Goal: Task Accomplishment & Management: Use online tool/utility

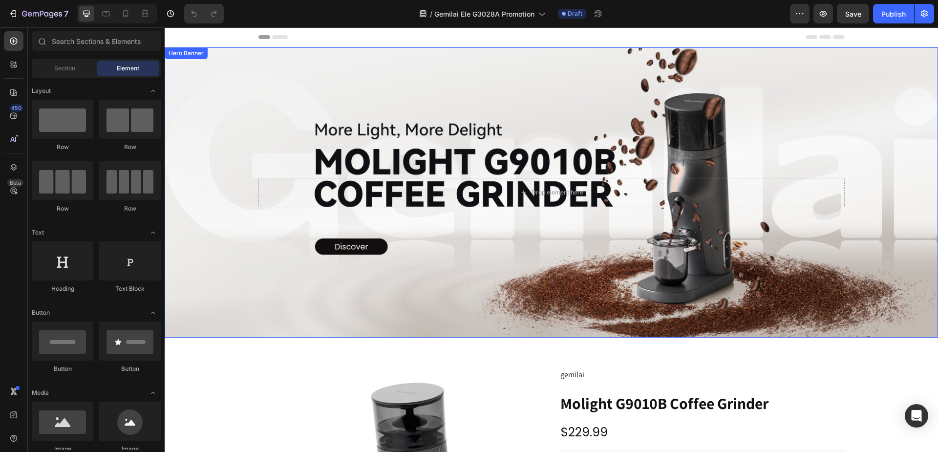
click at [411, 89] on div "Background Image" at bounding box center [551, 192] width 773 height 290
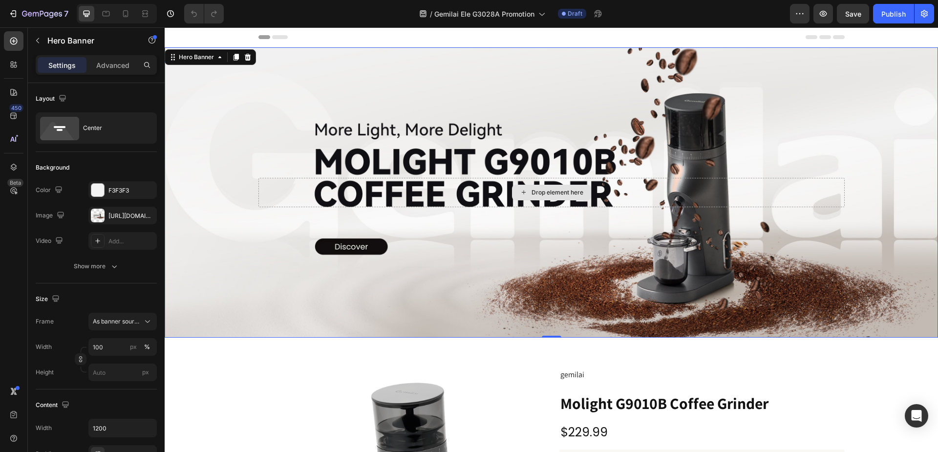
click at [594, 192] on div "Drop element here" at bounding box center [551, 192] width 586 height 29
click at [232, 133] on div "Background Image" at bounding box center [551, 192] width 773 height 290
click at [126, 216] on div "[URL][DOMAIN_NAME]" at bounding box center [122, 215] width 28 height 9
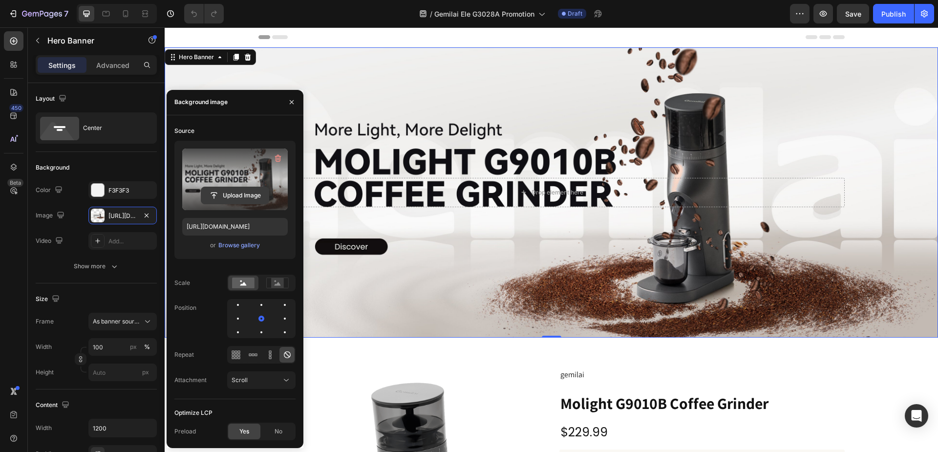
click at [238, 193] on input "file" at bounding box center [234, 195] width 67 height 17
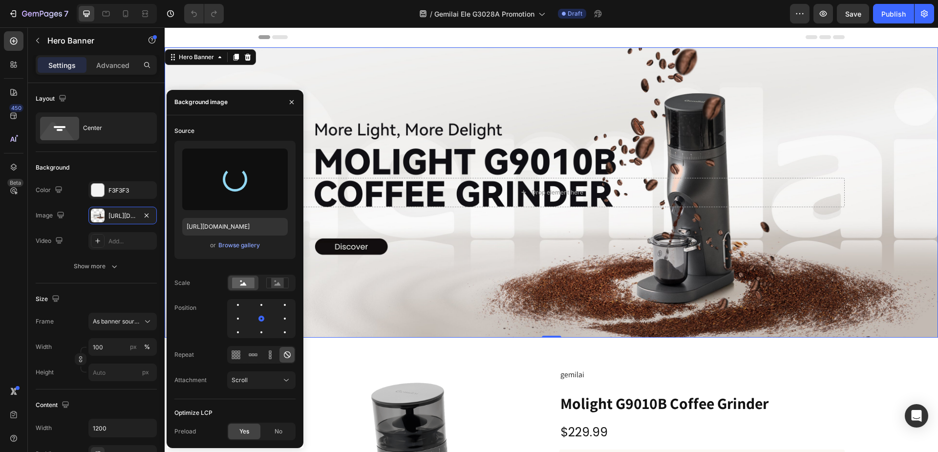
type input "[URL][DOMAIN_NAME]"
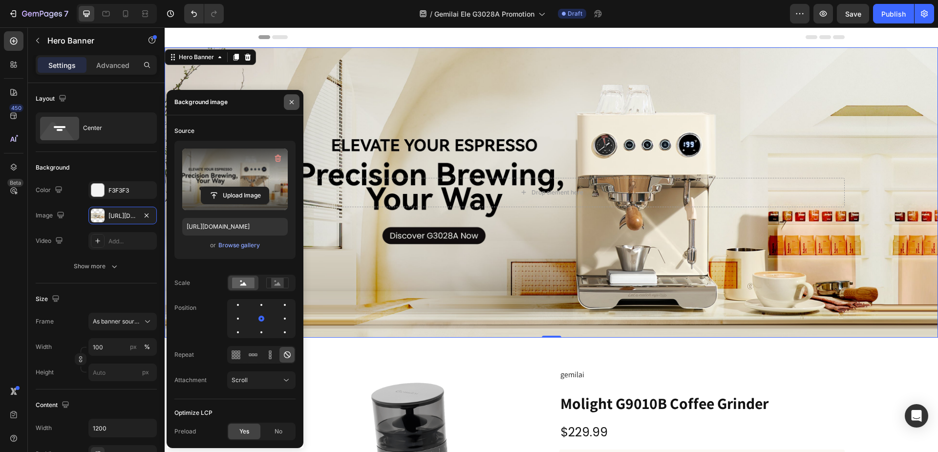
click at [293, 101] on icon "button" at bounding box center [292, 102] width 8 height 8
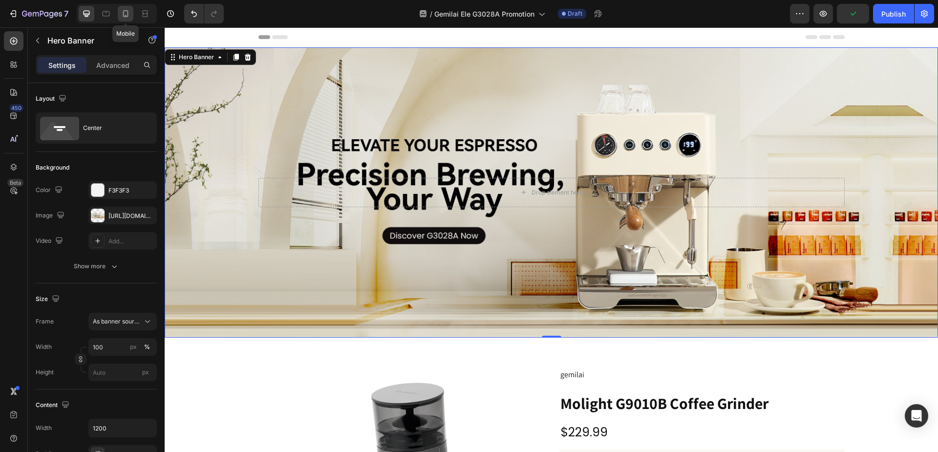
click at [129, 19] on div at bounding box center [126, 14] width 16 height 16
type input "500"
type input "100%"
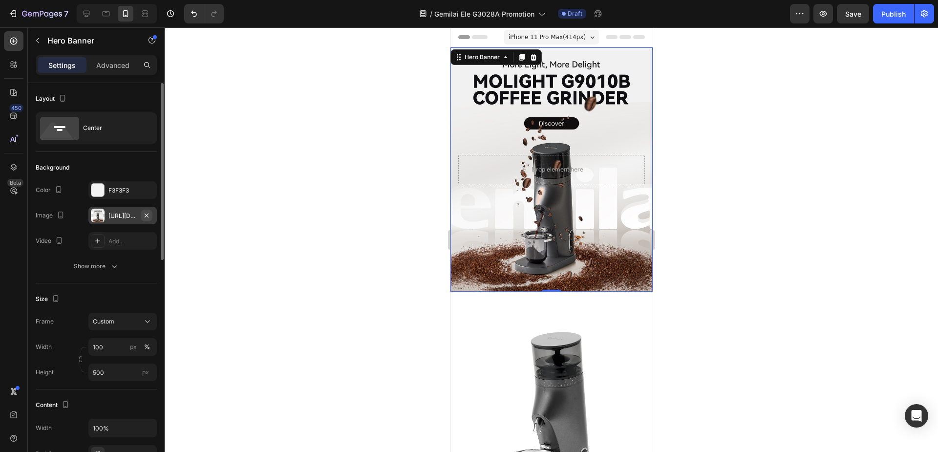
click at [144, 214] on icon "button" at bounding box center [147, 215] width 8 height 8
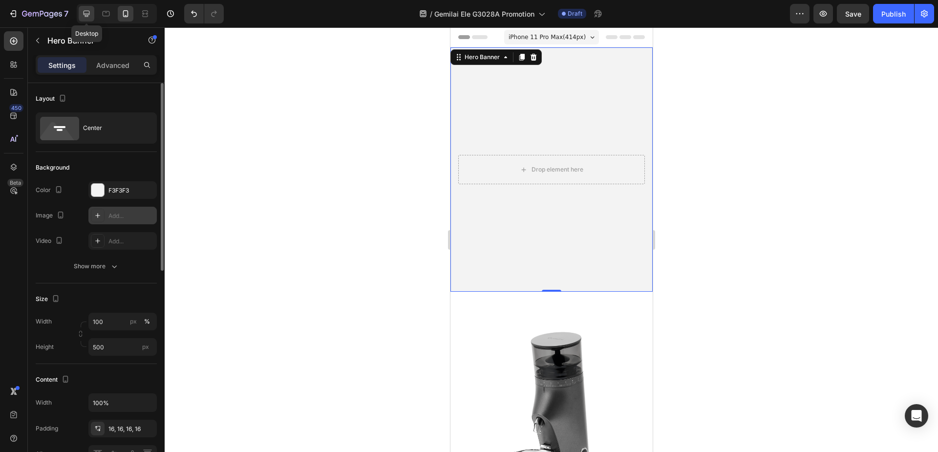
click at [91, 20] on div at bounding box center [87, 14] width 16 height 16
type input "1200"
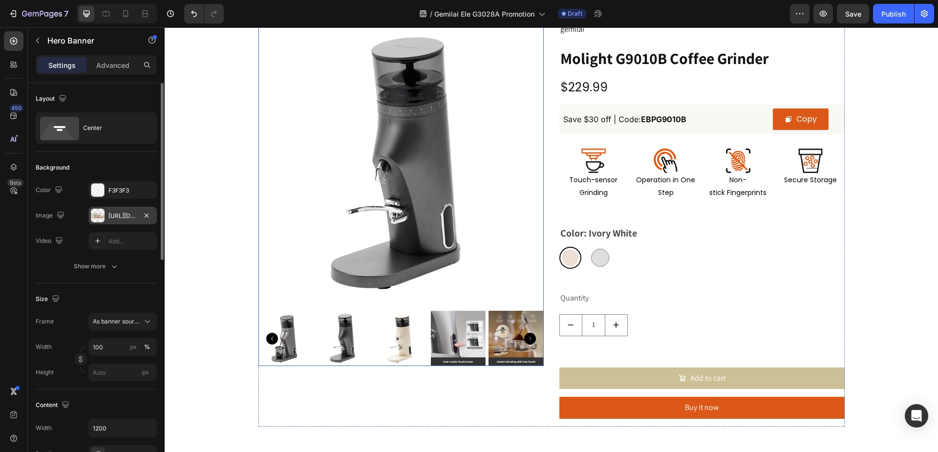
scroll to position [293, 0]
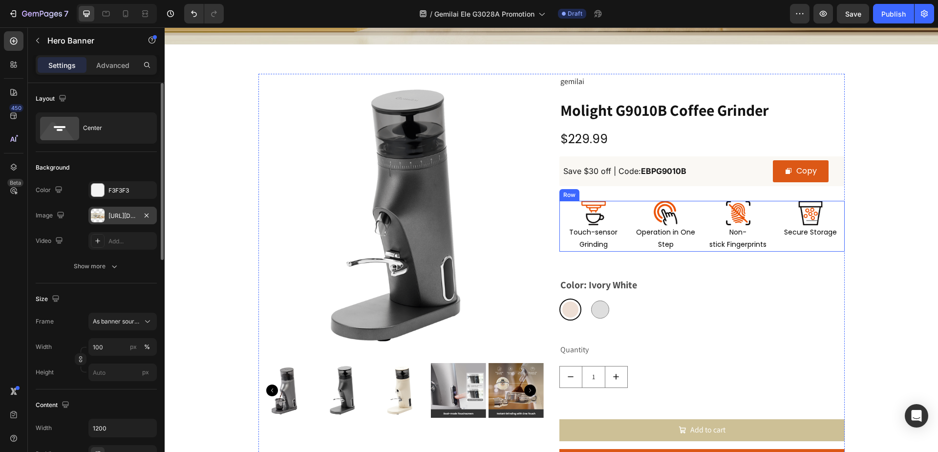
click at [698, 207] on div "Image Touch-sensor Grinding Text Block Image Operation in One Step Text Block I…" at bounding box center [701, 226] width 285 height 51
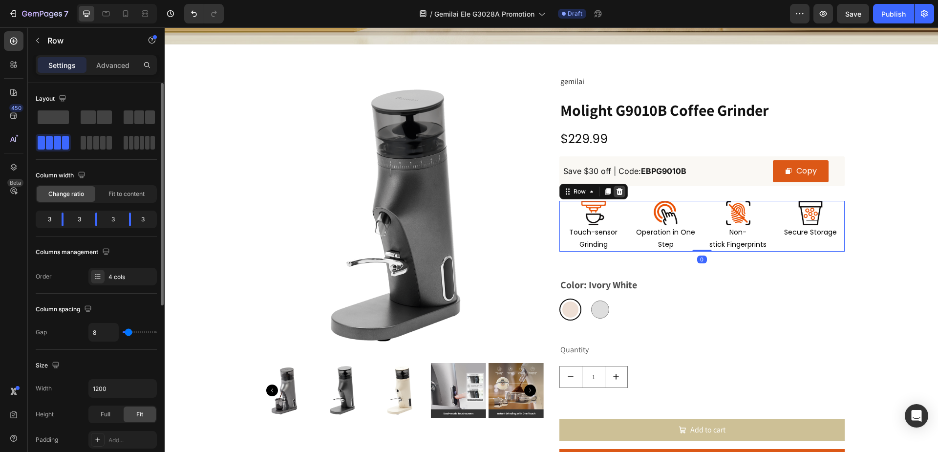
click at [617, 190] on icon at bounding box center [619, 191] width 6 height 7
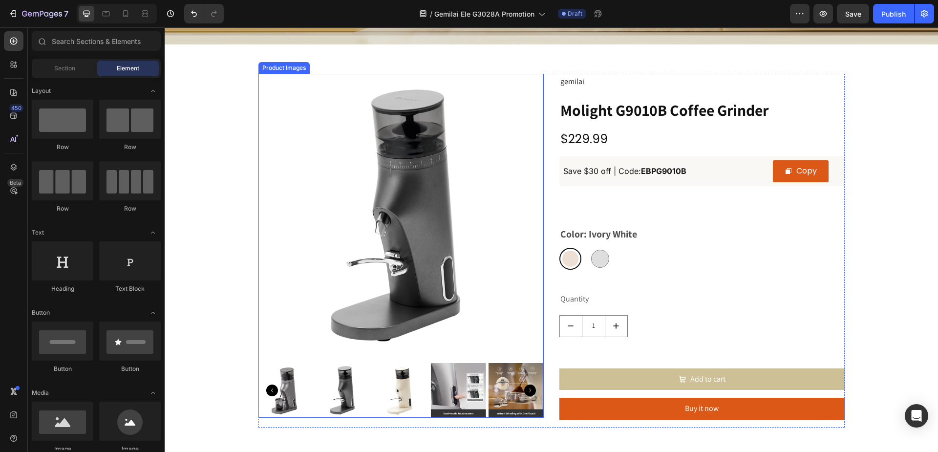
click at [432, 193] on img at bounding box center [400, 216] width 285 height 285
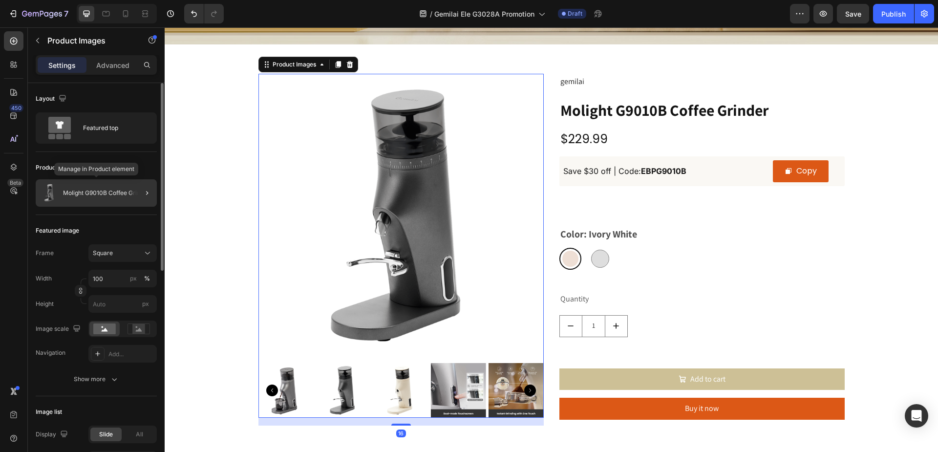
click at [91, 195] on p "Molight G9010B Coffee Grinder" at bounding box center [106, 193] width 86 height 7
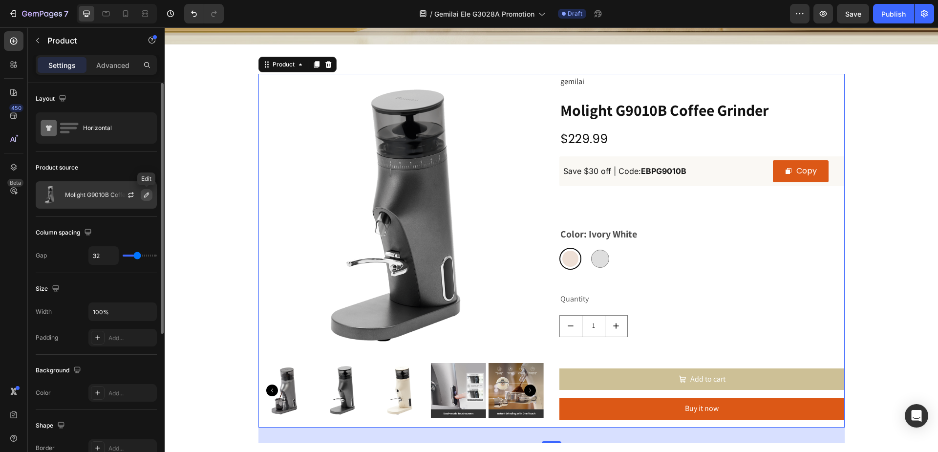
click at [141, 193] on button "button" at bounding box center [147, 195] width 12 height 12
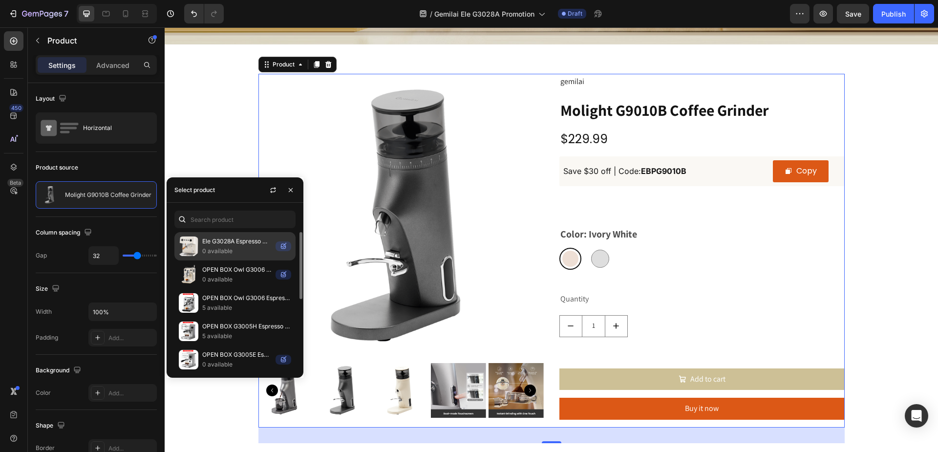
click at [221, 241] on p "Ele G3028A Espresso Machine" at bounding box center [236, 241] width 69 height 10
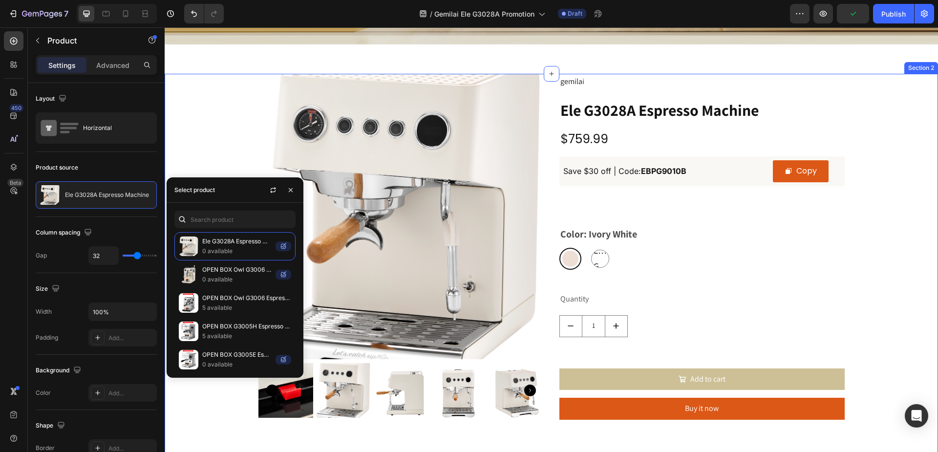
click at [208, 138] on div "Product Images gemilai Product Vendor Ele G3028A Espresso Machine Product Title…" at bounding box center [551, 273] width 773 height 399
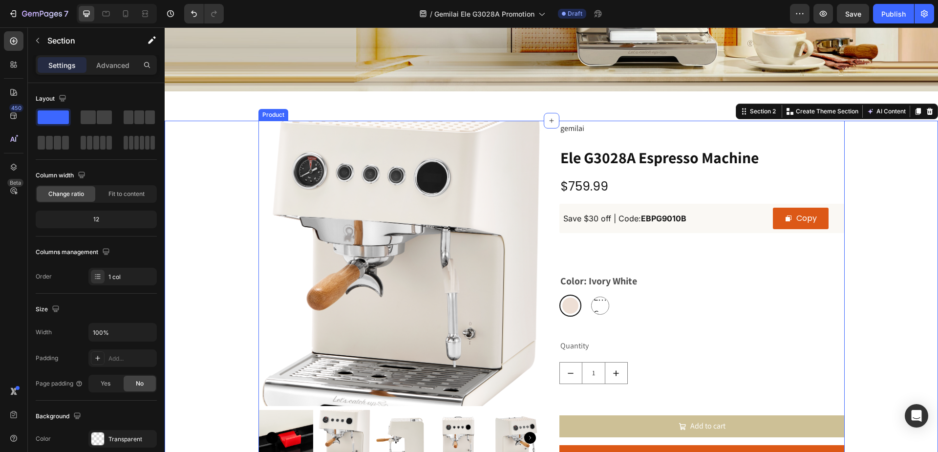
scroll to position [195, 0]
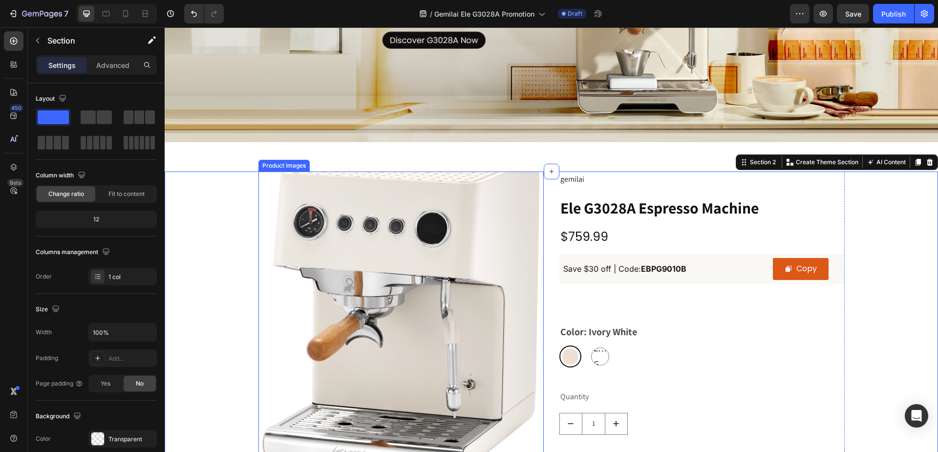
click at [504, 225] on img at bounding box center [400, 313] width 285 height 285
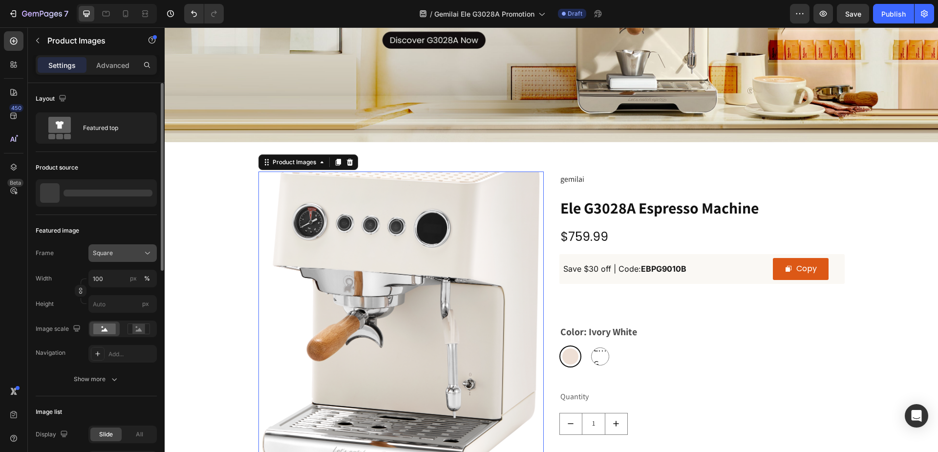
click at [127, 249] on div "Square" at bounding box center [117, 253] width 48 height 9
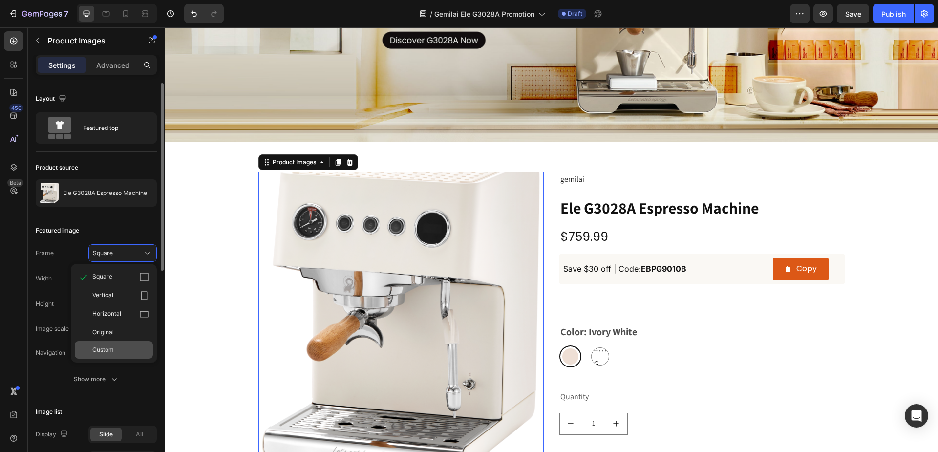
click at [103, 345] on div "Custom" at bounding box center [114, 350] width 78 height 18
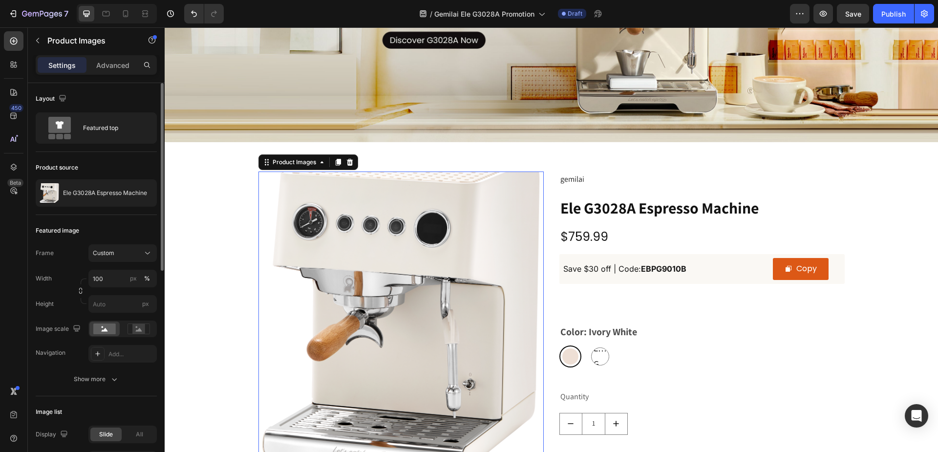
click at [124, 232] on div "Featured image" at bounding box center [96, 231] width 121 height 16
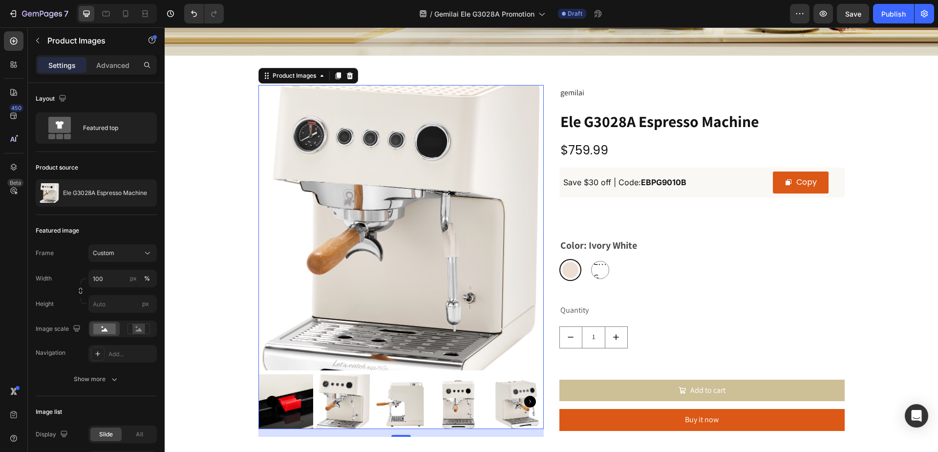
scroll to position [293, 0]
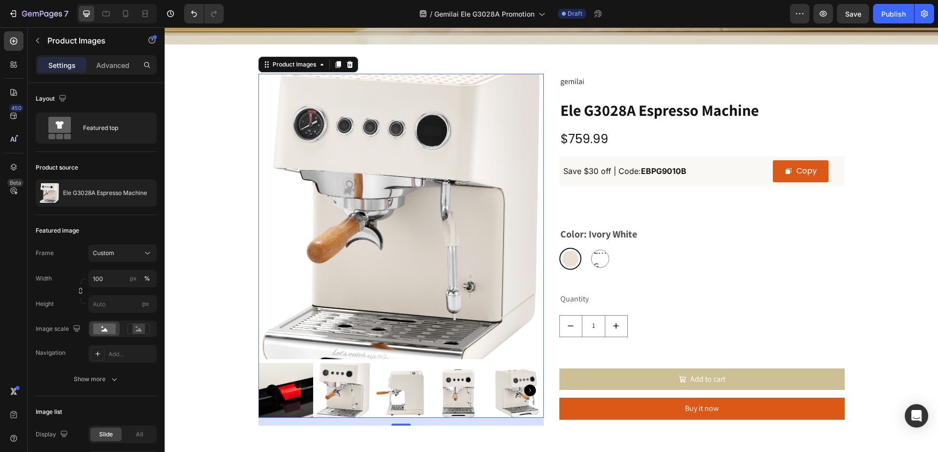
click at [353, 395] on img at bounding box center [343, 390] width 55 height 55
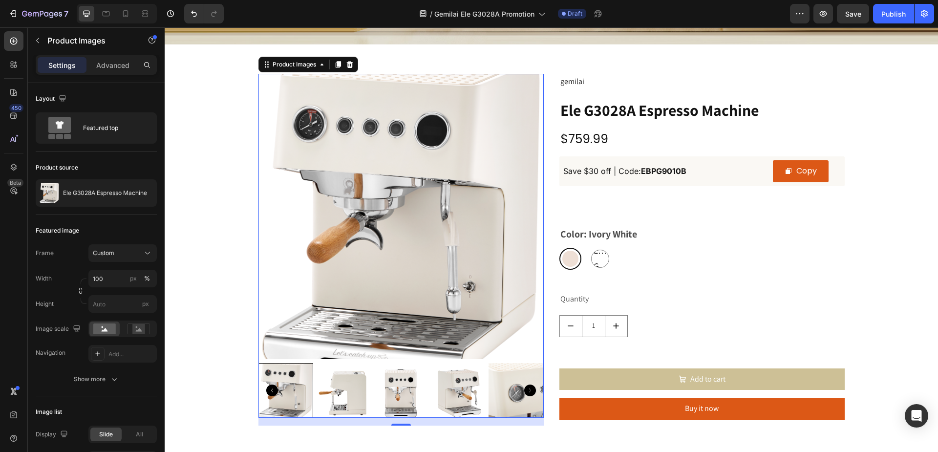
click at [360, 396] on img at bounding box center [343, 390] width 55 height 55
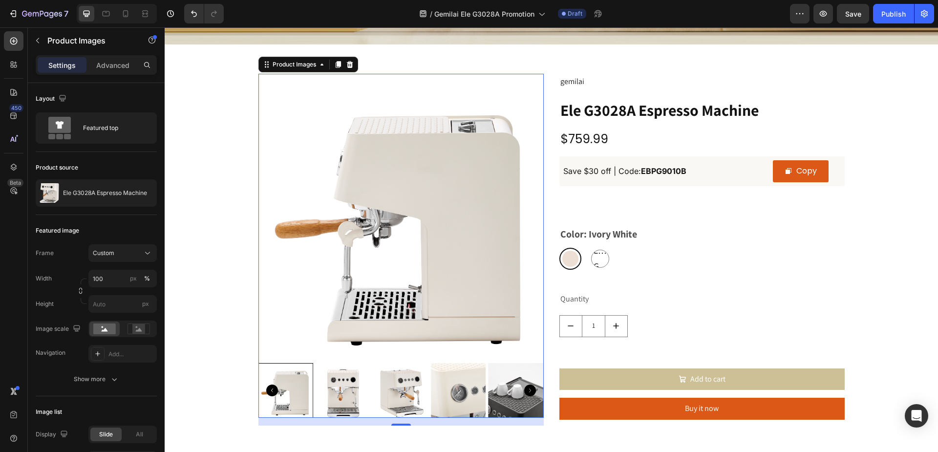
click at [375, 393] on img at bounding box center [400, 390] width 55 height 55
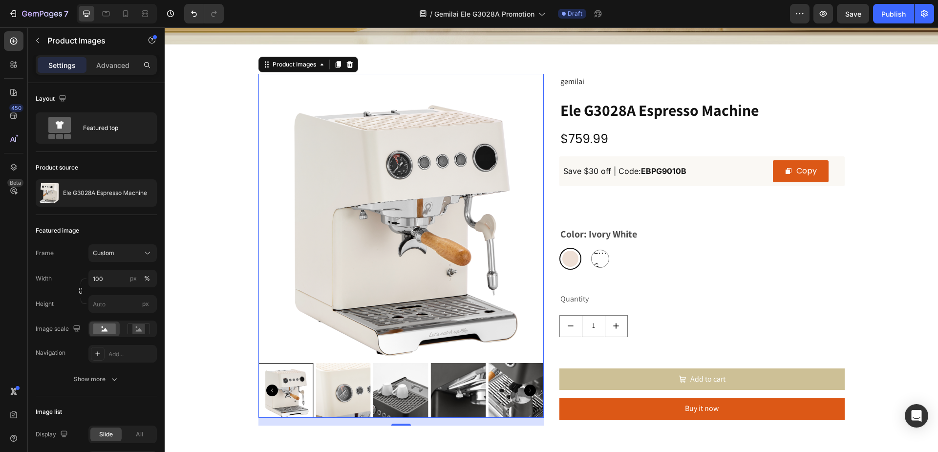
click at [270, 388] on icon "Carousel Back Arrow" at bounding box center [272, 390] width 12 height 12
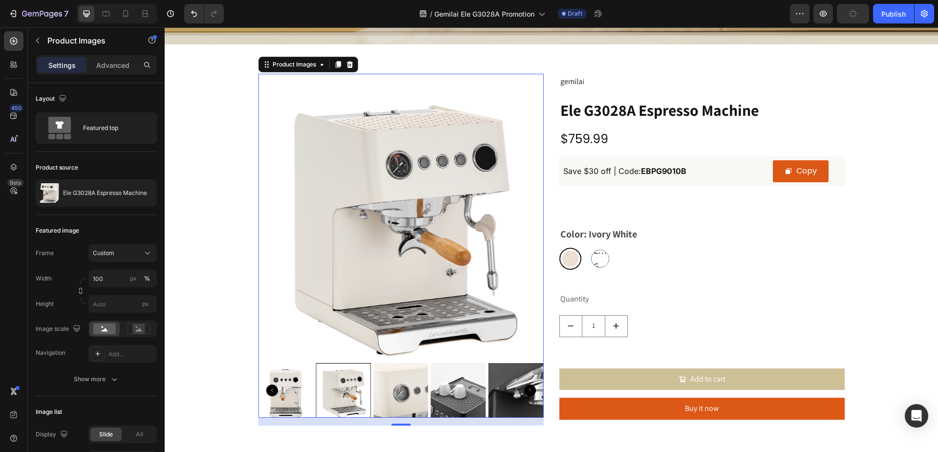
click at [270, 388] on icon "Carousel Back Arrow" at bounding box center [272, 390] width 12 height 12
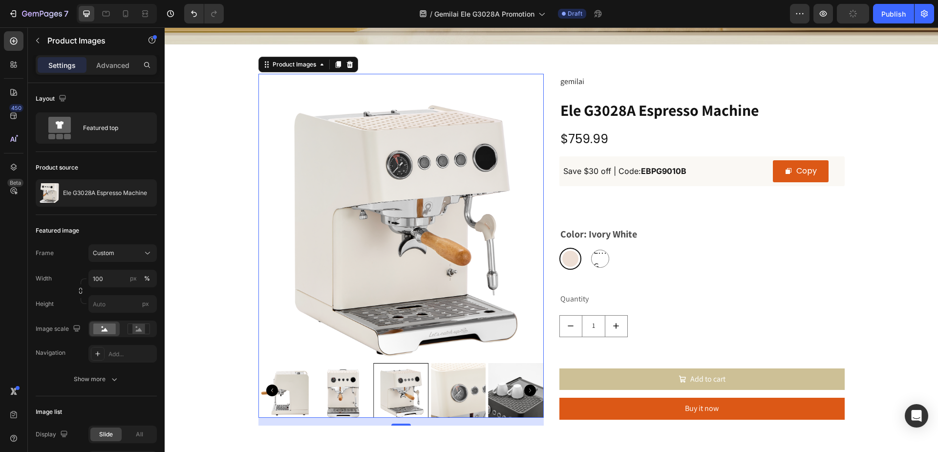
click at [266, 385] on icon "Carousel Back Arrow" at bounding box center [272, 390] width 12 height 12
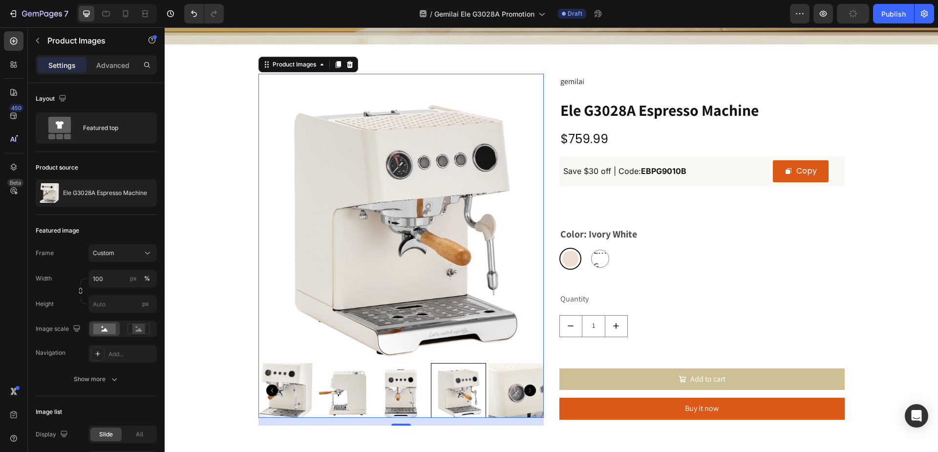
click at [302, 396] on img at bounding box center [285, 390] width 55 height 55
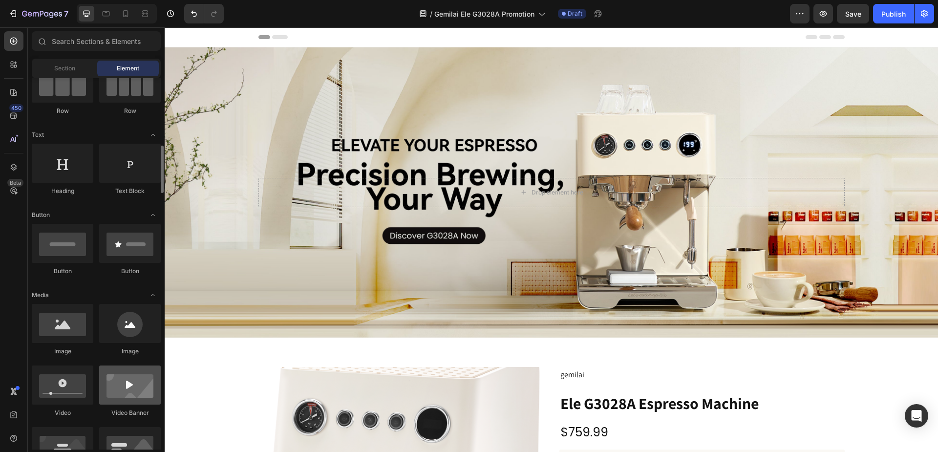
scroll to position [147, 0]
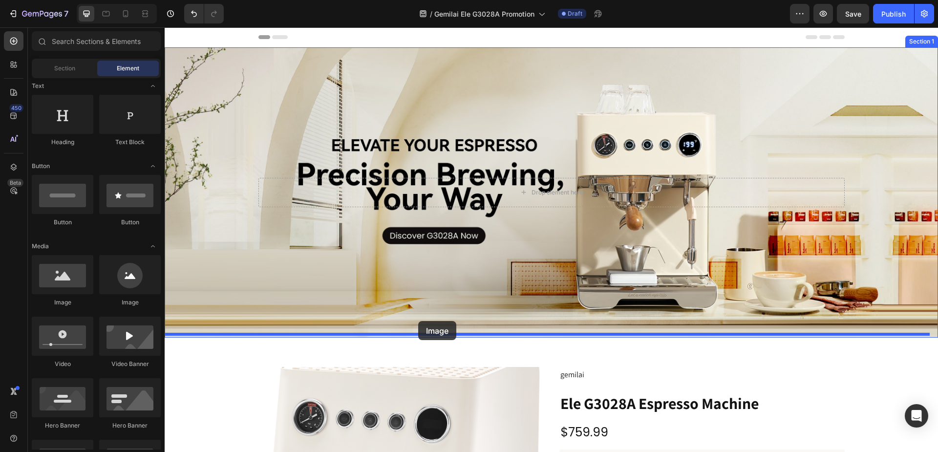
drag, startPoint x: 235, startPoint y: 307, endPoint x: 418, endPoint y: 321, distance: 183.2
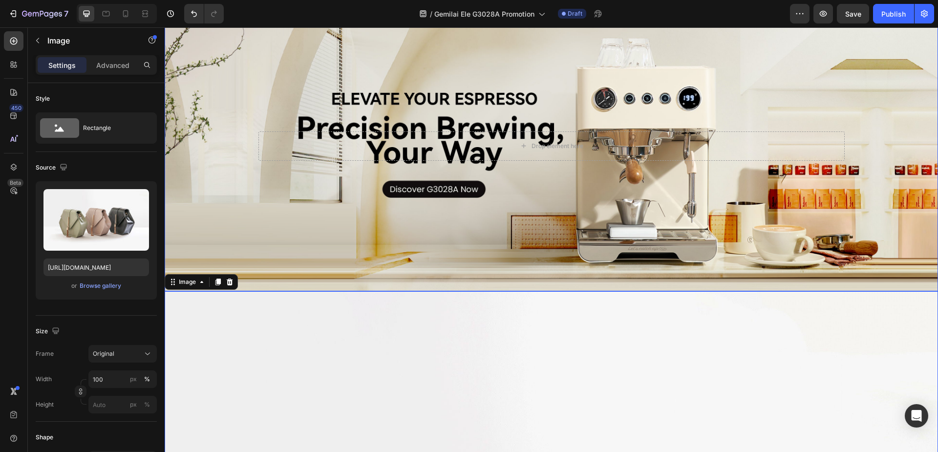
scroll to position [49, 0]
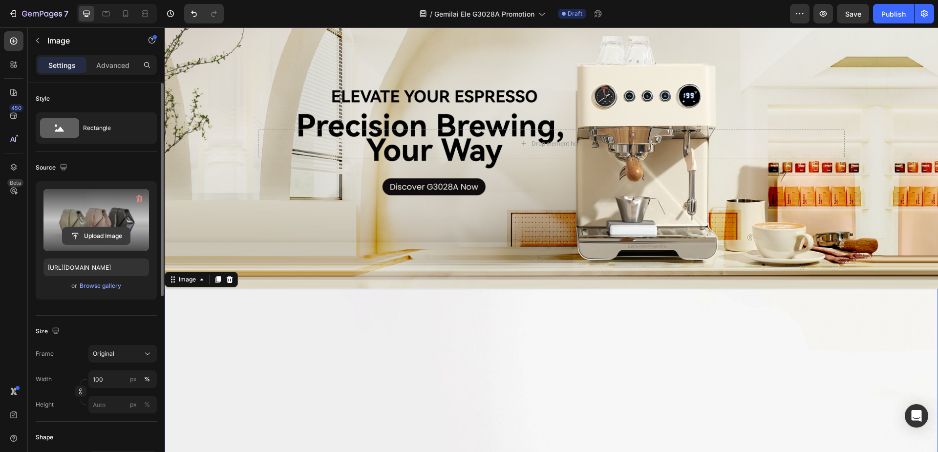
click at [102, 237] on input "file" at bounding box center [96, 236] width 67 height 17
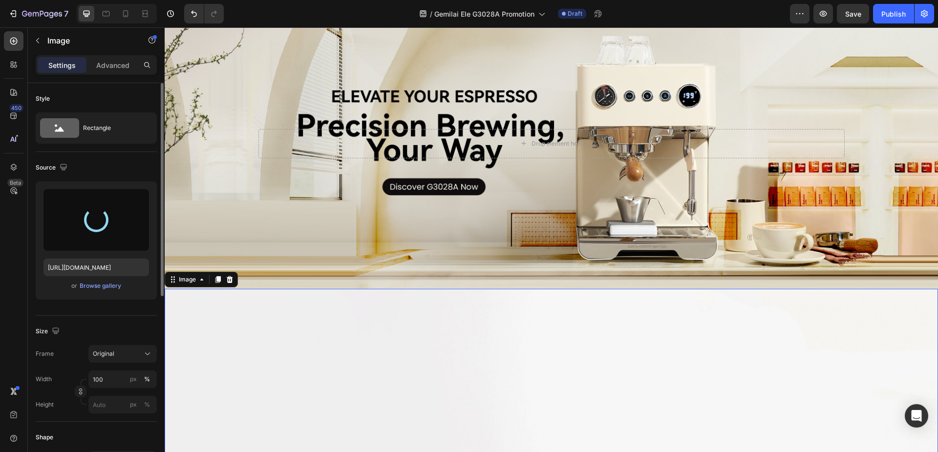
type input "[URL][DOMAIN_NAME]"
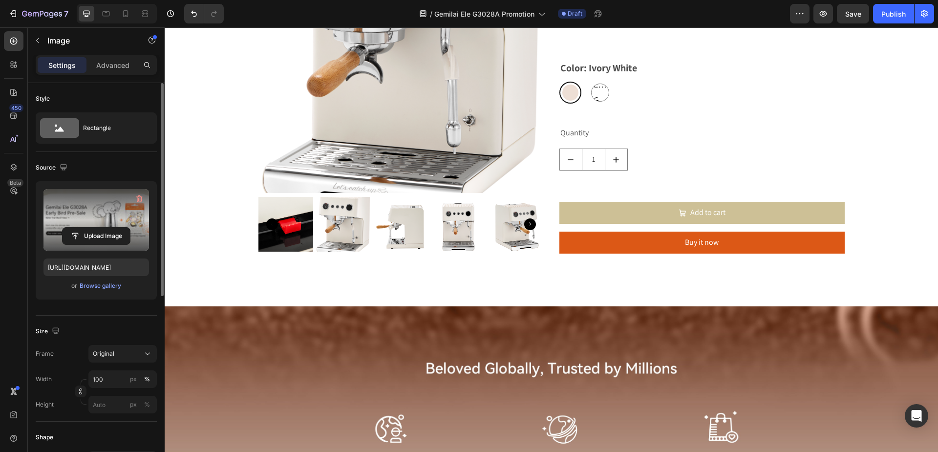
scroll to position [733, 0]
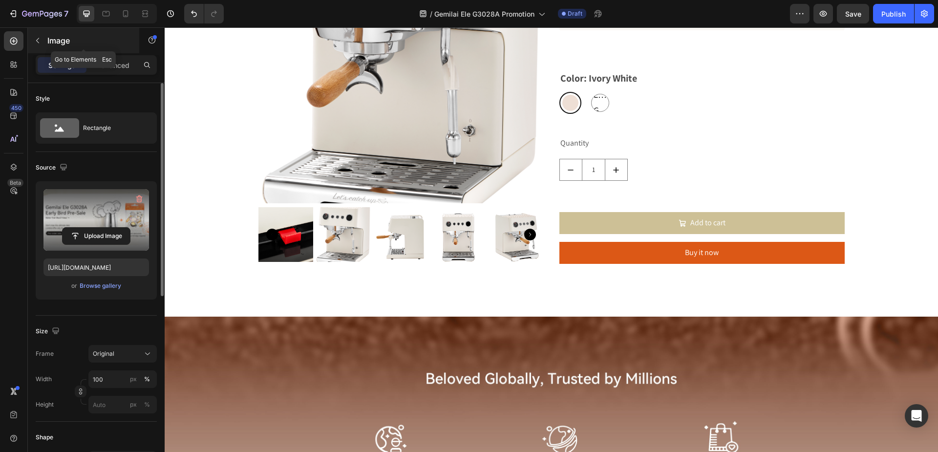
click at [36, 39] on icon "button" at bounding box center [38, 41] width 8 height 8
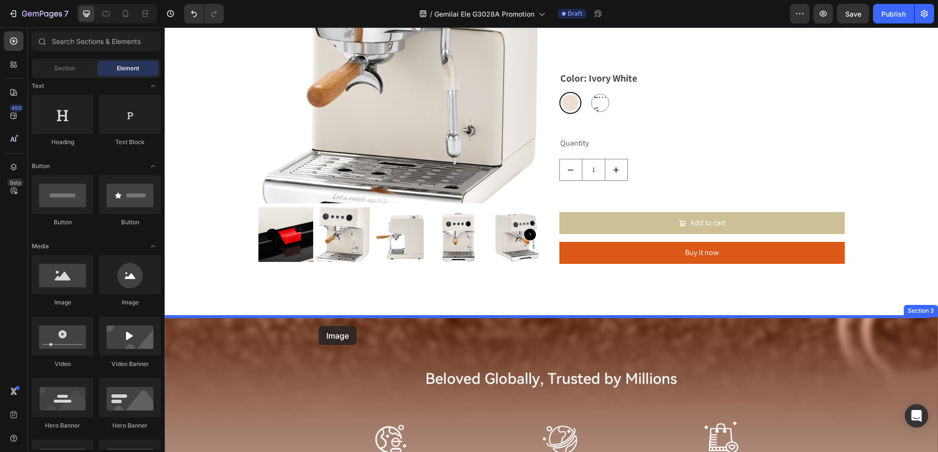
drag, startPoint x: 298, startPoint y: 297, endPoint x: 318, endPoint y: 326, distance: 34.7
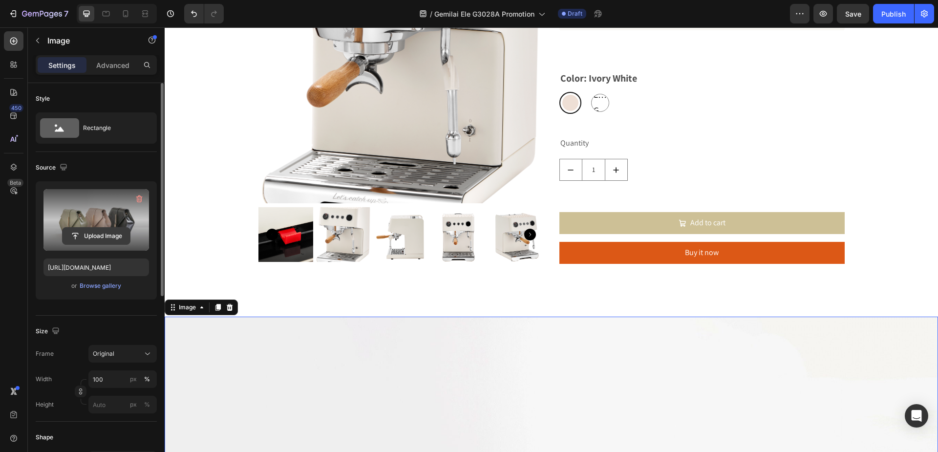
click at [98, 233] on input "file" at bounding box center [96, 236] width 67 height 17
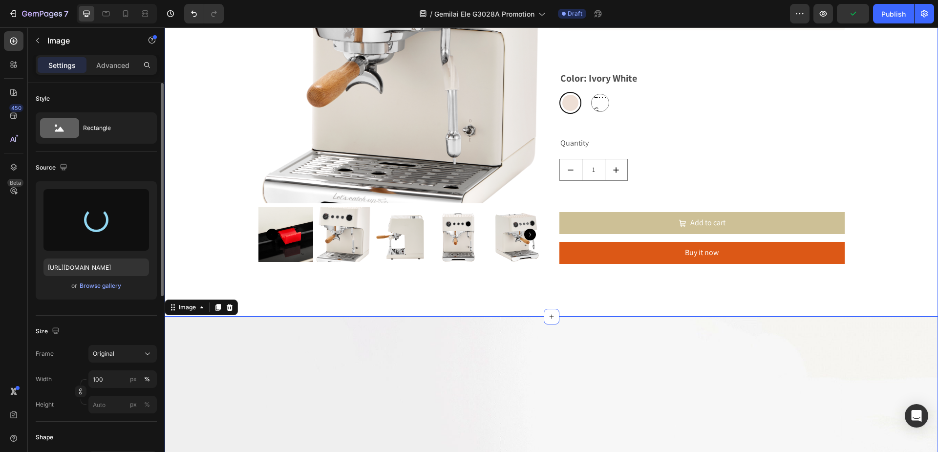
type input "[URL][DOMAIN_NAME]"
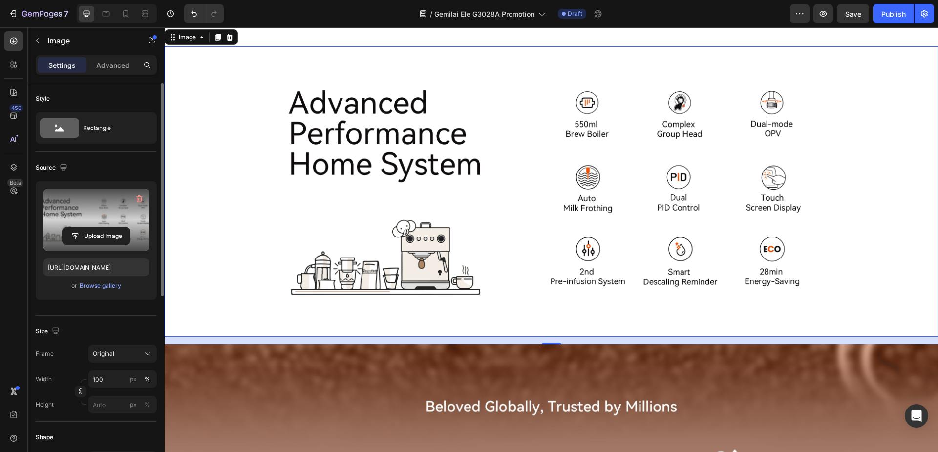
scroll to position [1026, 0]
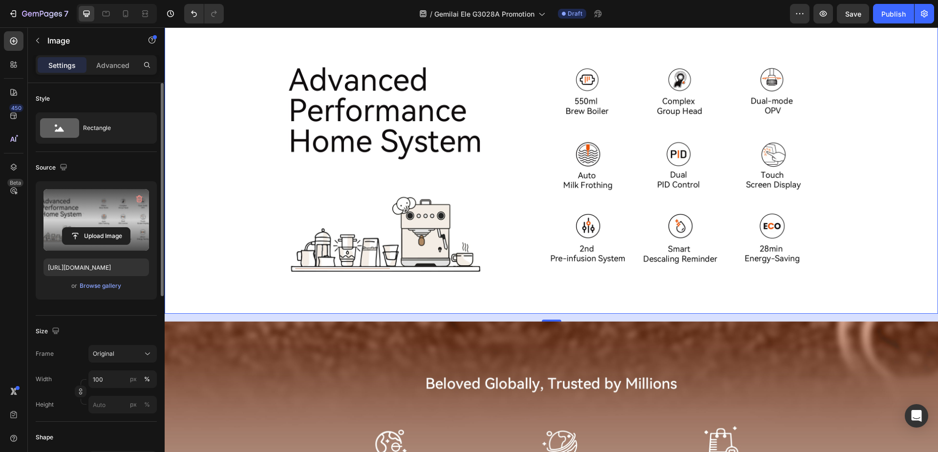
click at [249, 180] on img at bounding box center [551, 168] width 773 height 290
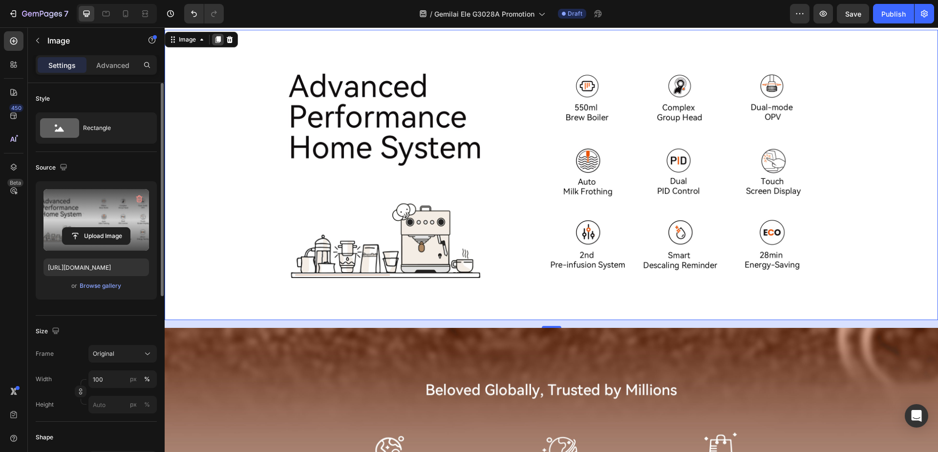
scroll to position [977, 0]
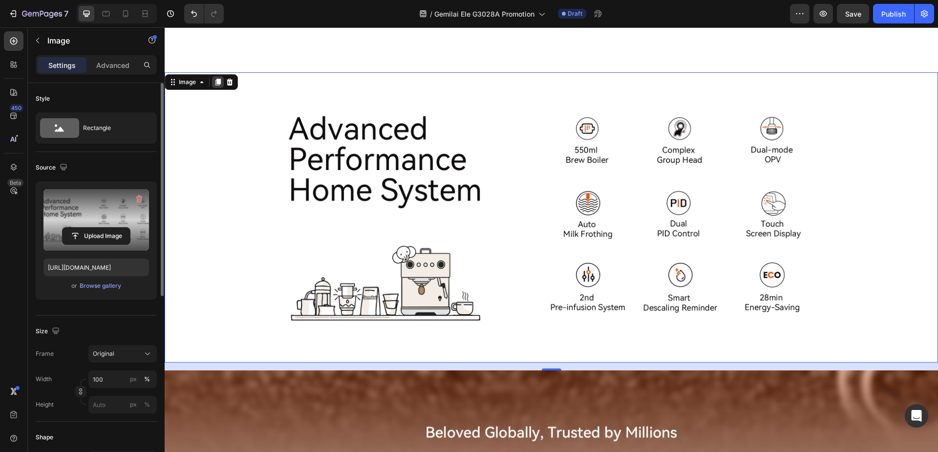
click at [218, 83] on icon at bounding box center [217, 82] width 5 height 7
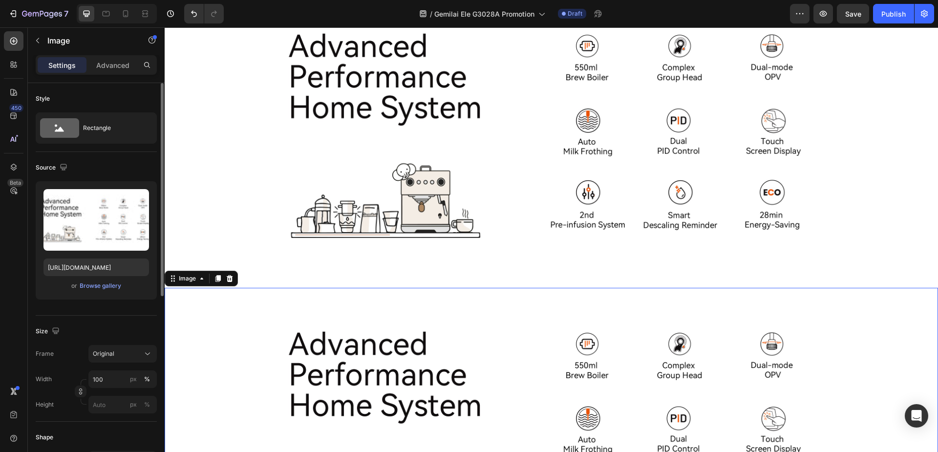
scroll to position [1282, 0]
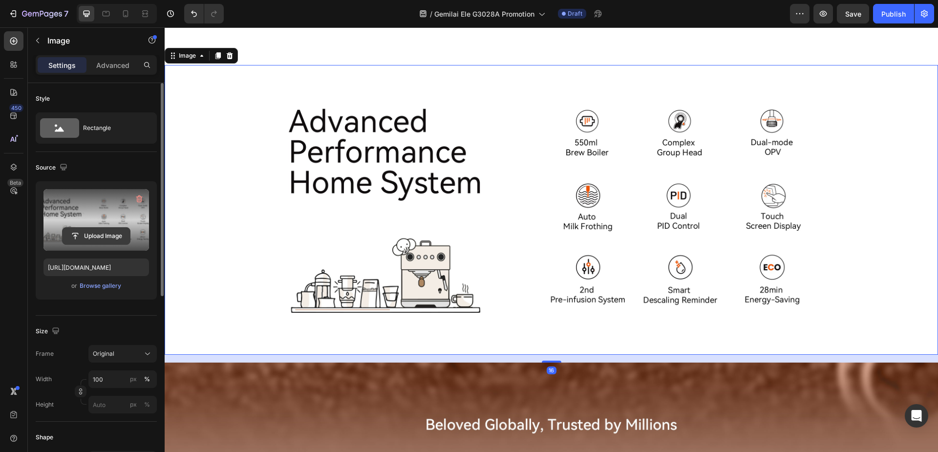
click at [93, 235] on input "file" at bounding box center [96, 236] width 67 height 17
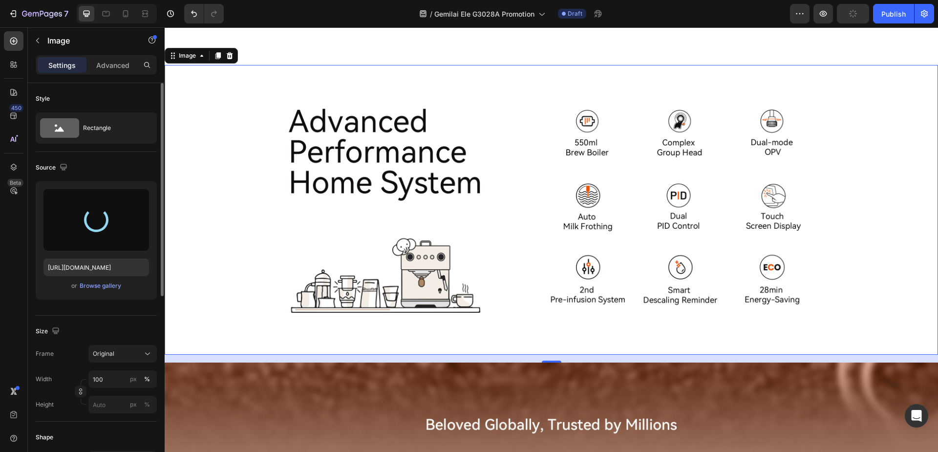
type input "[URL][DOMAIN_NAME]"
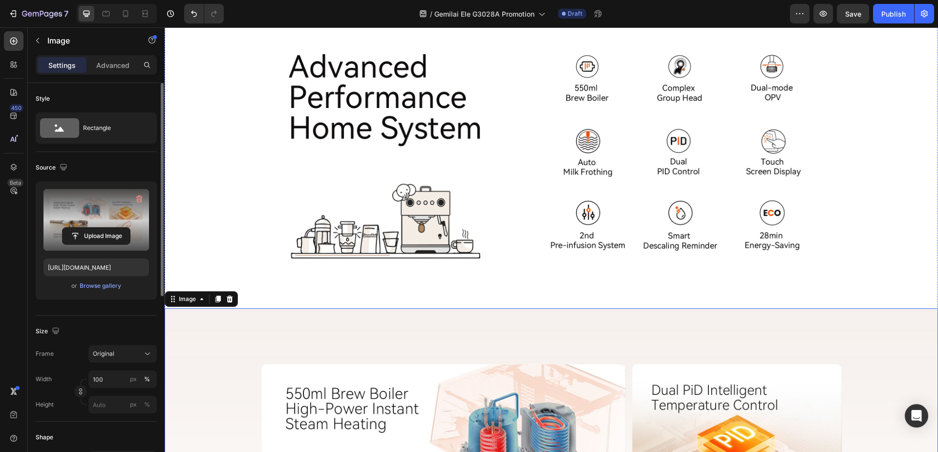
scroll to position [1038, 0]
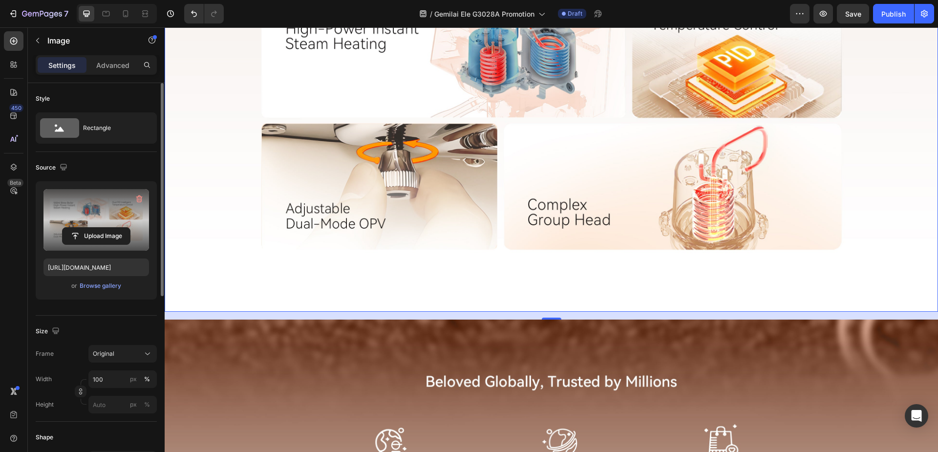
scroll to position [1429, 0]
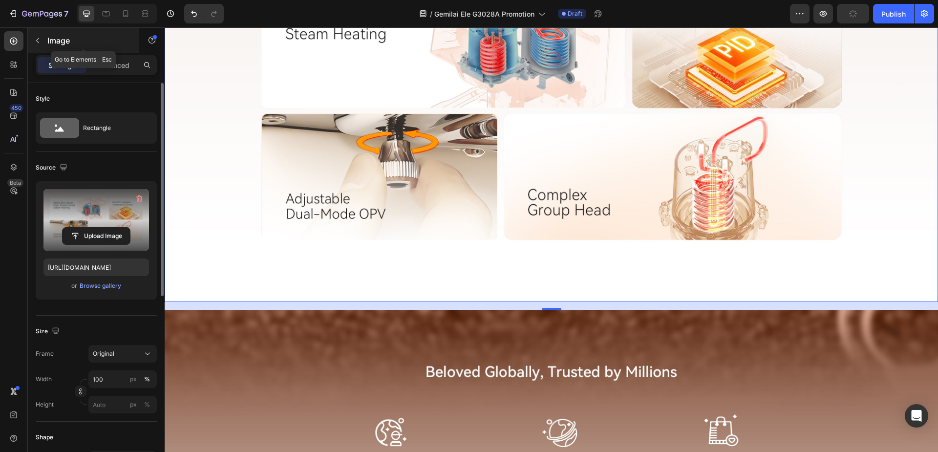
click at [39, 42] on icon "button" at bounding box center [38, 41] width 8 height 8
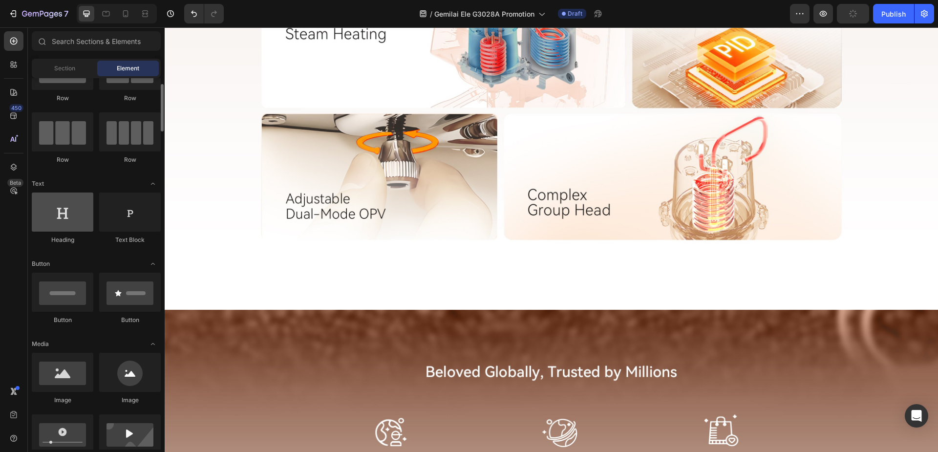
scroll to position [0, 0]
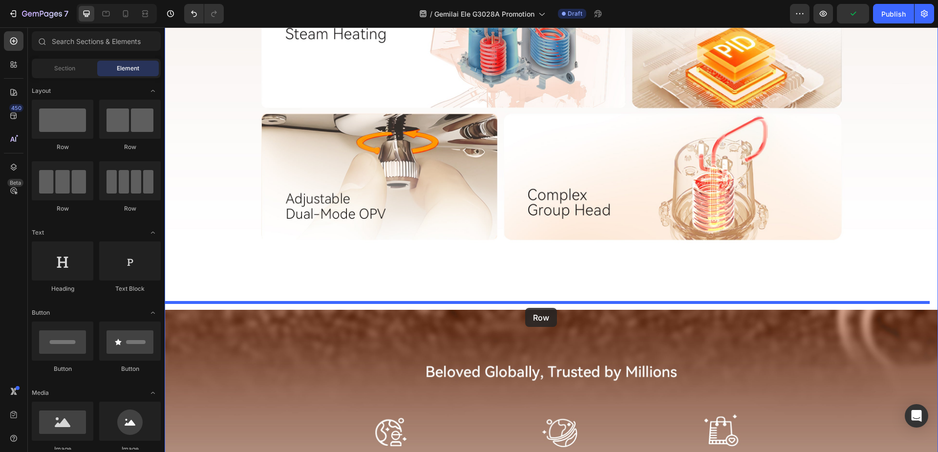
drag, startPoint x: 315, startPoint y: 170, endPoint x: 525, endPoint y: 308, distance: 251.3
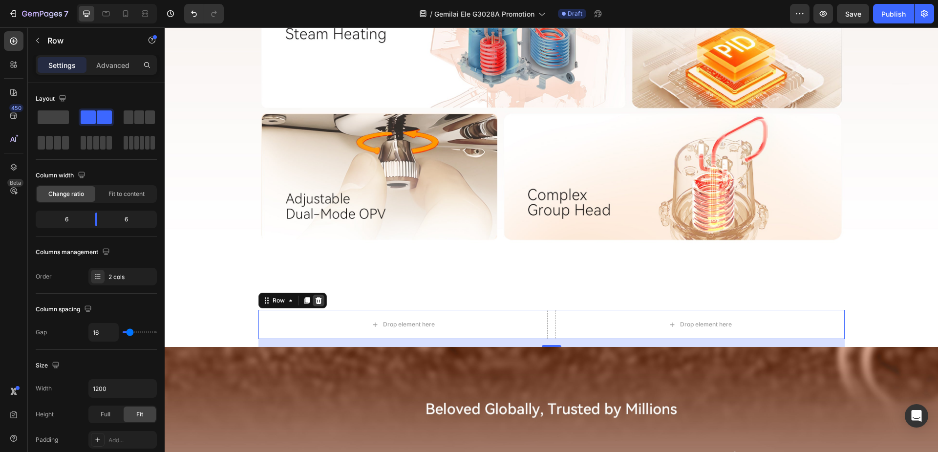
click at [315, 296] on icon at bounding box center [319, 300] width 8 height 8
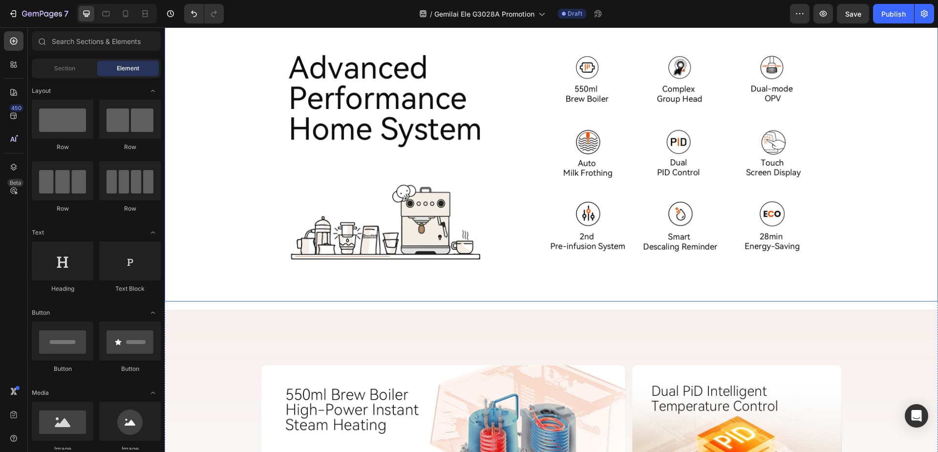
scroll to position [1184, 0]
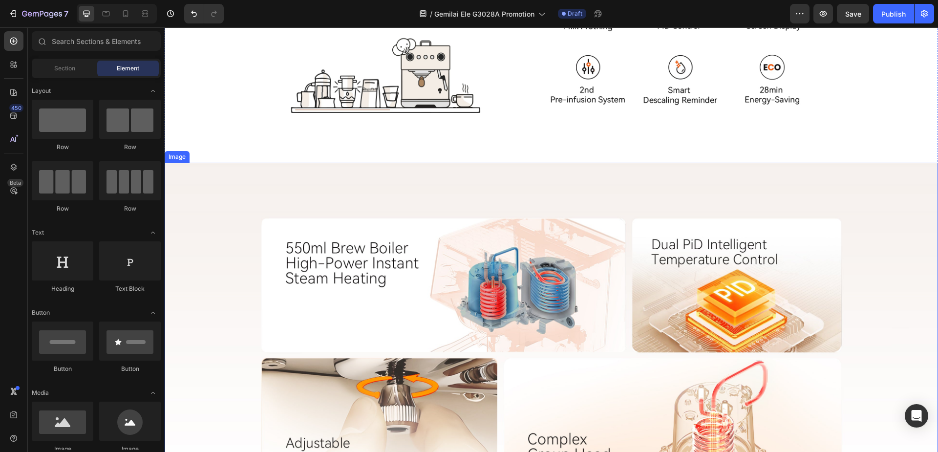
click at [234, 258] on img at bounding box center [551, 355] width 773 height 384
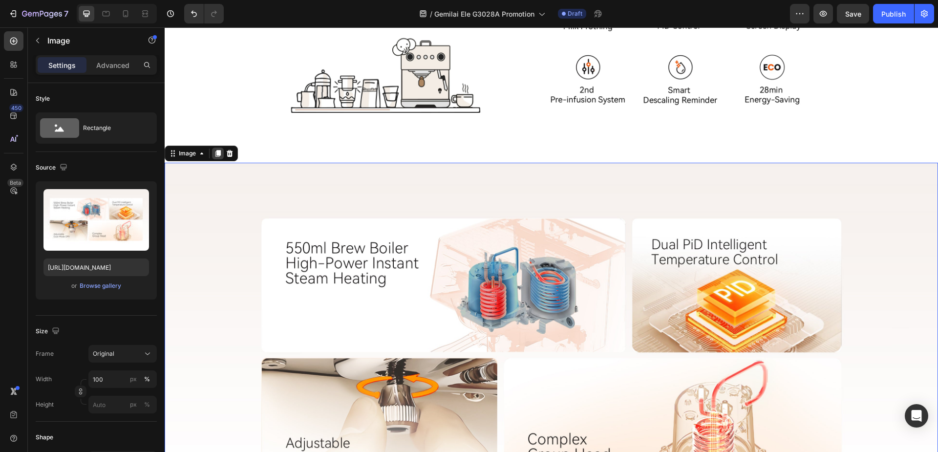
click at [220, 152] on icon at bounding box center [217, 153] width 5 height 7
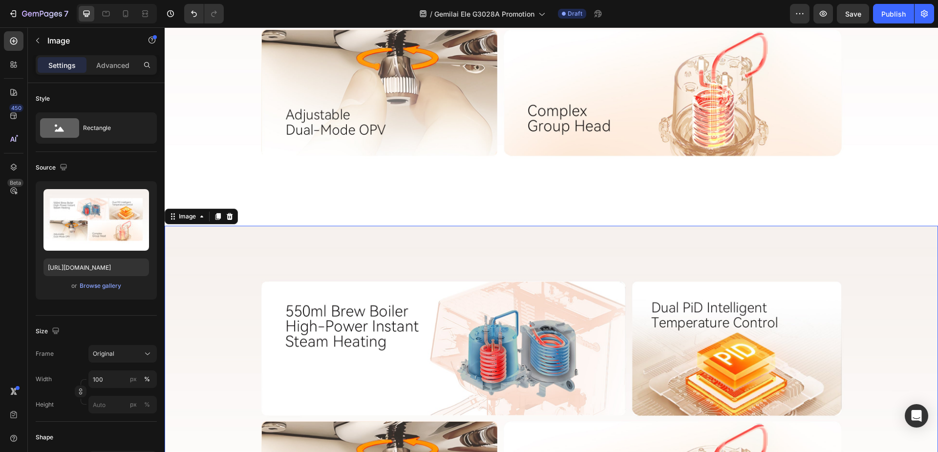
scroll to position [1523, 0]
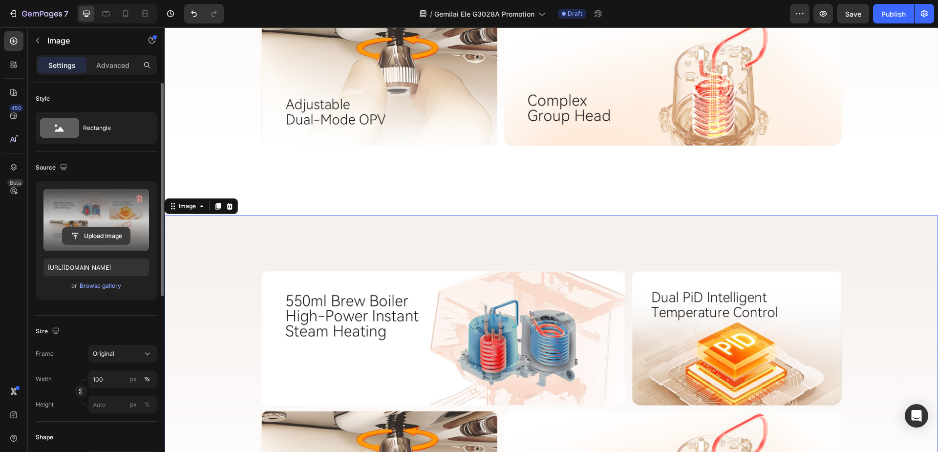
click at [100, 234] on input "file" at bounding box center [96, 236] width 67 height 17
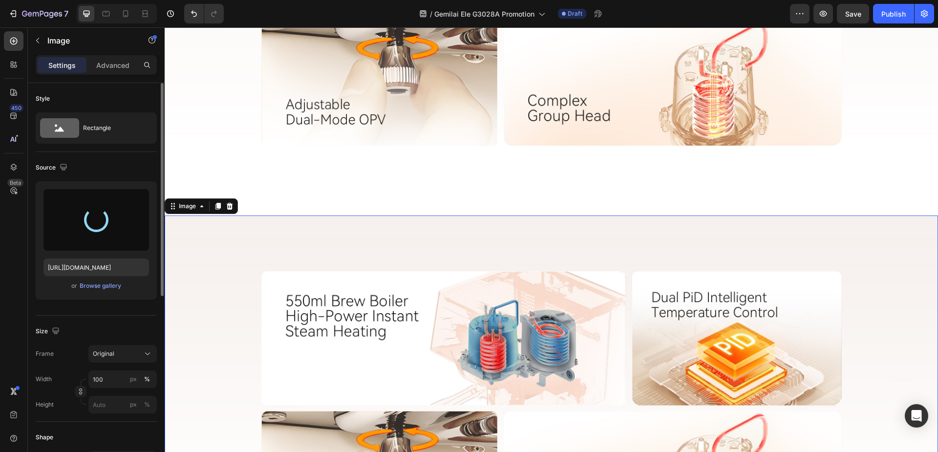
type input "[URL][DOMAIN_NAME]"
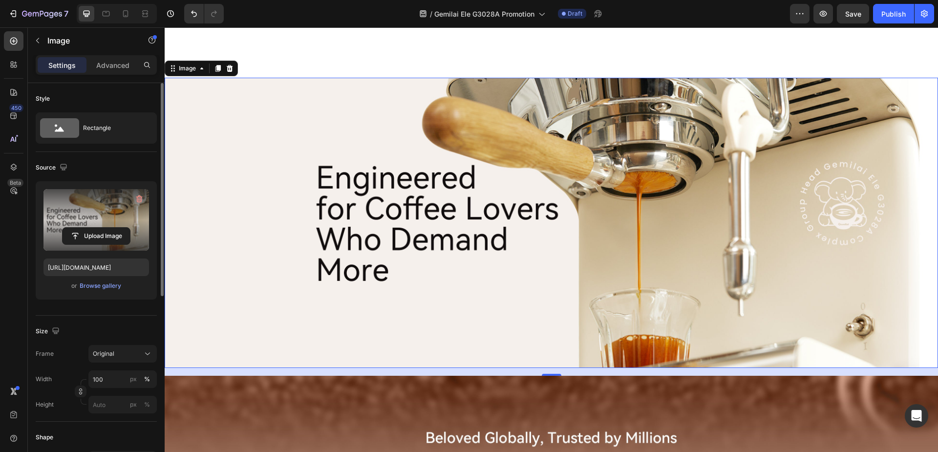
scroll to position [1670, 0]
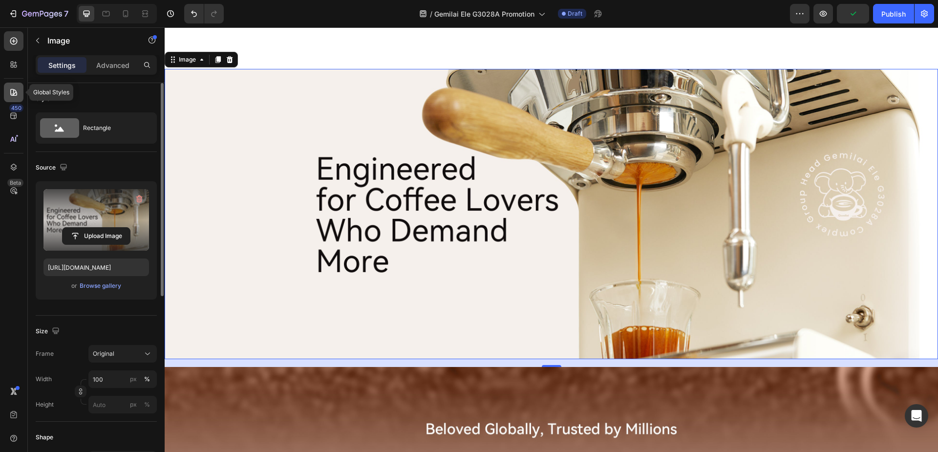
click at [14, 99] on div at bounding box center [14, 93] width 20 height 20
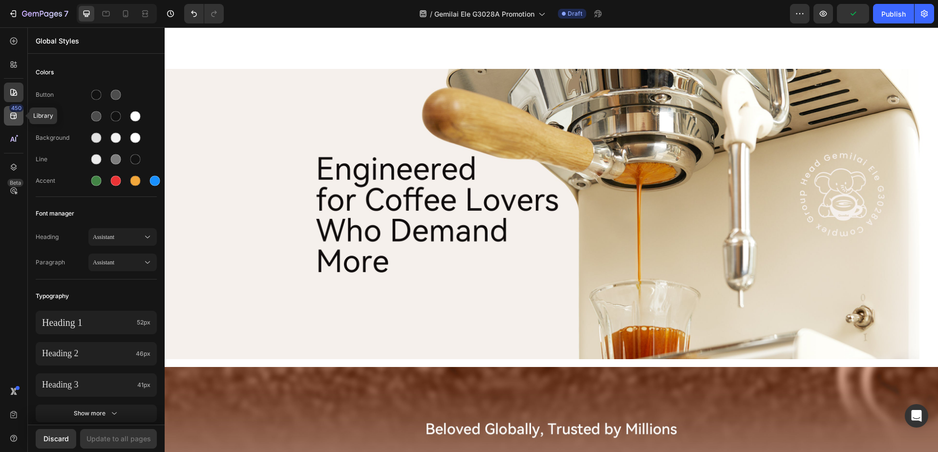
click at [13, 108] on div "450" at bounding box center [16, 108] width 14 height 8
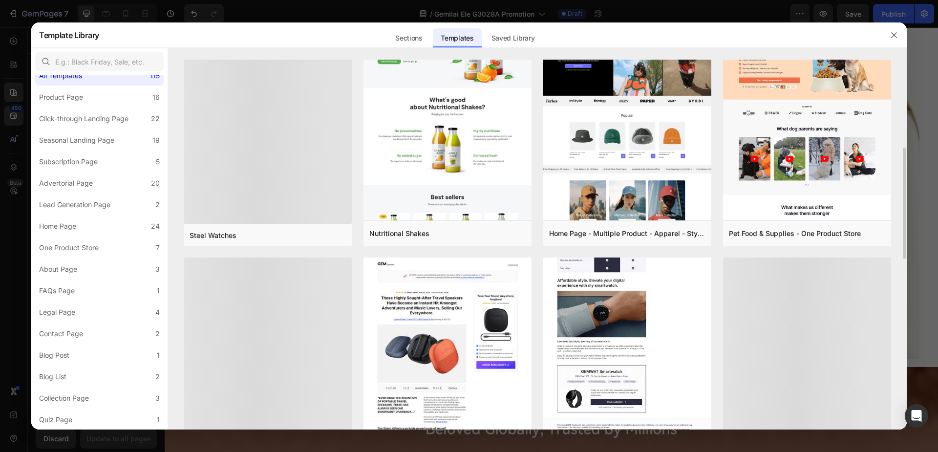
scroll to position [488, 0]
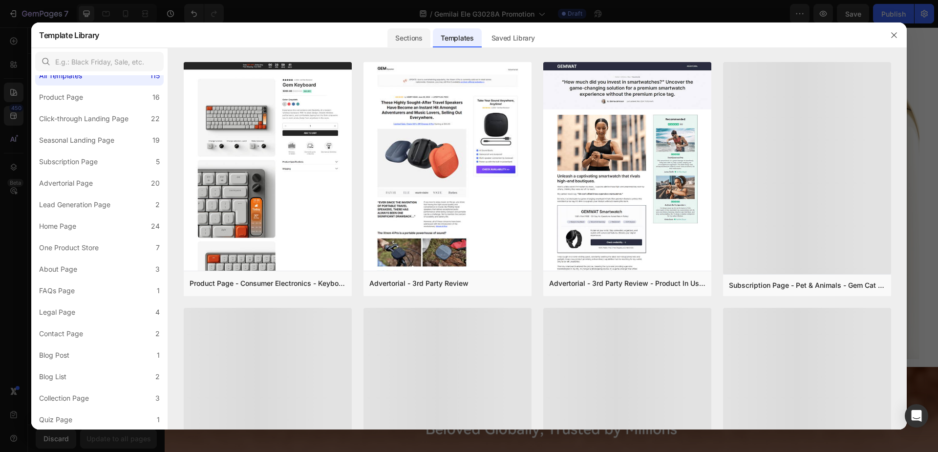
click at [411, 38] on div "Sections" at bounding box center [408, 38] width 42 height 20
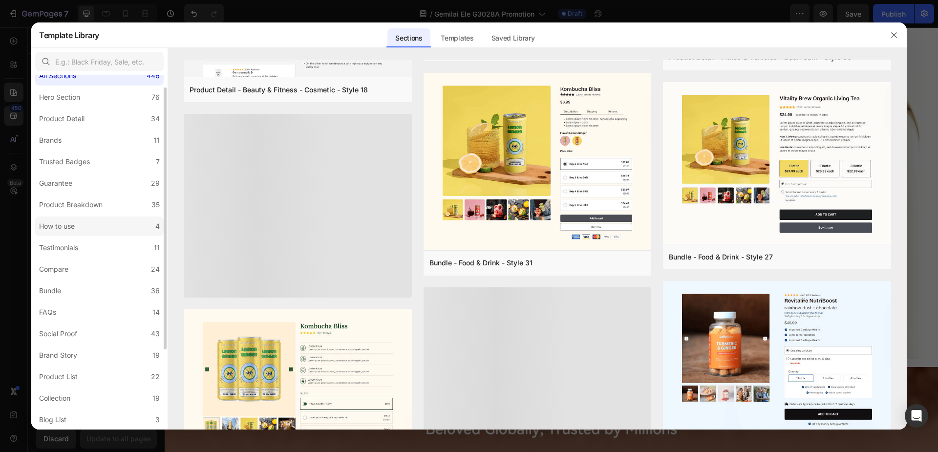
click at [88, 225] on label "How to use 4" at bounding box center [99, 226] width 128 height 20
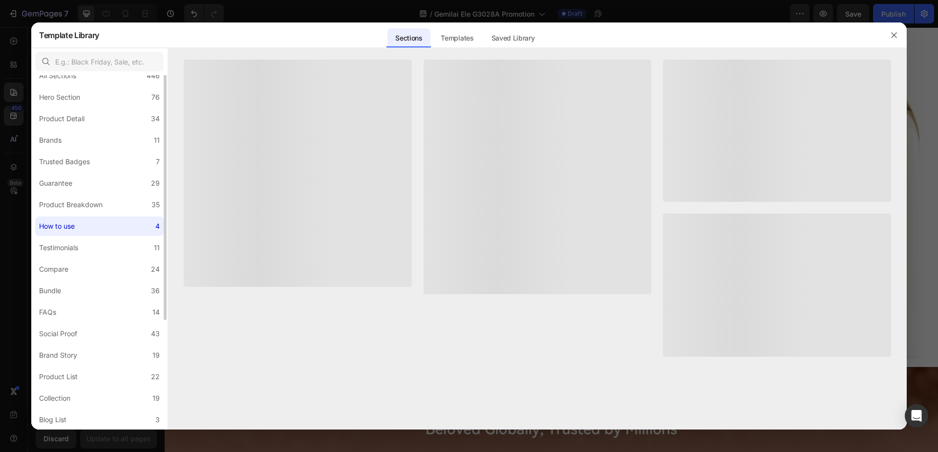
scroll to position [0, 0]
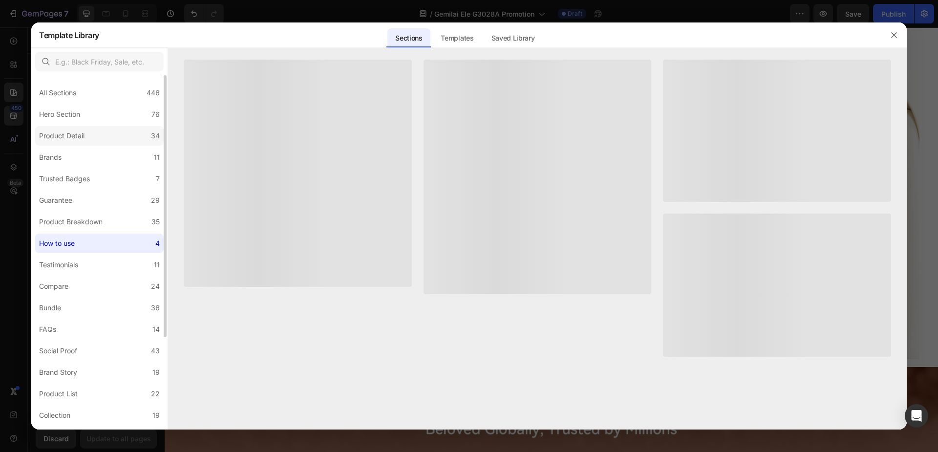
click at [89, 136] on label "Product Detail 34" at bounding box center [99, 136] width 128 height 20
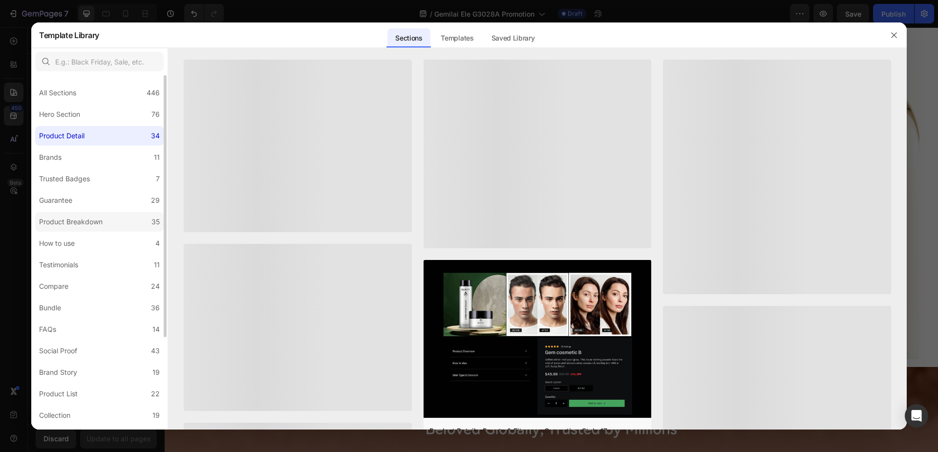
click at [87, 225] on div "Product Breakdown" at bounding box center [70, 222] width 63 height 12
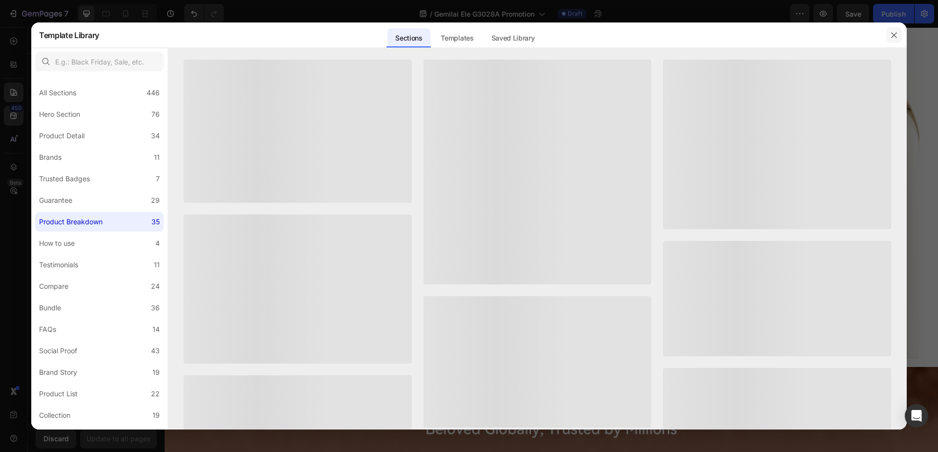
click at [895, 38] on icon "button" at bounding box center [894, 35] width 8 height 8
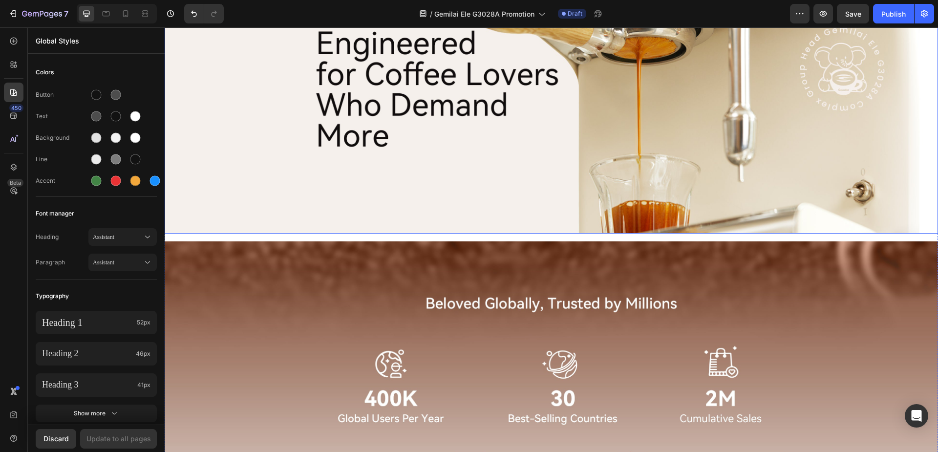
scroll to position [1816, 0]
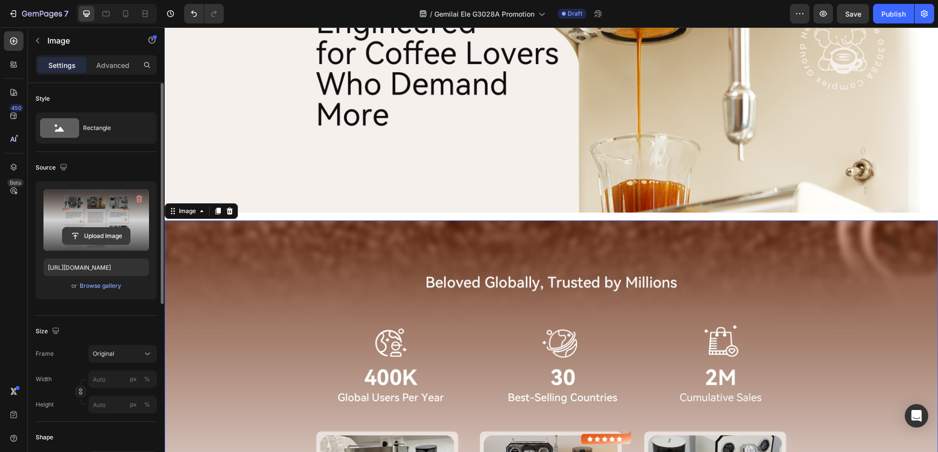
click at [92, 241] on input "file" at bounding box center [96, 236] width 67 height 17
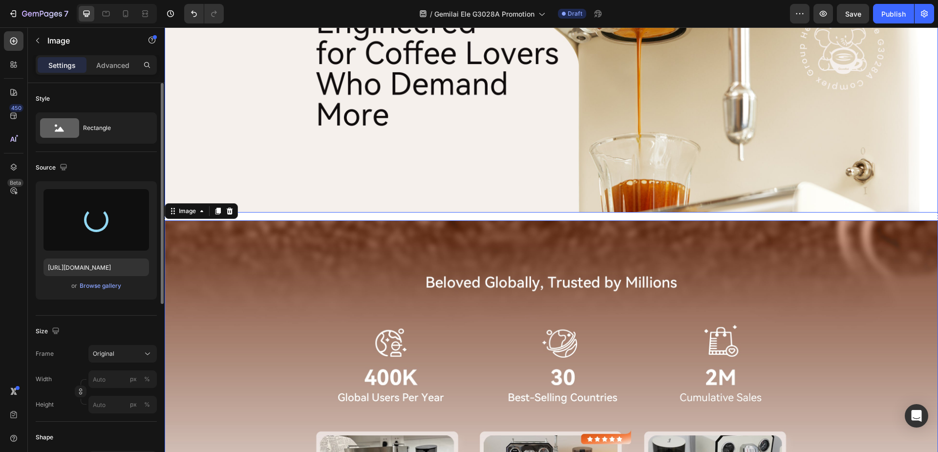
type input "[URL][DOMAIN_NAME]"
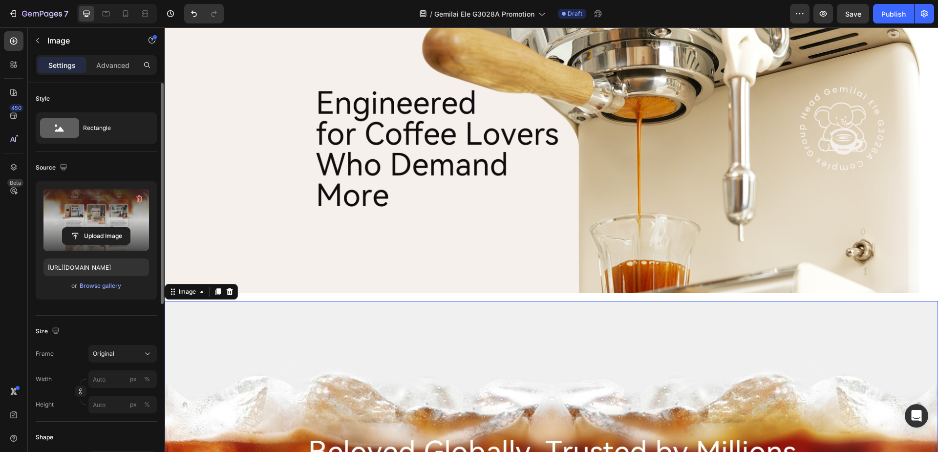
scroll to position [1670, 0]
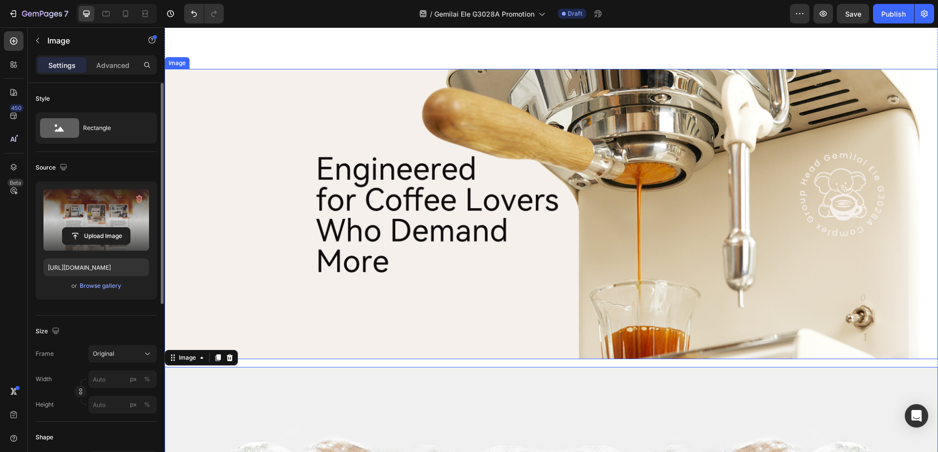
click at [454, 177] on img at bounding box center [551, 214] width 773 height 290
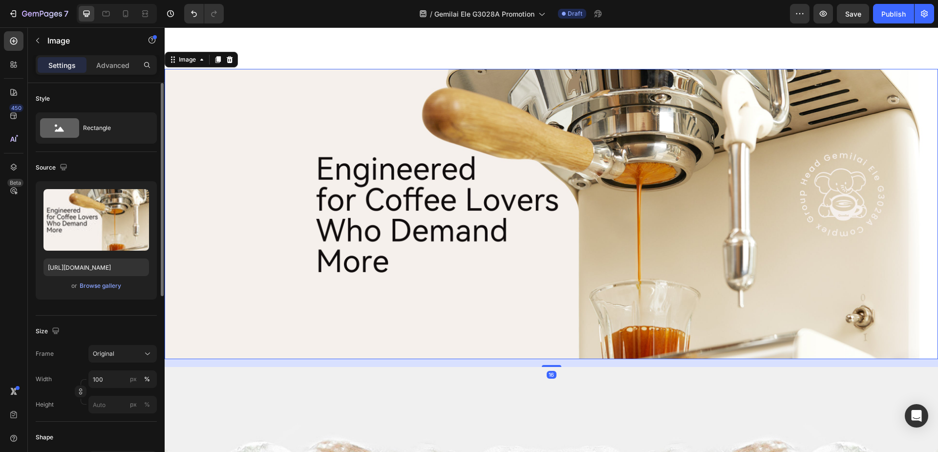
click at [217, 56] on icon at bounding box center [217, 59] width 5 height 7
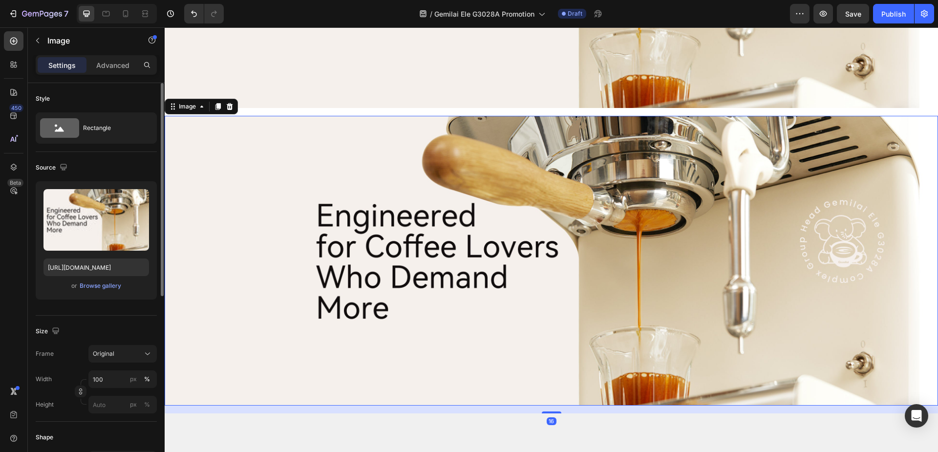
scroll to position [1964, 0]
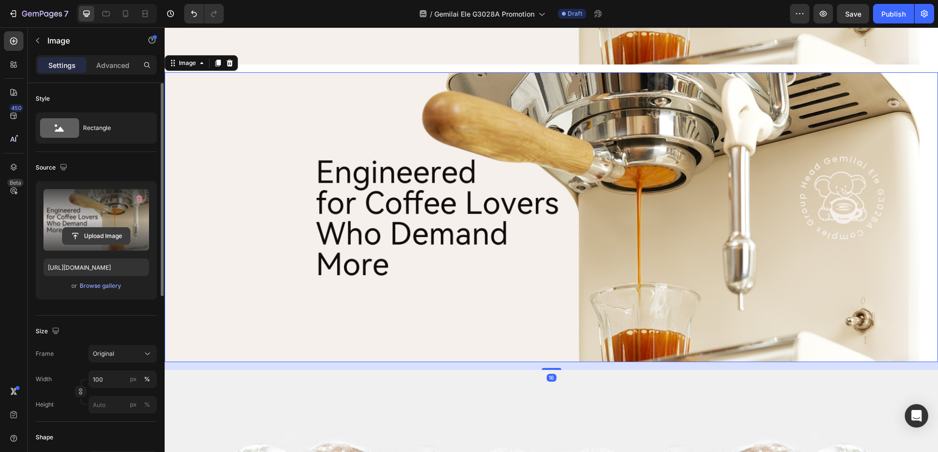
click at [84, 231] on input "file" at bounding box center [96, 236] width 67 height 17
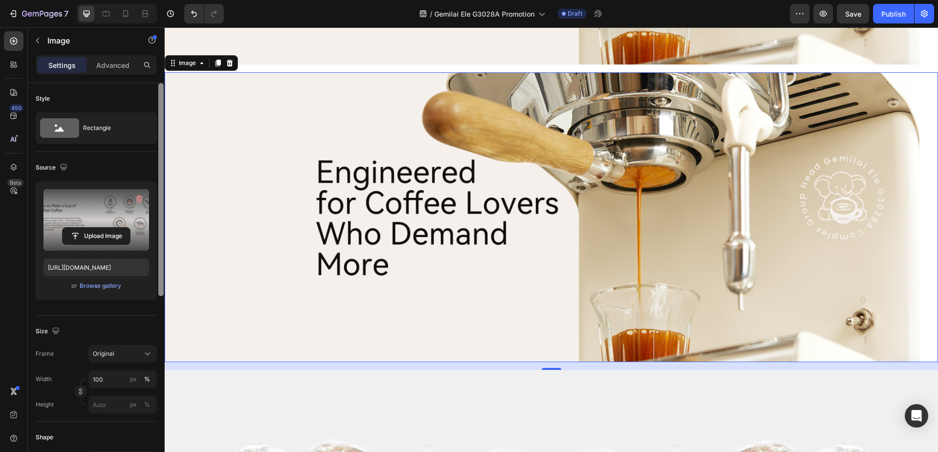
type input "[URL][DOMAIN_NAME]"
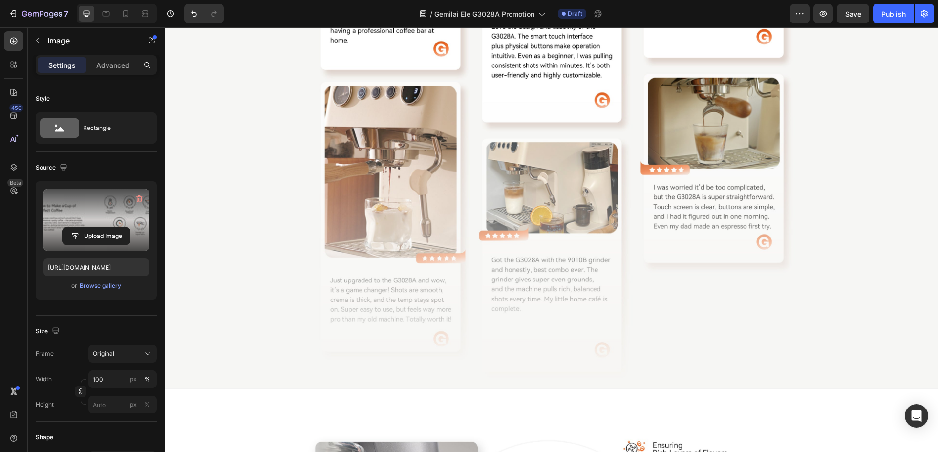
scroll to position [3039, 0]
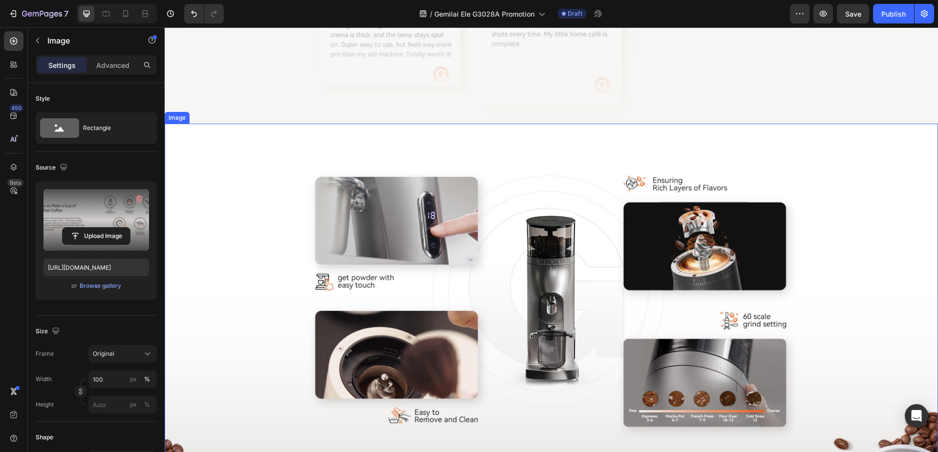
click at [272, 189] on img at bounding box center [551, 316] width 773 height 384
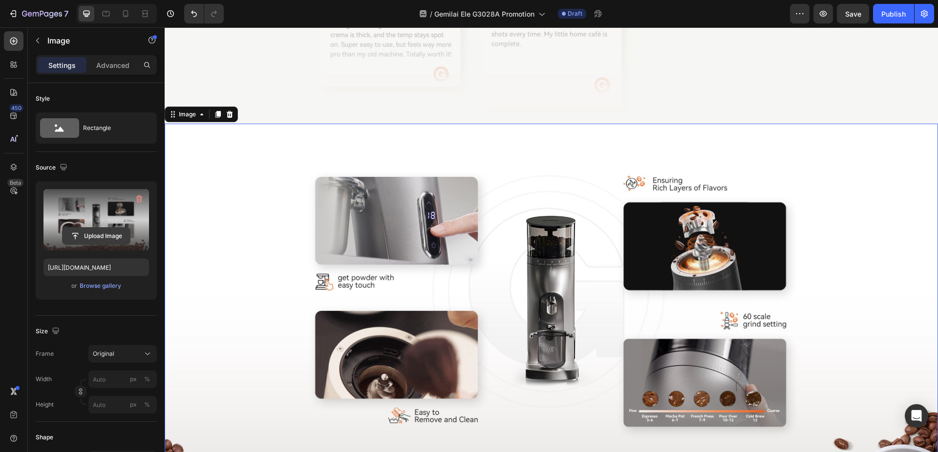
click at [93, 235] on input "file" at bounding box center [96, 236] width 67 height 17
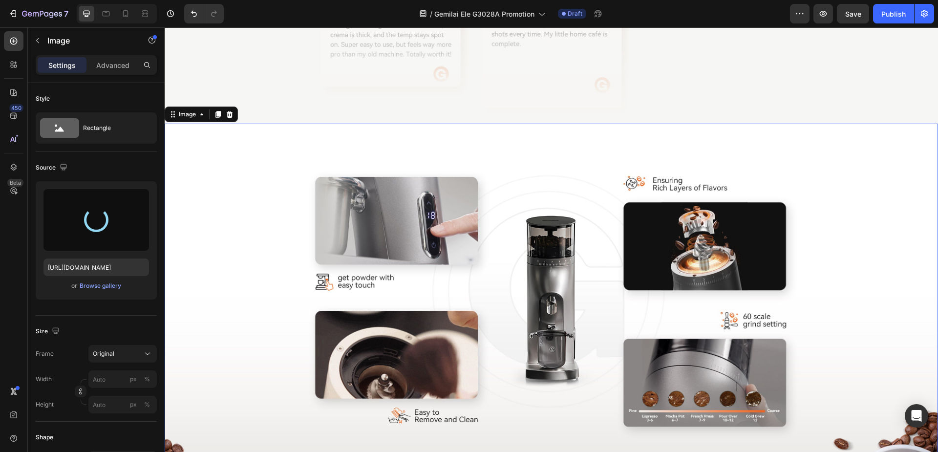
type input "[URL][DOMAIN_NAME]"
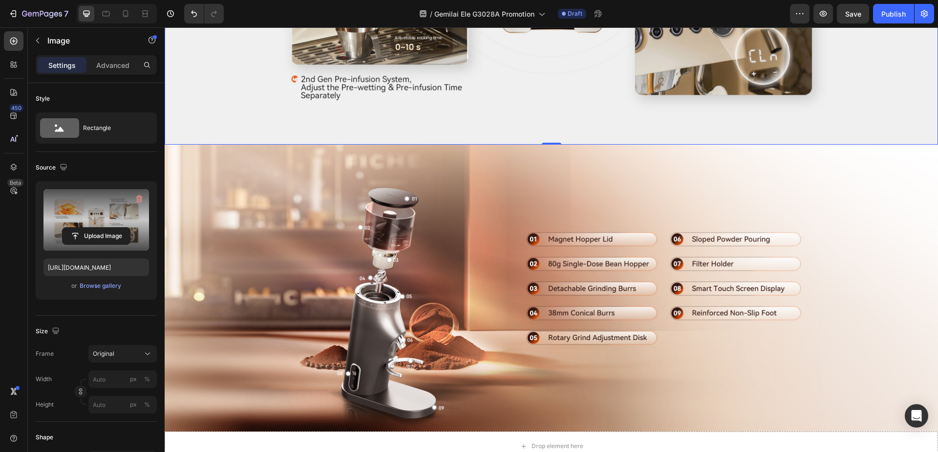
scroll to position [3381, 0]
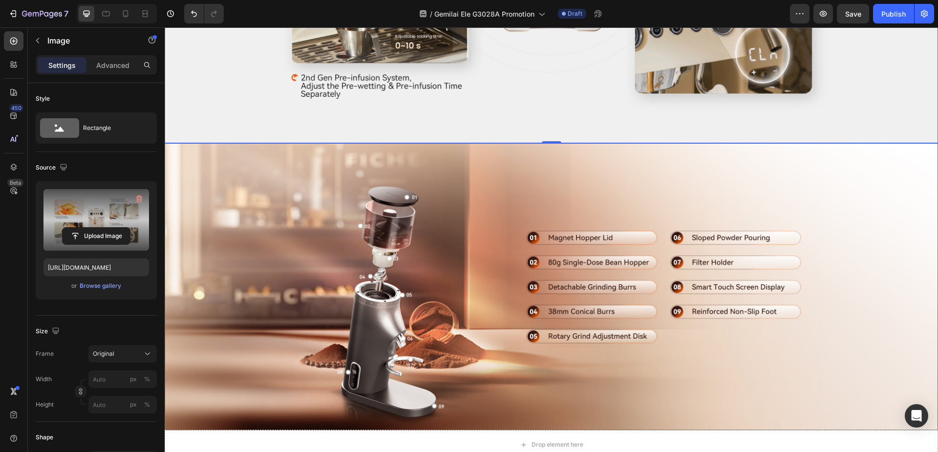
click at [268, 273] on img at bounding box center [551, 288] width 773 height 290
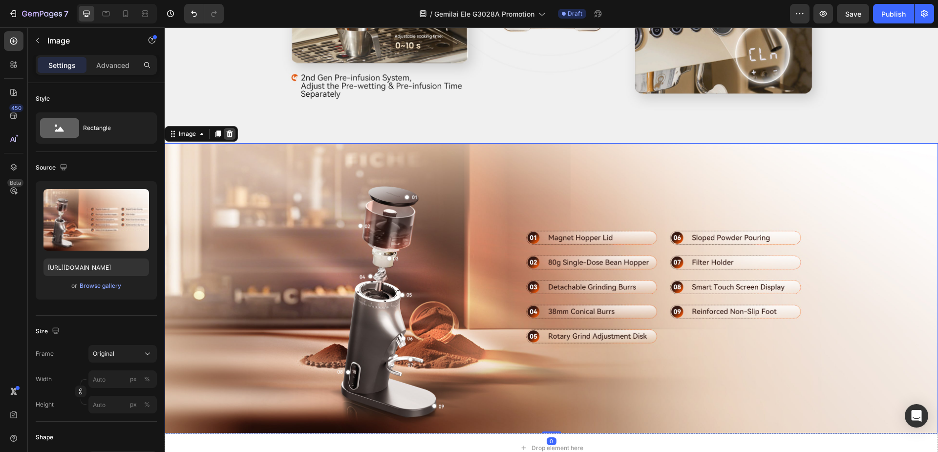
click at [231, 130] on icon at bounding box center [230, 133] width 6 height 7
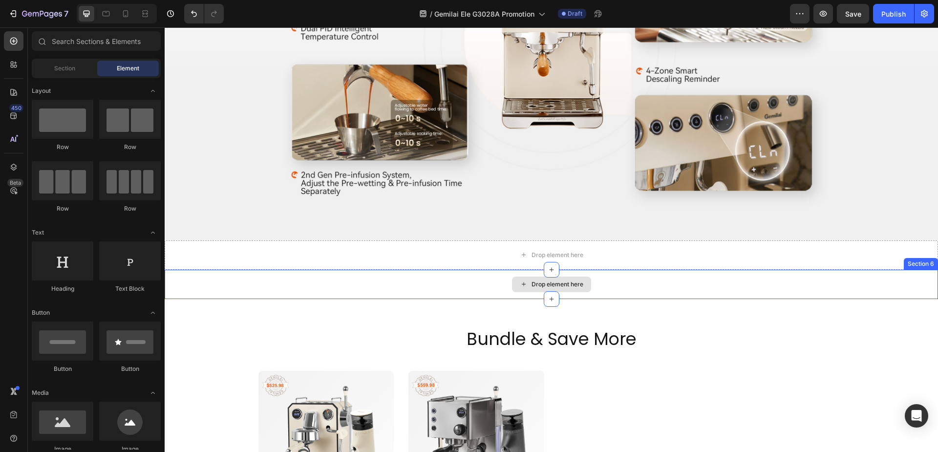
scroll to position [3283, 0]
click at [350, 251] on div "Drop element here" at bounding box center [551, 255] width 773 height 29
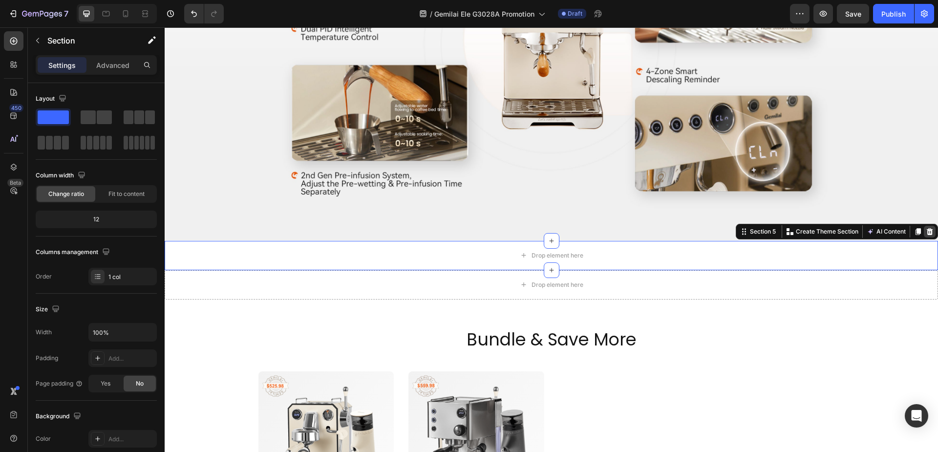
click at [926, 228] on icon at bounding box center [930, 232] width 8 height 8
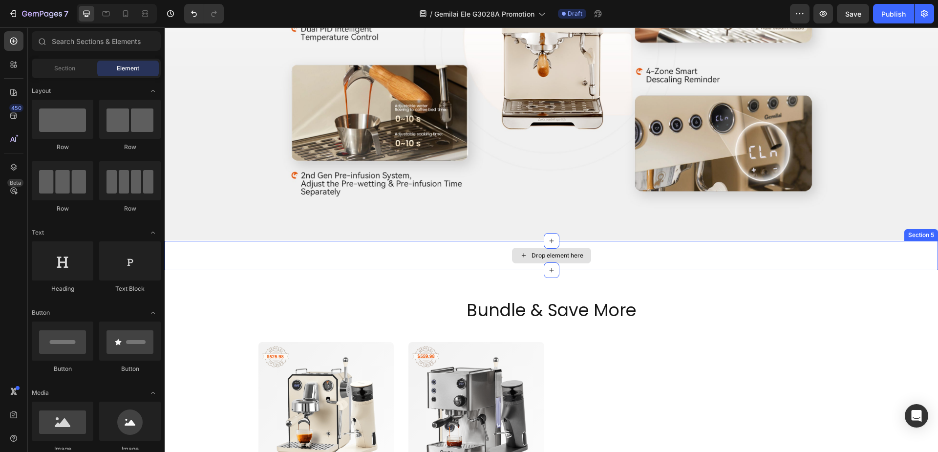
click at [442, 253] on div "Drop element here" at bounding box center [551, 255] width 773 height 29
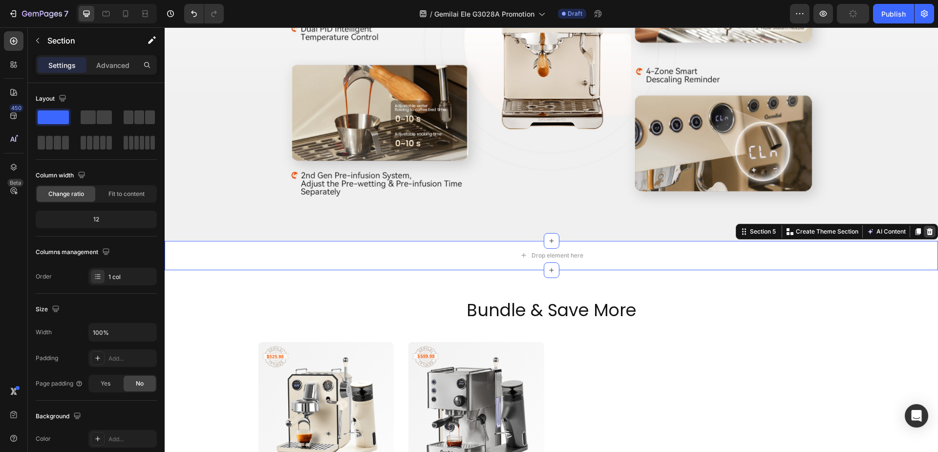
drag, startPoint x: 925, startPoint y: 226, endPoint x: 312, endPoint y: 336, distance: 622.7
click at [926, 228] on icon at bounding box center [930, 232] width 8 height 8
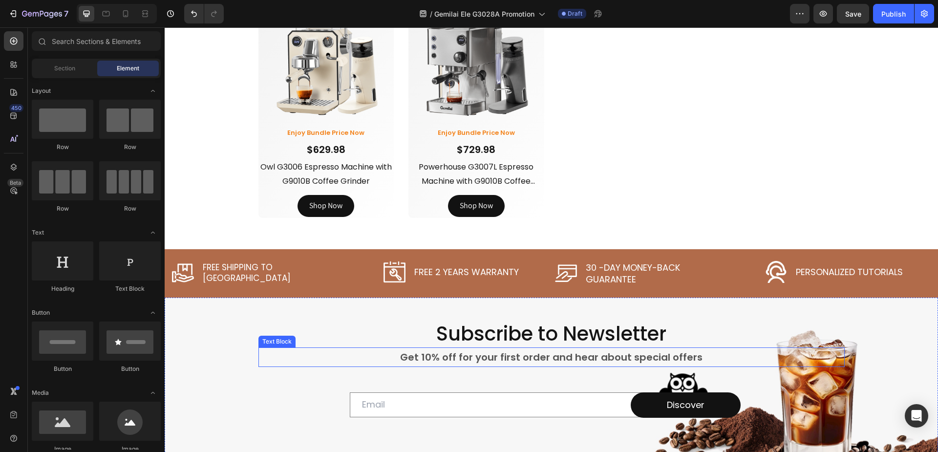
scroll to position [3576, 0]
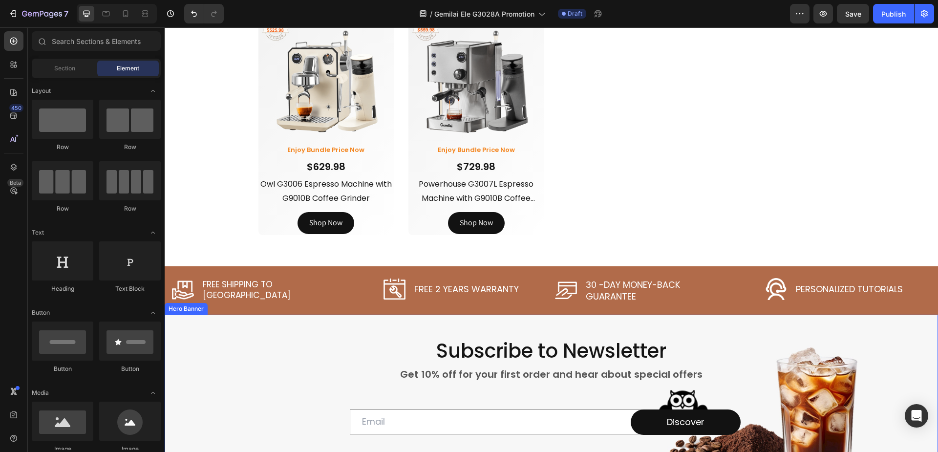
click at [233, 337] on div "Background Image" at bounding box center [551, 398] width 773 height 167
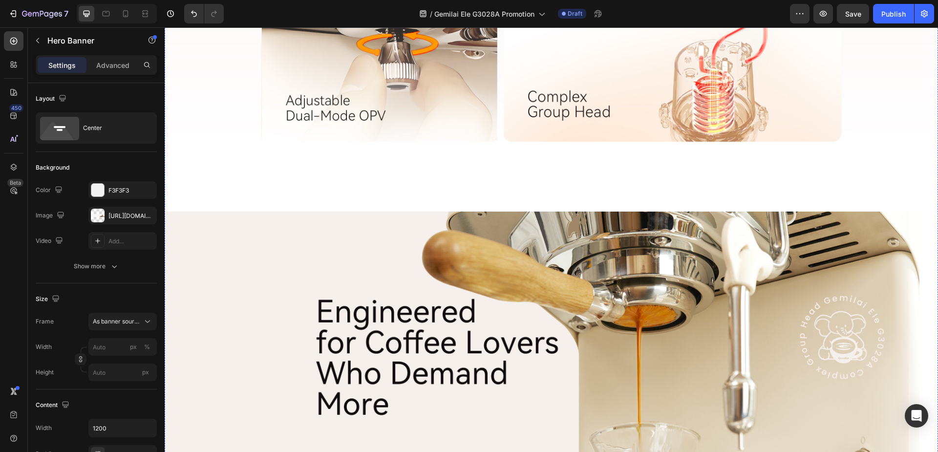
scroll to position [1625, 0]
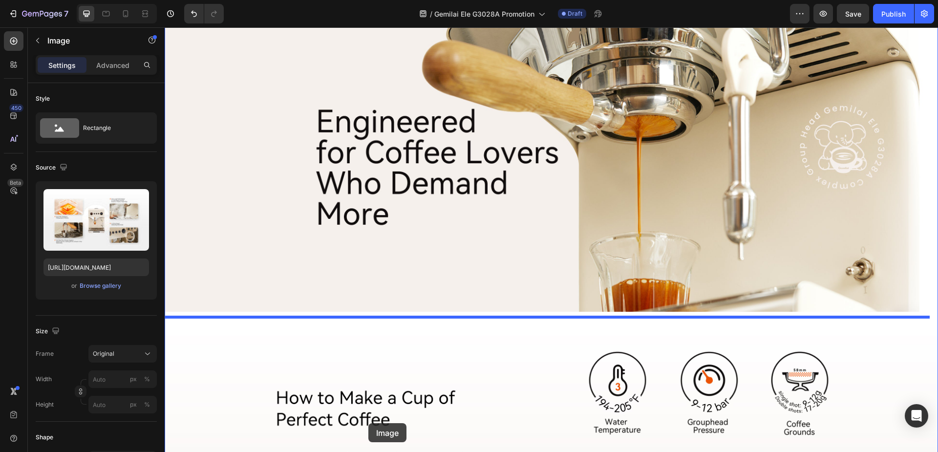
scroll to position [1728, 0]
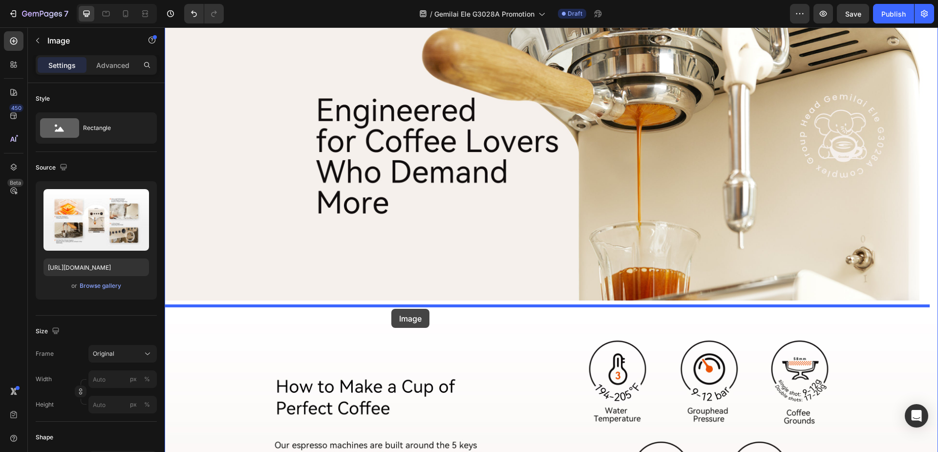
drag, startPoint x: 172, startPoint y: 269, endPoint x: 391, endPoint y: 309, distance: 222.9
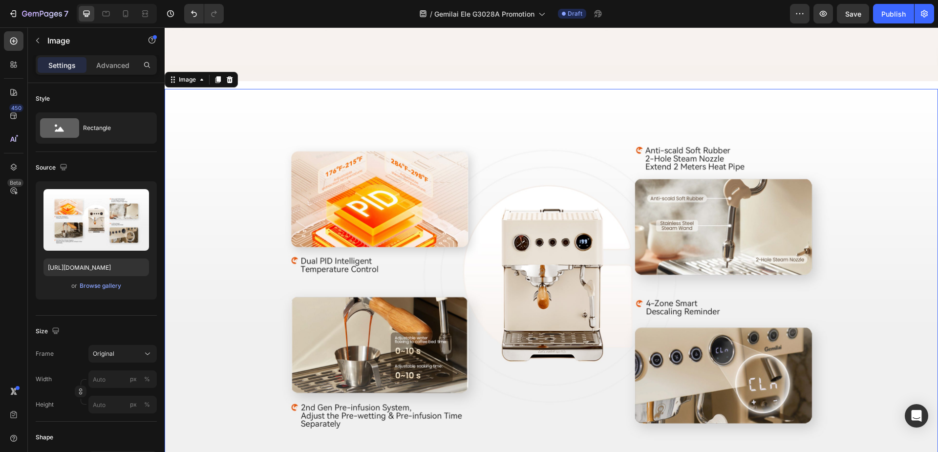
scroll to position [2265, 0]
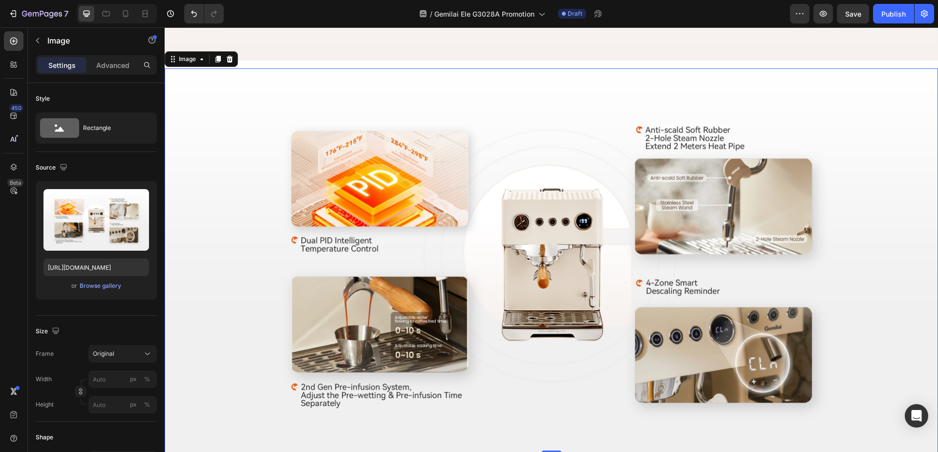
drag, startPoint x: 548, startPoint y: 154, endPoint x: 550, endPoint y: 141, distance: 13.4
click at [550, 141] on div "Image 0" at bounding box center [551, 260] width 773 height 384
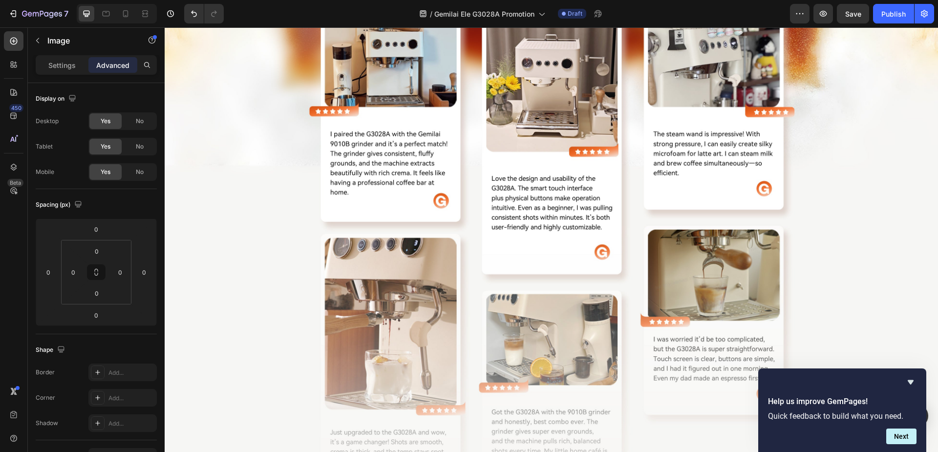
scroll to position [2998, 0]
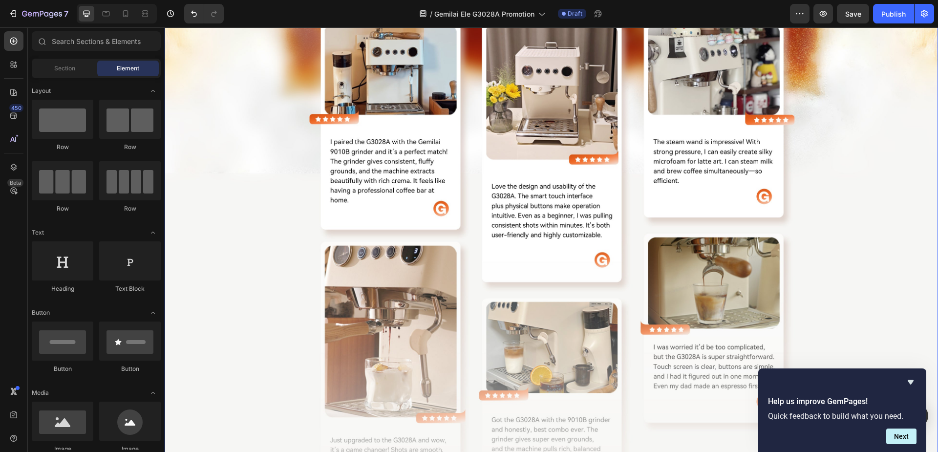
click at [248, 209] on img at bounding box center [551, 134] width 773 height 828
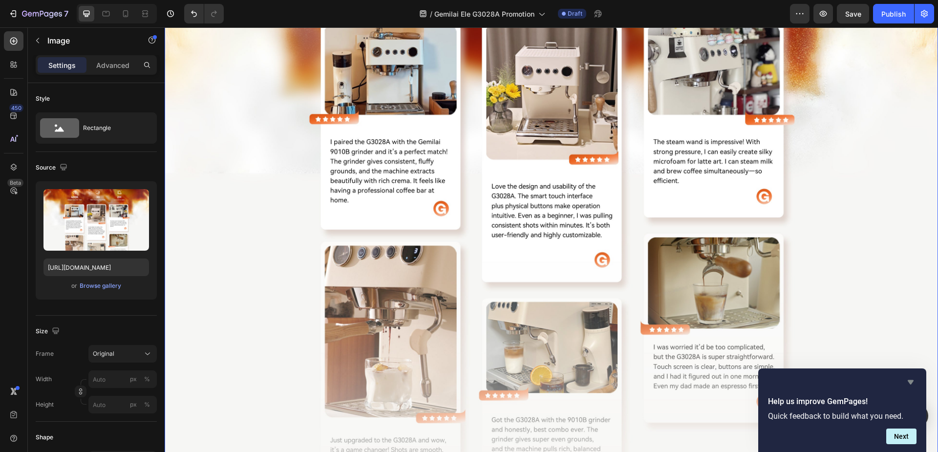
click at [909, 380] on icon "Hide survey" at bounding box center [911, 382] width 6 height 4
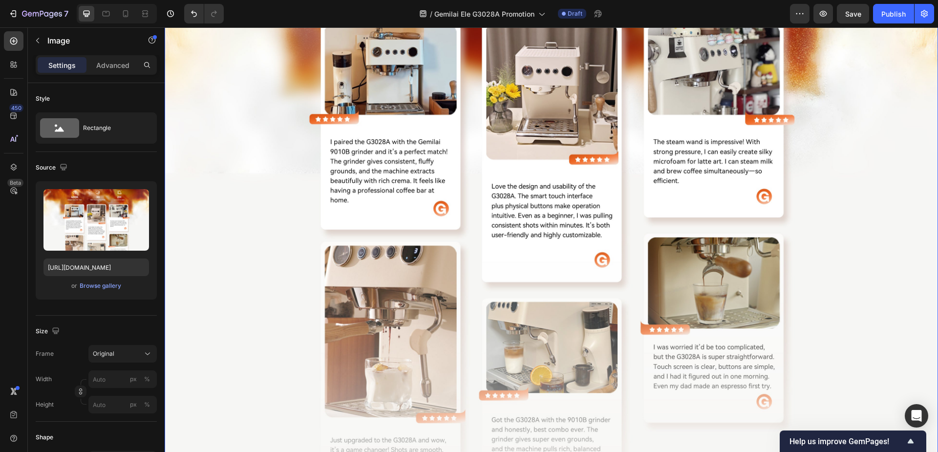
scroll to position [2900, 0]
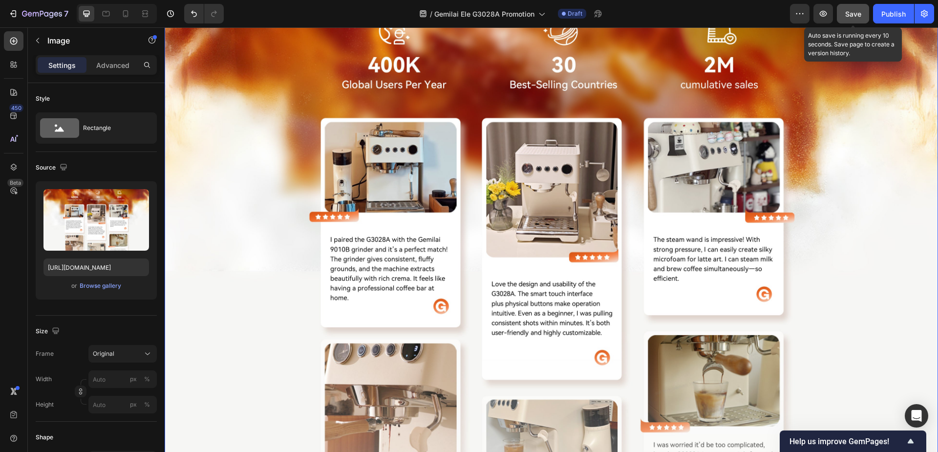
click at [861, 21] on button "Save" at bounding box center [853, 14] width 32 height 20
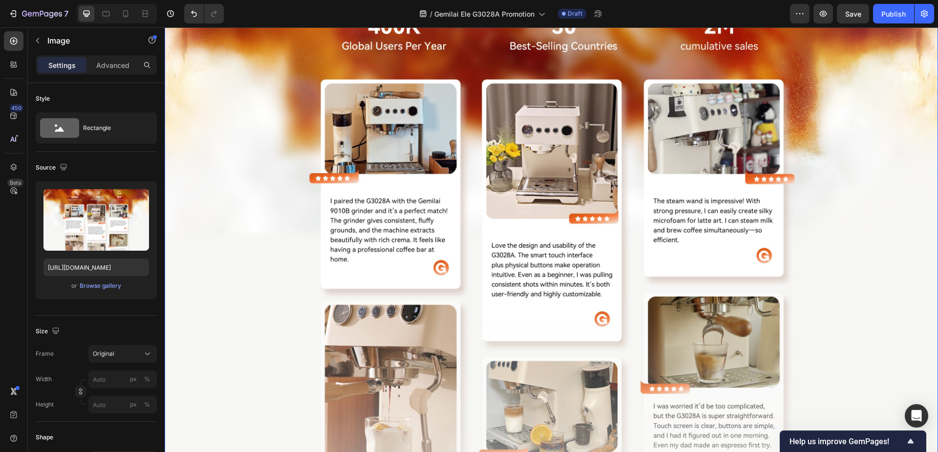
scroll to position [2998, 0]
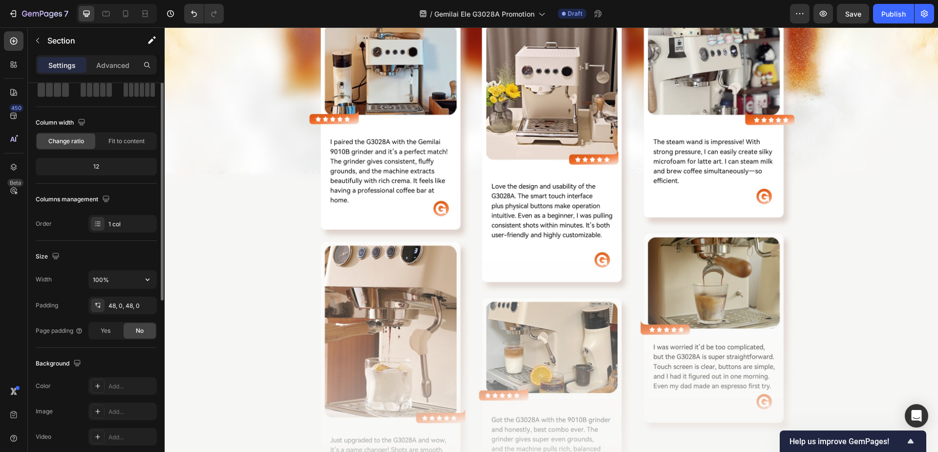
scroll to position [0, 0]
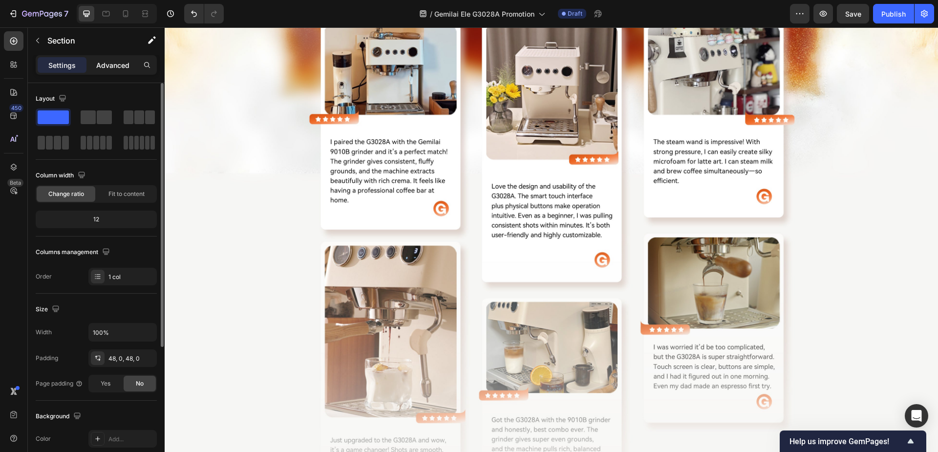
click at [118, 70] on p "Advanced" at bounding box center [112, 65] width 33 height 10
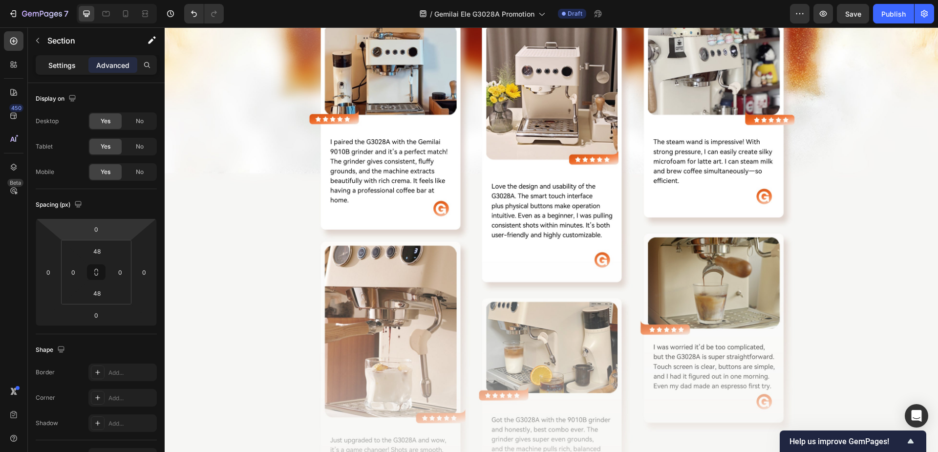
click at [62, 65] on p "Settings" at bounding box center [61, 65] width 27 height 10
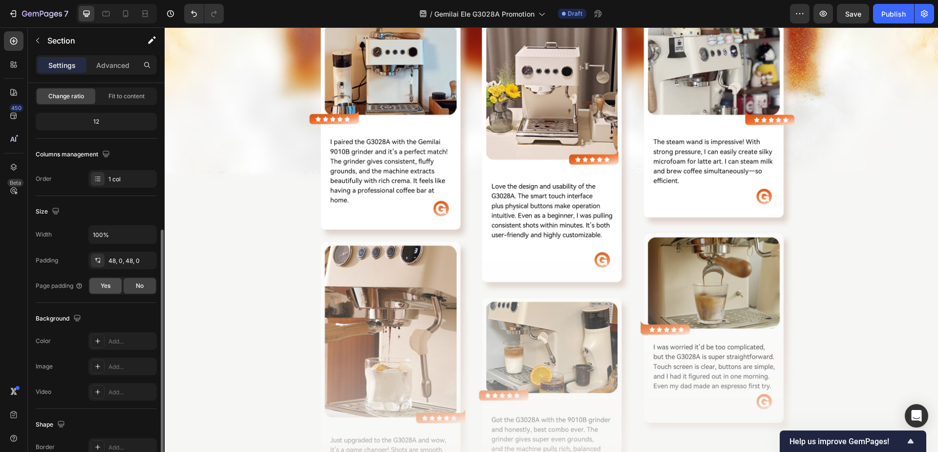
scroll to position [195, 0]
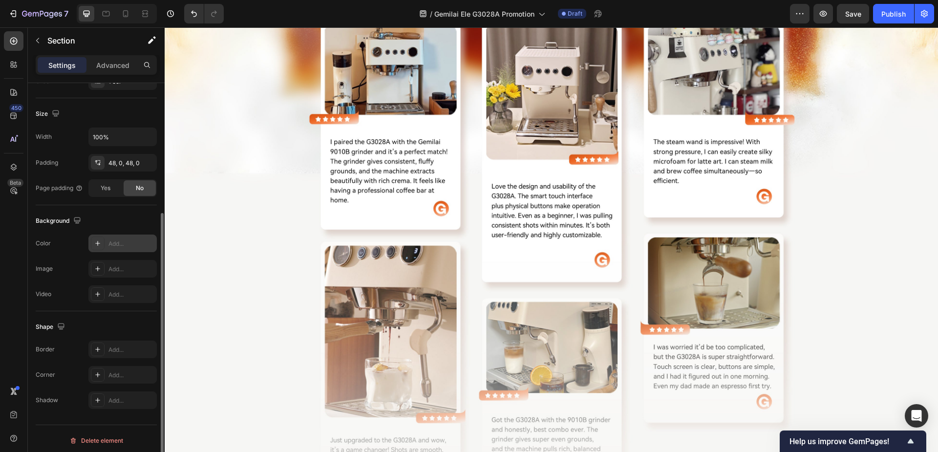
click at [127, 244] on div "Add..." at bounding box center [131, 243] width 46 height 9
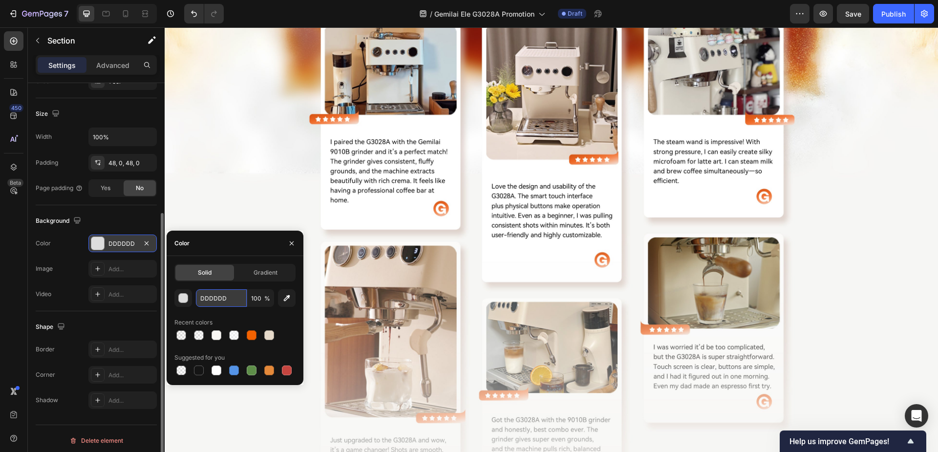
click at [226, 296] on input "DDDDDD" at bounding box center [221, 298] width 51 height 18
paste input "#f6f6f4"
click at [233, 249] on div "Color" at bounding box center [235, 243] width 137 height 25
type input "F6F6F4"
click at [243, 167] on img at bounding box center [551, 134] width 773 height 828
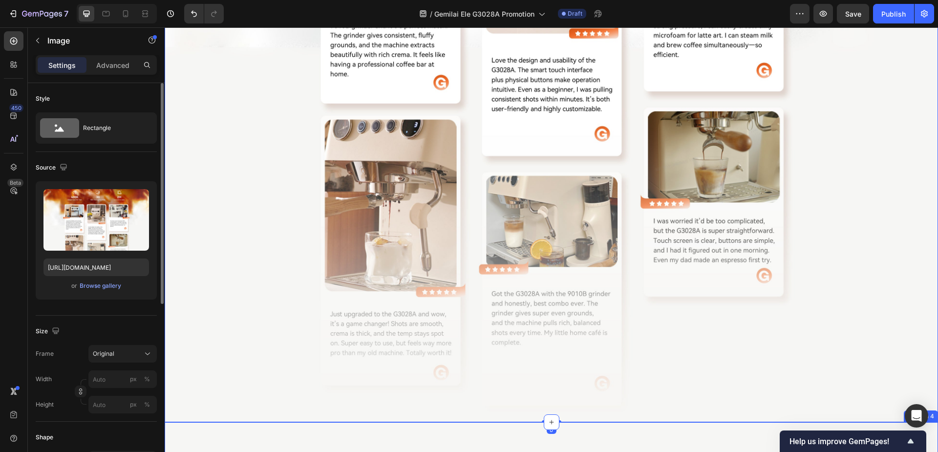
scroll to position [3145, 0]
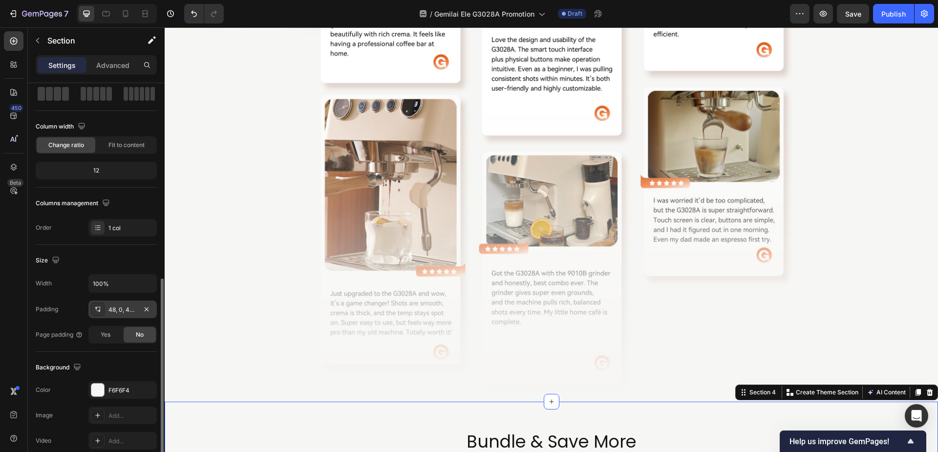
scroll to position [195, 0]
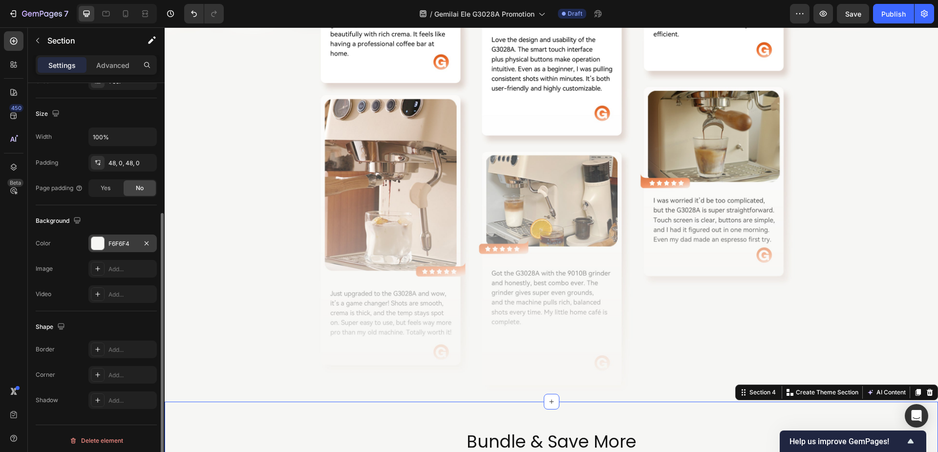
click at [129, 245] on div "F6F6F4" at bounding box center [122, 243] width 28 height 9
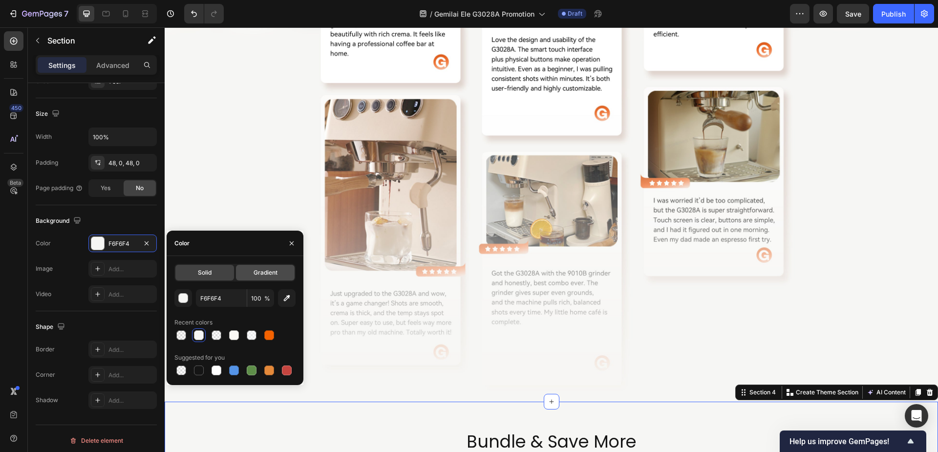
click at [261, 273] on span "Gradient" at bounding box center [266, 272] width 24 height 9
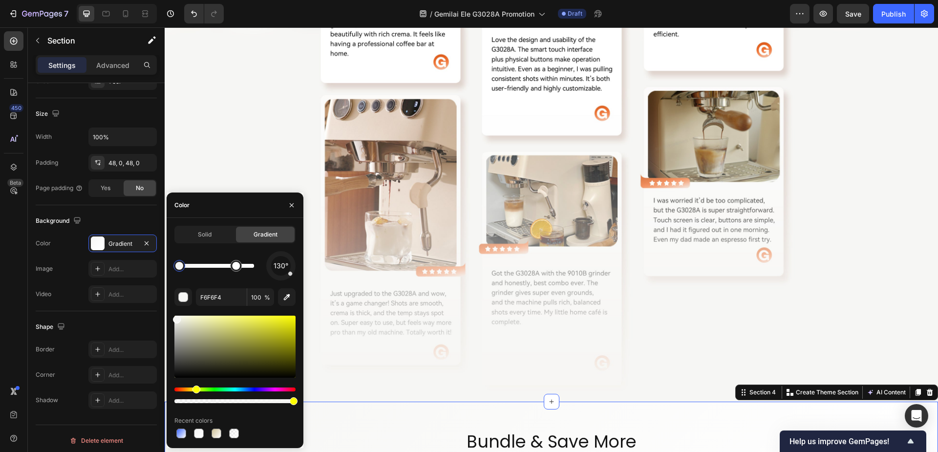
drag, startPoint x: 256, startPoint y: 269, endPoint x: 236, endPoint y: 270, distance: 19.5
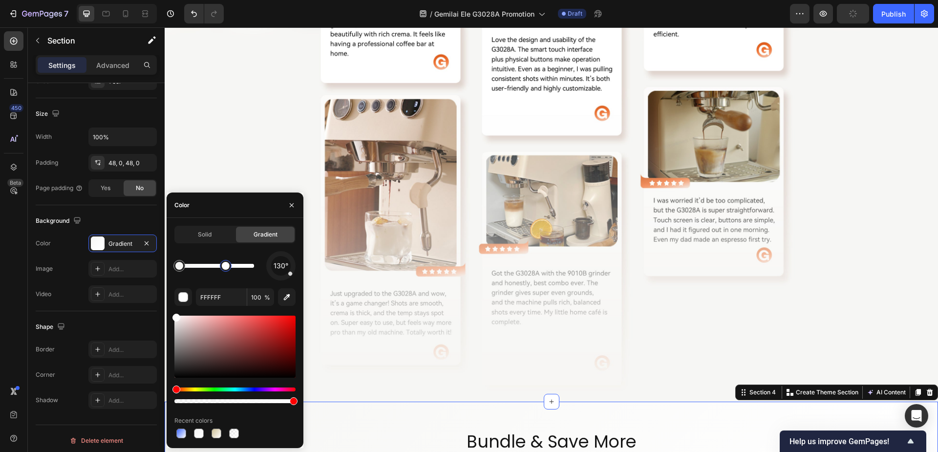
drag, startPoint x: 236, startPoint y: 270, endPoint x: 216, endPoint y: 271, distance: 20.6
click at [220, 271] on div at bounding box center [226, 266] width 12 height 12
drag, startPoint x: 218, startPoint y: 271, endPoint x: 194, endPoint y: 271, distance: 23.9
click at [194, 271] on div at bounding box center [195, 266] width 18 height 18
drag, startPoint x: 194, startPoint y: 266, endPoint x: 271, endPoint y: 266, distance: 76.7
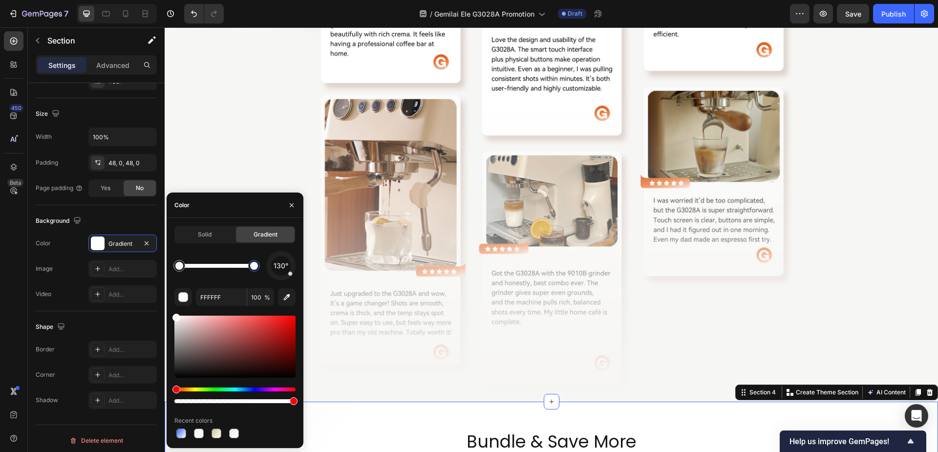
click at [271, 266] on div "130°" at bounding box center [234, 265] width 121 height 29
drag, startPoint x: 256, startPoint y: 270, endPoint x: 215, endPoint y: 271, distance: 41.5
click at [215, 271] on div at bounding box center [217, 266] width 12 height 12
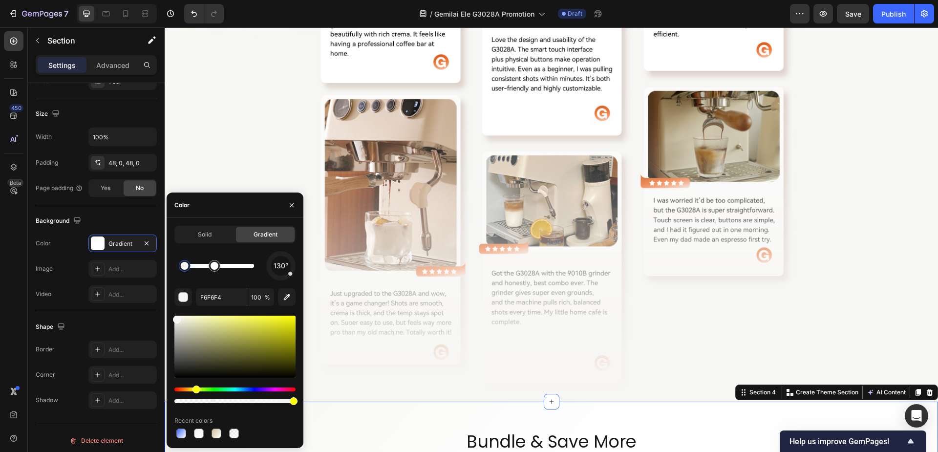
drag, startPoint x: 182, startPoint y: 269, endPoint x: 194, endPoint y: 270, distance: 12.3
click at [190, 270] on div at bounding box center [185, 266] width 12 height 12
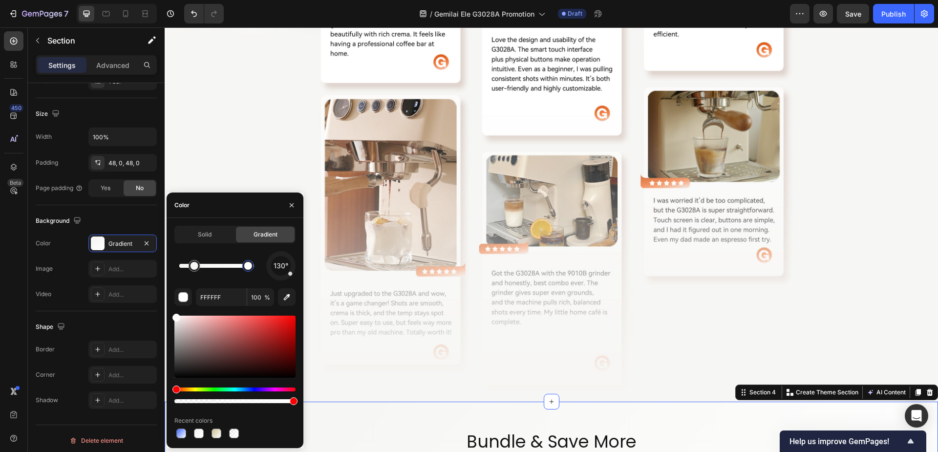
drag, startPoint x: 248, startPoint y: 270, endPoint x: 278, endPoint y: 270, distance: 30.3
click at [278, 270] on div "130°" at bounding box center [234, 265] width 121 height 29
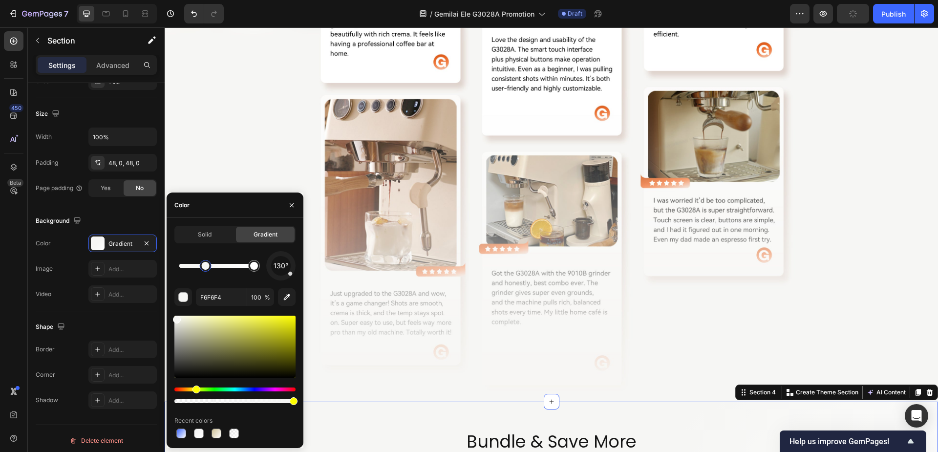
drag, startPoint x: 218, startPoint y: 270, endPoint x: 196, endPoint y: 271, distance: 22.5
click at [200, 271] on div at bounding box center [206, 266] width 12 height 12
drag, startPoint x: 196, startPoint y: 271, endPoint x: 180, endPoint y: 271, distance: 15.6
click at [180, 271] on div at bounding box center [185, 266] width 12 height 12
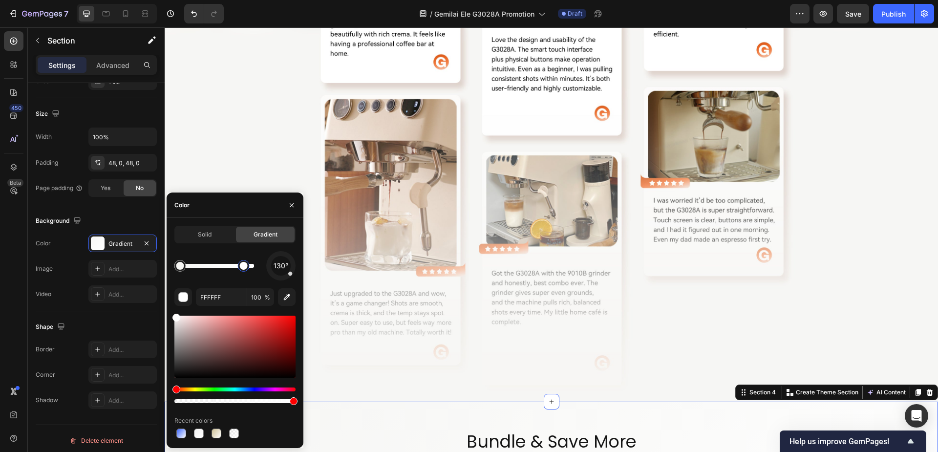
drag, startPoint x: 254, startPoint y: 267, endPoint x: 244, endPoint y: 269, distance: 10.4
click at [244, 269] on div at bounding box center [244, 266] width 8 height 8
drag, startPoint x: 246, startPoint y: 269, endPoint x: 228, endPoint y: 272, distance: 17.8
click at [228, 272] on div at bounding box center [237, 266] width 18 height 18
drag, startPoint x: 228, startPoint y: 272, endPoint x: 216, endPoint y: 272, distance: 11.7
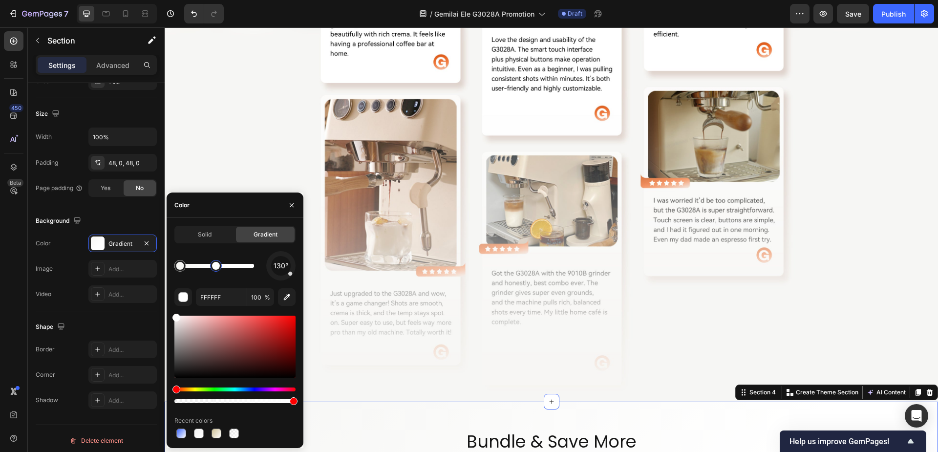
click at [216, 272] on div at bounding box center [216, 266] width 18 height 18
drag, startPoint x: 217, startPoint y: 270, endPoint x: 160, endPoint y: 271, distance: 57.6
click at [160, 271] on div "450 Beta Sections(18) Elements(83) Section Element Hero Section Product Detail …" at bounding box center [82, 239] width 165 height 424
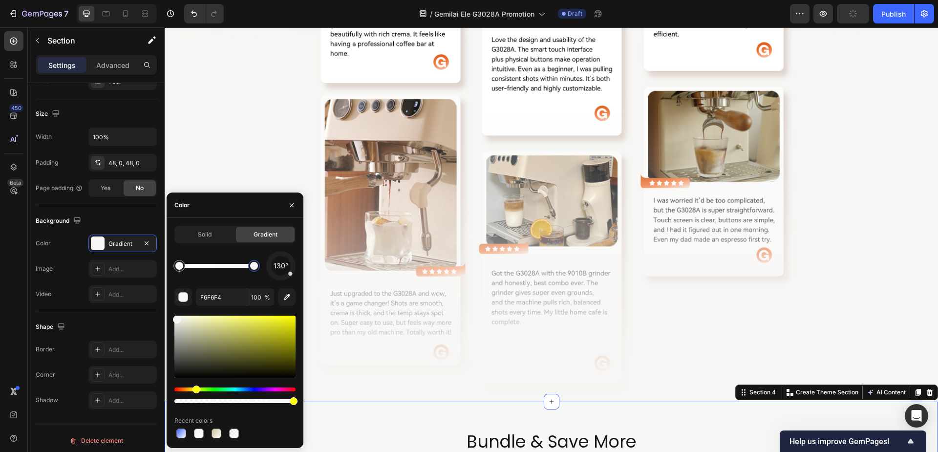
drag, startPoint x: 181, startPoint y: 273, endPoint x: 264, endPoint y: 274, distance: 83.0
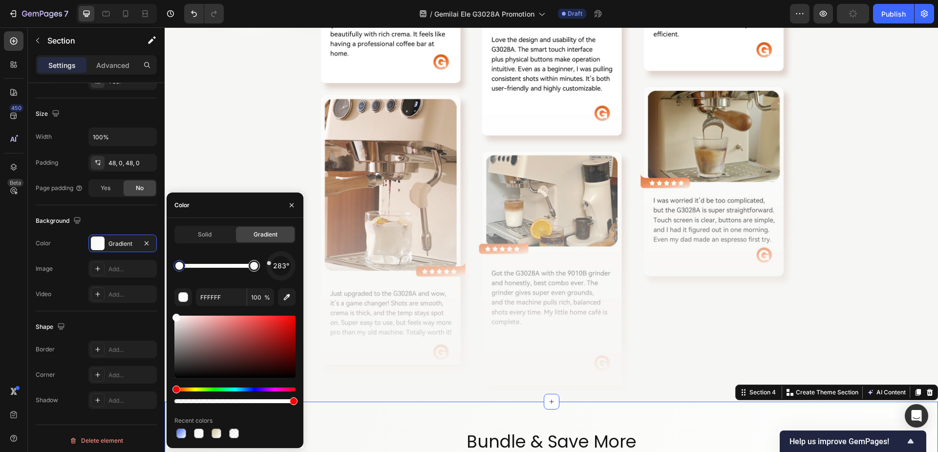
click at [247, 259] on div "283°" at bounding box center [234, 265] width 121 height 29
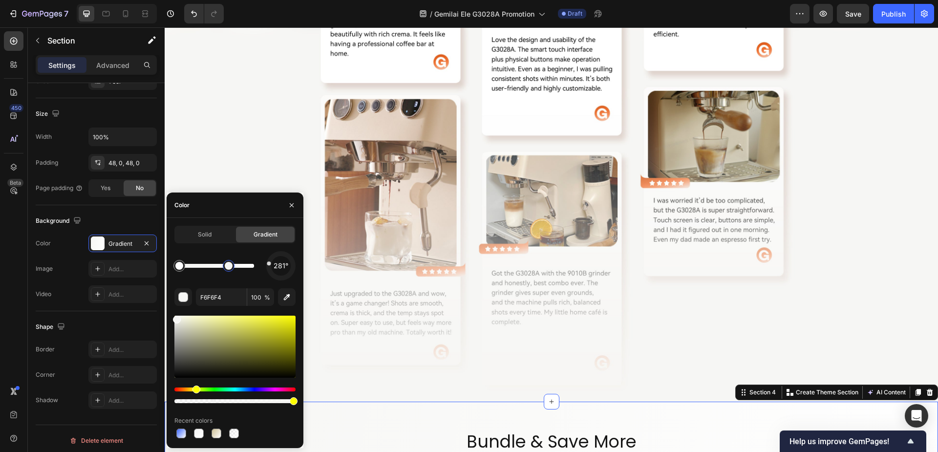
drag, startPoint x: 250, startPoint y: 270, endPoint x: 229, endPoint y: 271, distance: 21.1
click at [229, 271] on div at bounding box center [229, 266] width 12 height 12
drag, startPoint x: 234, startPoint y: 271, endPoint x: 250, endPoint y: 271, distance: 16.1
click at [250, 271] on div at bounding box center [250, 266] width 18 height 18
drag, startPoint x: 251, startPoint y: 271, endPoint x: 270, endPoint y: 271, distance: 19.5
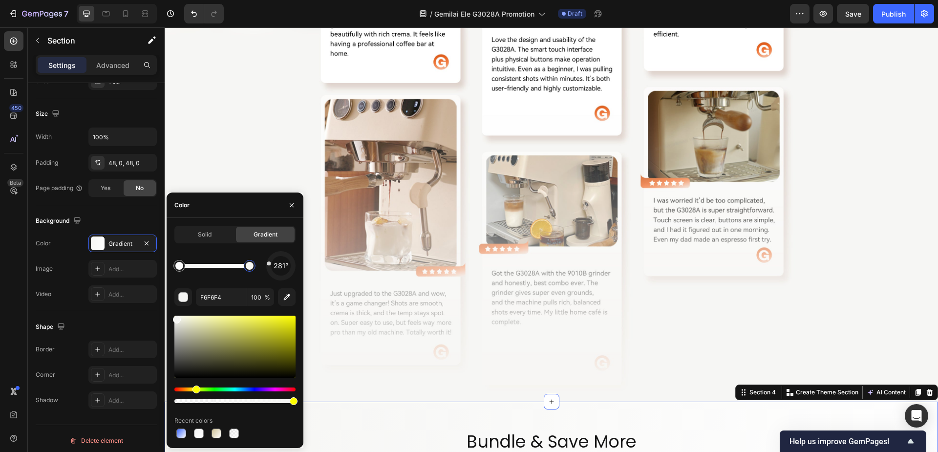
click at [270, 271] on div "281°" at bounding box center [234, 265] width 121 height 29
type input "FFFFFF"
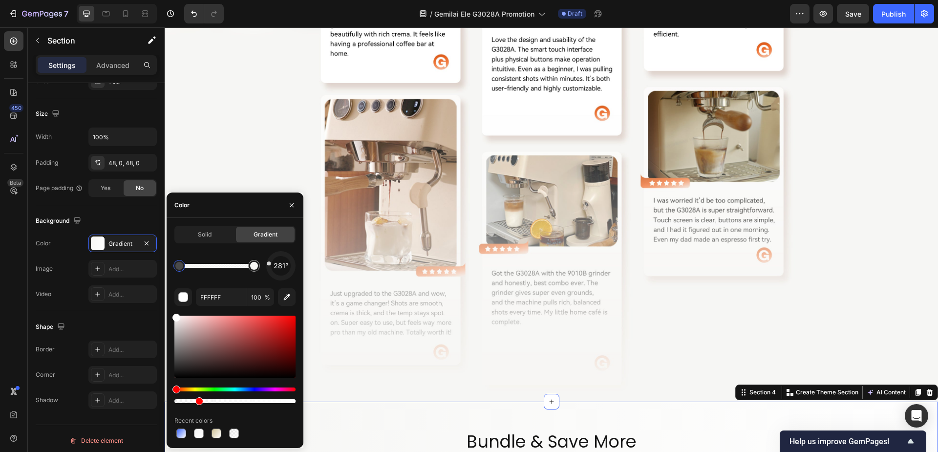
drag, startPoint x: 295, startPoint y: 402, endPoint x: 198, endPoint y: 404, distance: 96.7
click at [198, 404] on div at bounding box center [199, 401] width 8 height 8
drag, startPoint x: 365, startPoint y: 430, endPoint x: 321, endPoint y: 397, distance: 55.2
click at [290, 401] on div at bounding box center [294, 401] width 8 height 8
drag, startPoint x: 216, startPoint y: 400, endPoint x: 274, endPoint y: 400, distance: 57.6
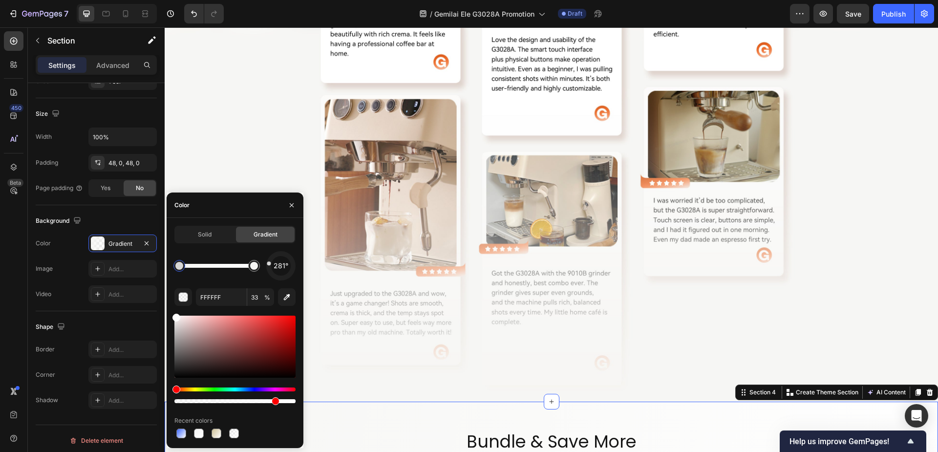
click at [274, 400] on div at bounding box center [276, 401] width 8 height 8
drag, startPoint x: 275, startPoint y: 402, endPoint x: 288, endPoint y: 402, distance: 13.7
click at [288, 402] on div at bounding box center [290, 401] width 8 height 8
type input "94"
click at [231, 426] on div at bounding box center [234, 433] width 14 height 14
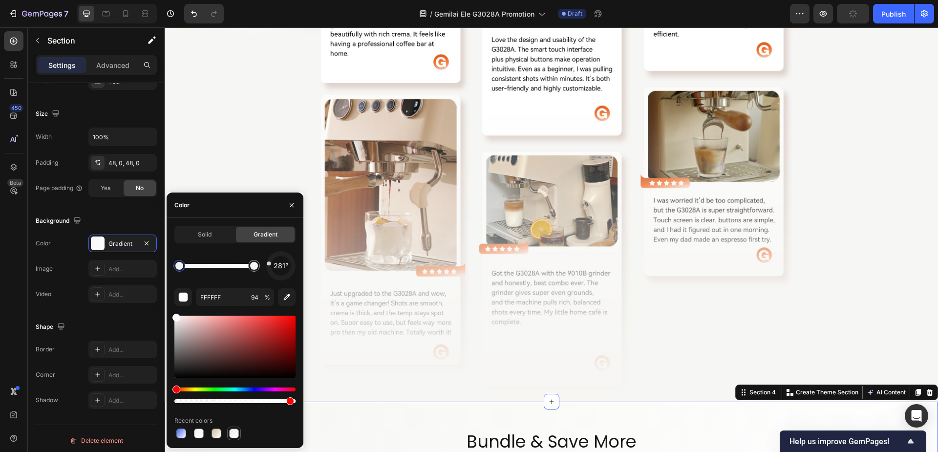
type input "3C67FF"
type input "0"
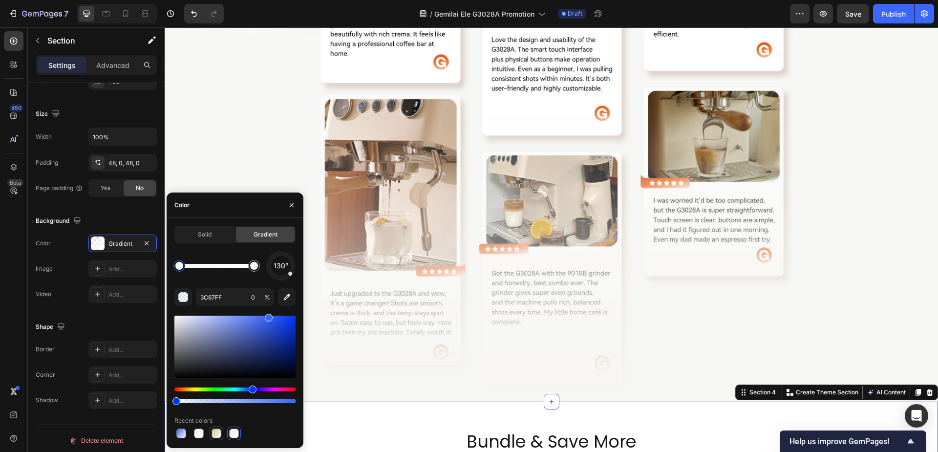
click at [217, 430] on div at bounding box center [216, 433] width 10 height 10
type input "CDC096"
type input "100"
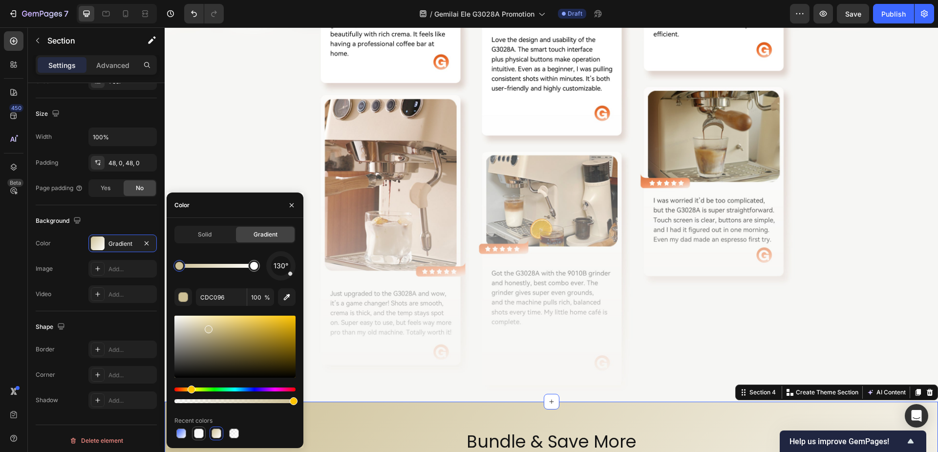
click at [199, 433] on div at bounding box center [199, 433] width 10 height 10
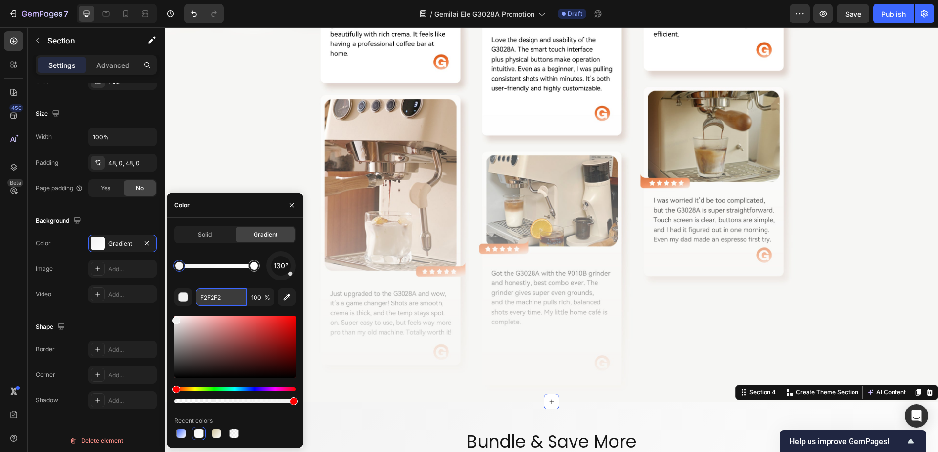
click at [227, 298] on input "F2F2F2" at bounding box center [221, 297] width 51 height 18
paste input "#f6f6f4"
click at [232, 280] on div "130° #f6f6f4 100 % Recent colors" at bounding box center [234, 345] width 121 height 189
type input "F6F6F4"
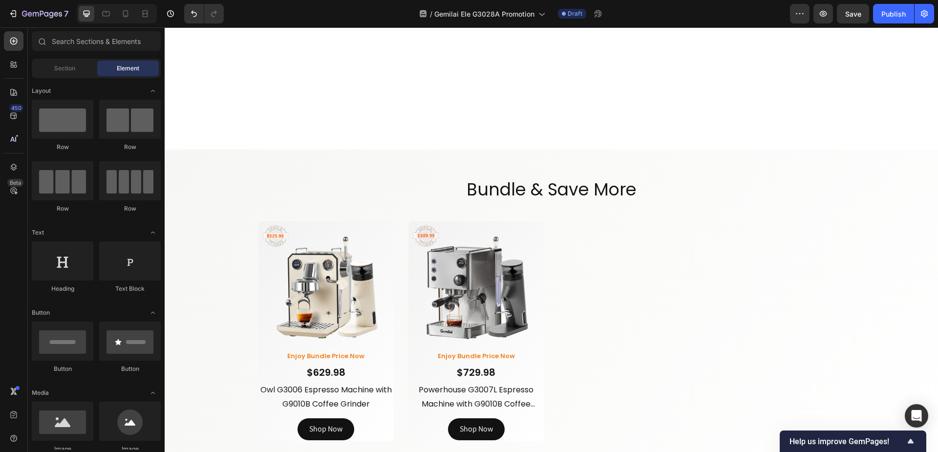
scroll to position [3457, 0]
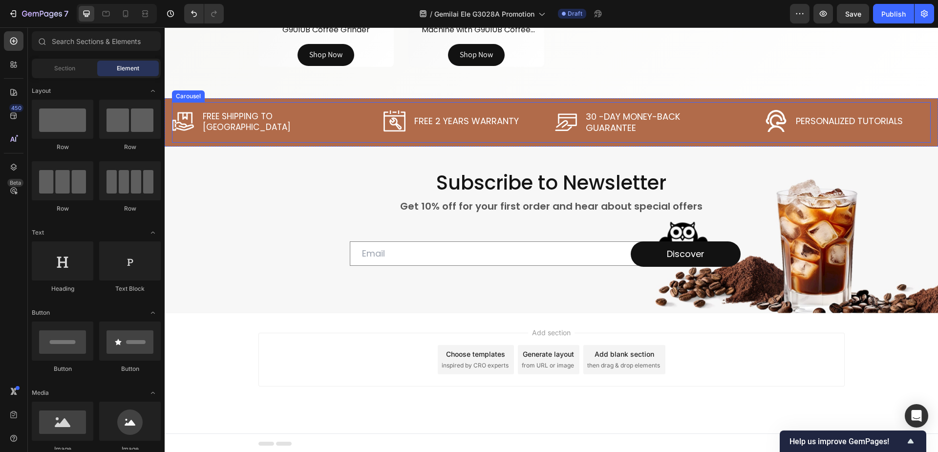
click at [354, 105] on div "Image Free Shipping To US Text Block Row Image Free 2 YEARS WARRANTY Text Block…" at bounding box center [551, 122] width 759 height 41
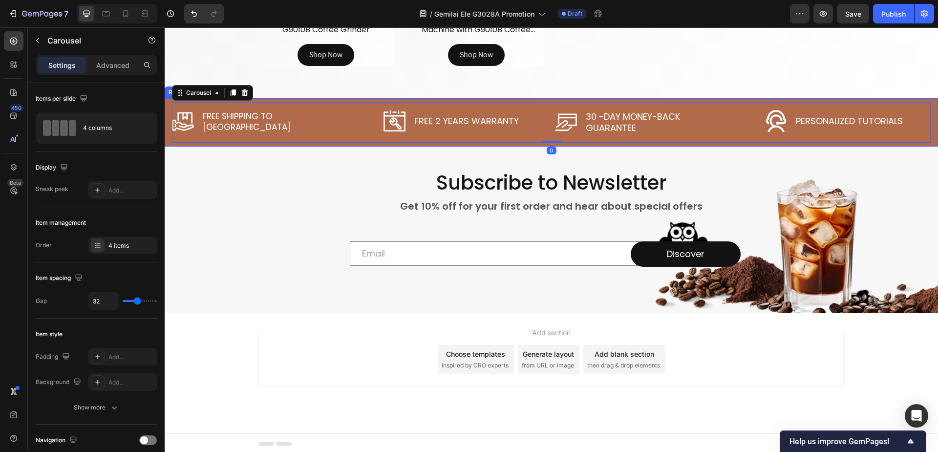
click at [166, 116] on div "Image Free Shipping To US Text Block Row Image Free 2 YEARS WARRANTY Text Block…" at bounding box center [551, 122] width 773 height 48
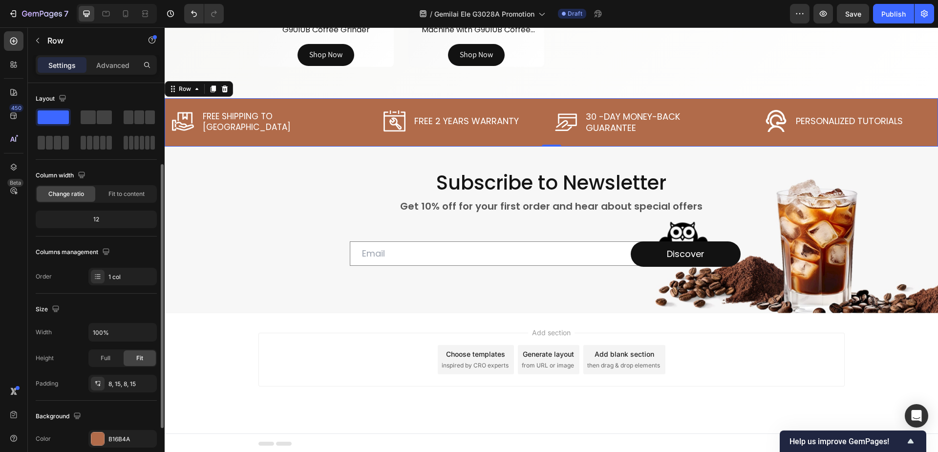
scroll to position [98, 0]
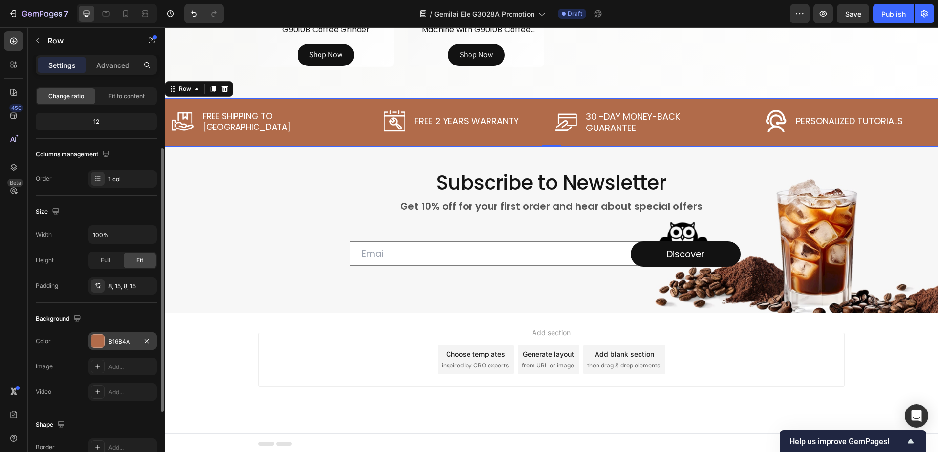
click at [118, 336] on div "B16B4A" at bounding box center [122, 341] width 68 height 18
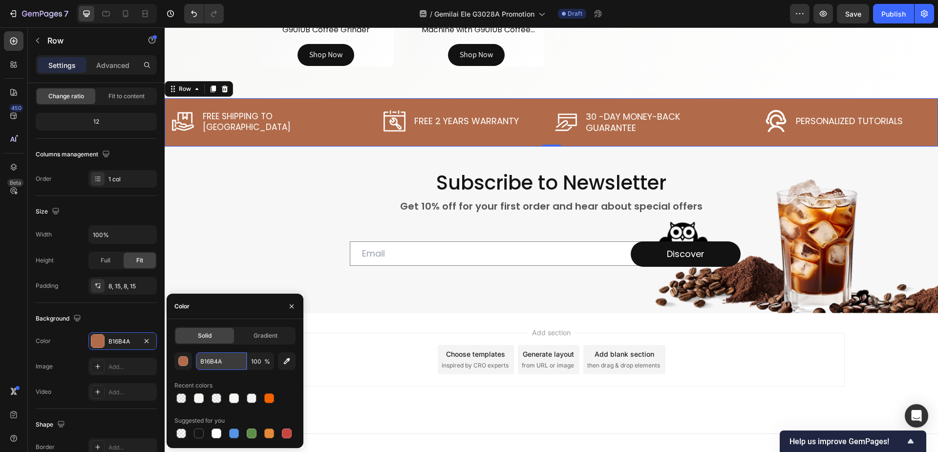
click at [235, 361] on input "B16B4A" at bounding box center [221, 361] width 51 height 18
paste input "#f8f2ef"
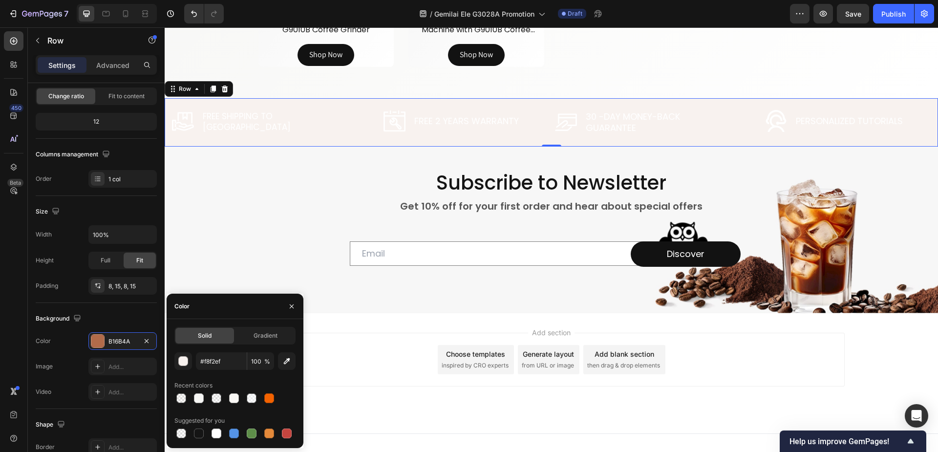
click at [242, 312] on div "Color" at bounding box center [235, 306] width 137 height 25
type input "F8F2EF"
click at [302, 246] on div "Email Field Image Discover Submit Button Row" at bounding box center [551, 244] width 571 height 45
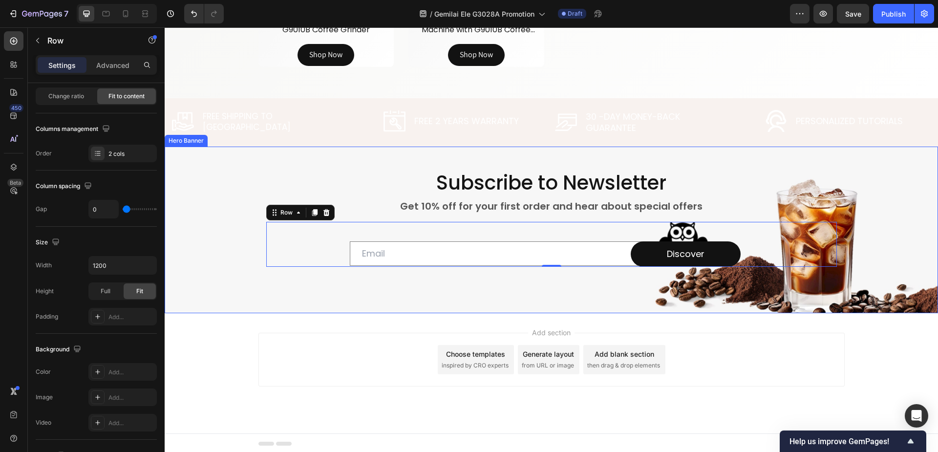
click at [217, 231] on div "Background Image" at bounding box center [551, 230] width 773 height 167
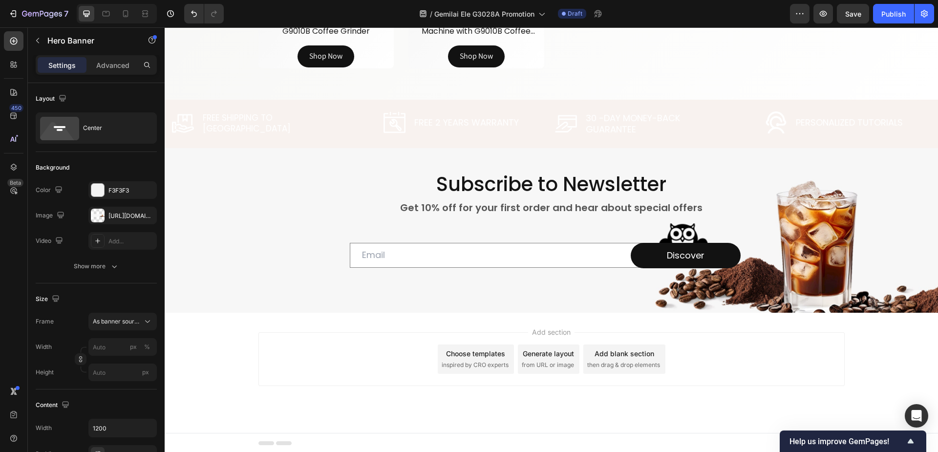
scroll to position [2217, 0]
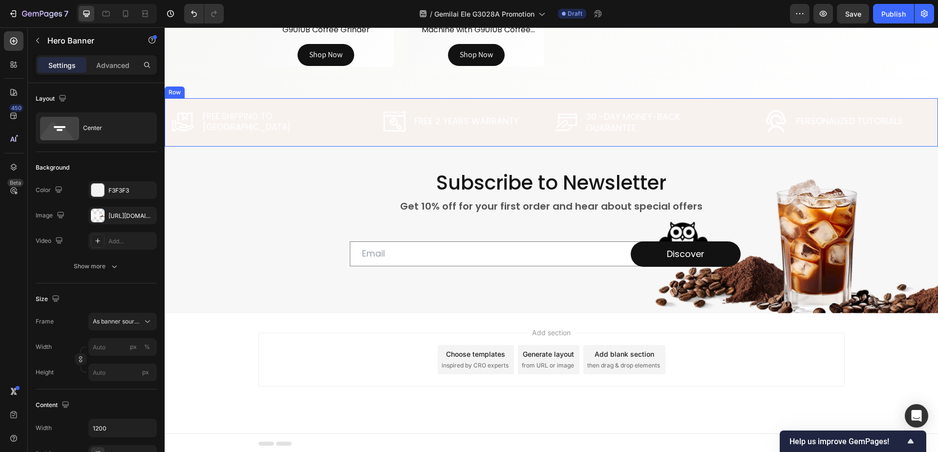
click at [170, 117] on div "Image Free Shipping To US Text Block Row Image Free 2 YEARS WARRANTY Text Block…" at bounding box center [551, 122] width 773 height 48
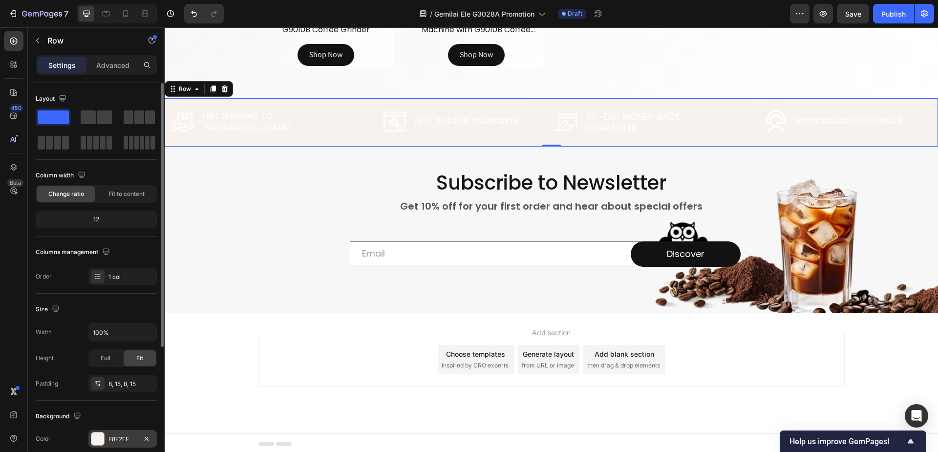
click at [118, 436] on div "F8F2EF" at bounding box center [122, 439] width 28 height 9
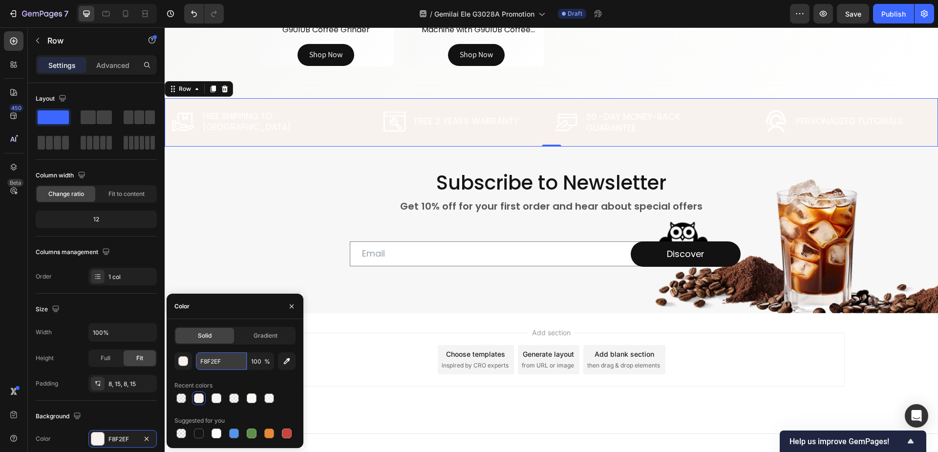
click at [228, 362] on input "F8F2EF" at bounding box center [221, 361] width 51 height 18
paste input "#dd680b"
type input "#dd680b"
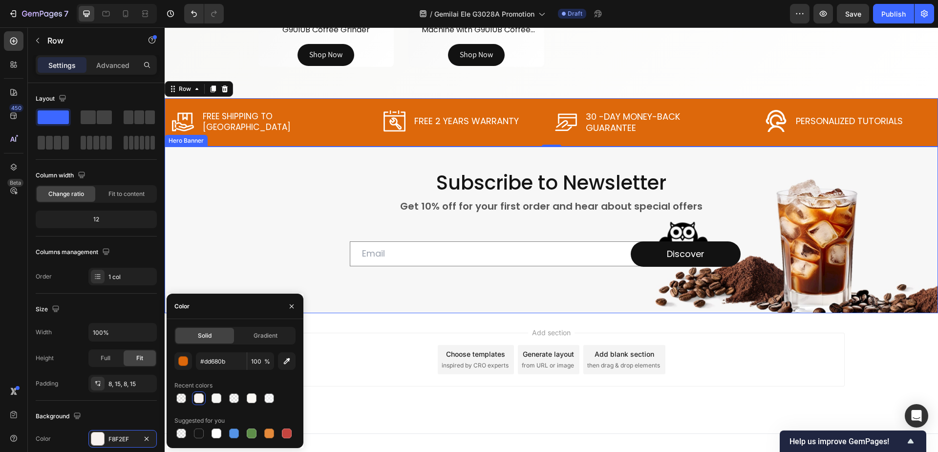
click at [232, 245] on div "Background Image" at bounding box center [551, 230] width 773 height 167
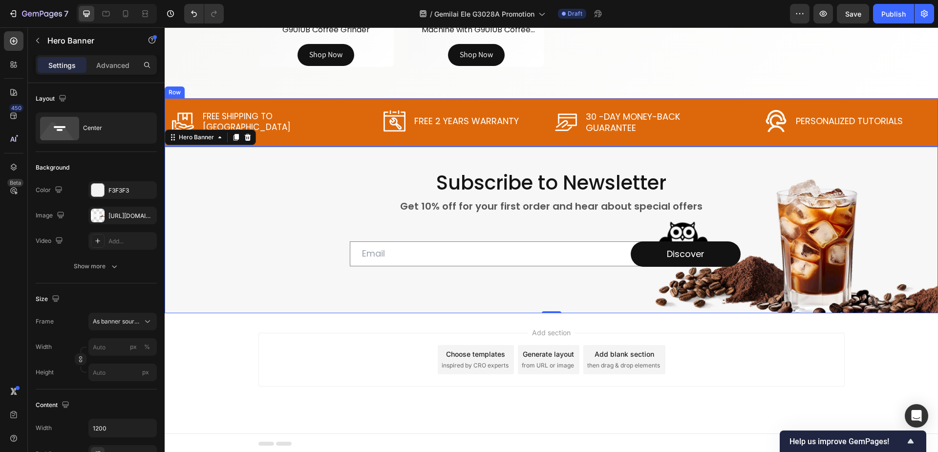
click at [169, 113] on div "Image Free Shipping To US Text Block Row Image Free 2 YEARS WARRANTY Text Block…" at bounding box center [551, 122] width 773 height 48
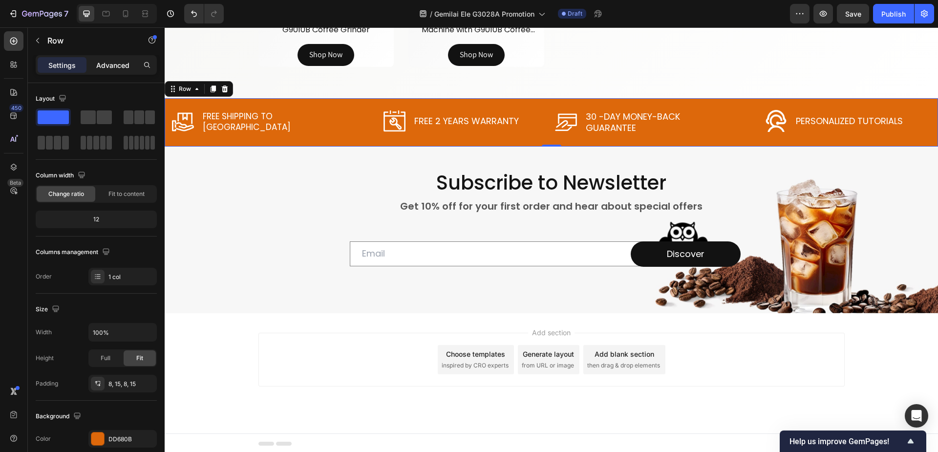
click at [104, 63] on p "Advanced" at bounding box center [112, 65] width 33 height 10
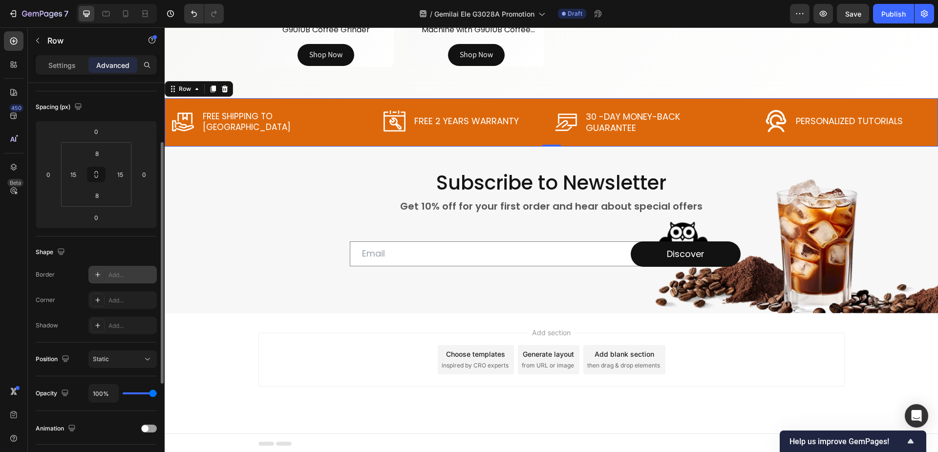
scroll to position [0, 0]
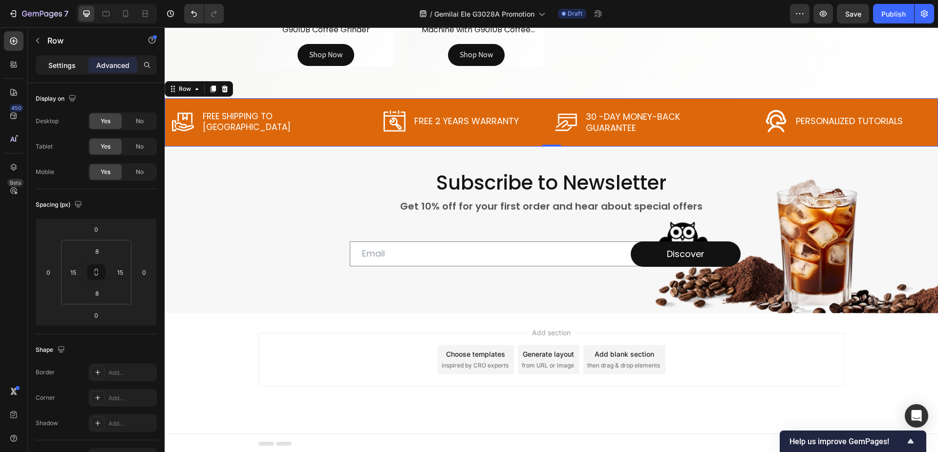
click at [74, 67] on p "Settings" at bounding box center [61, 65] width 27 height 10
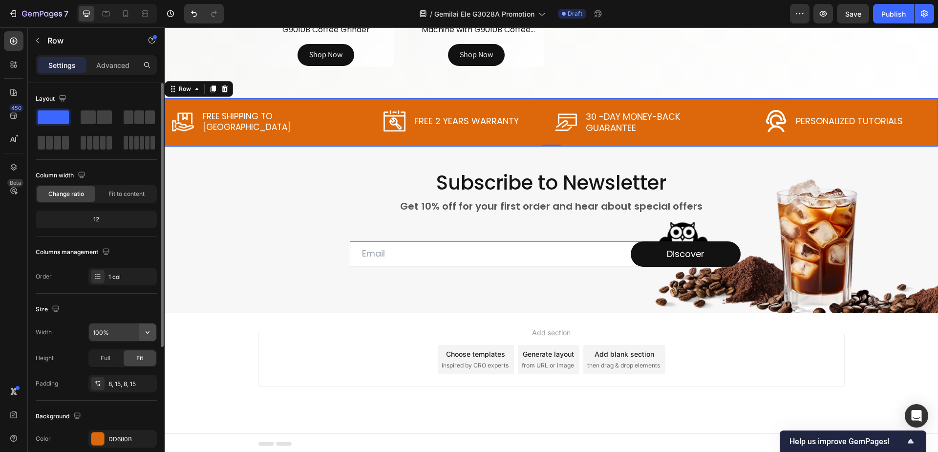
scroll to position [98, 0]
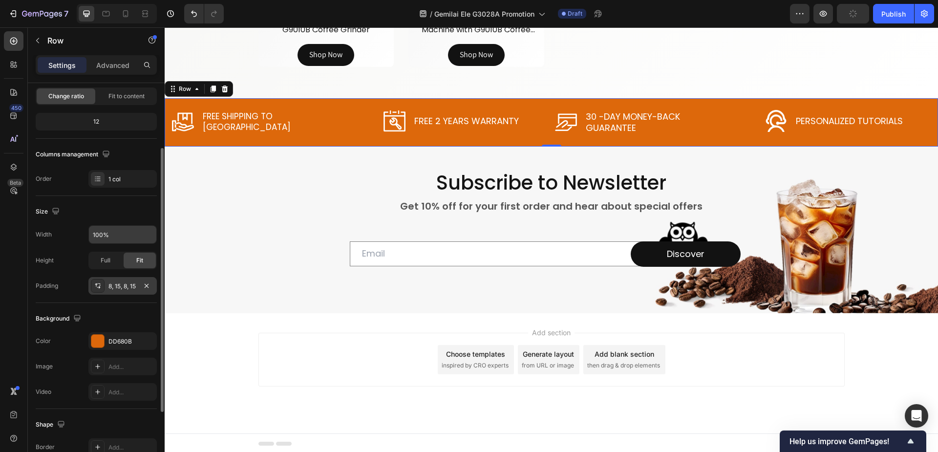
click at [116, 285] on div "8, 15, 8, 15" at bounding box center [122, 286] width 28 height 9
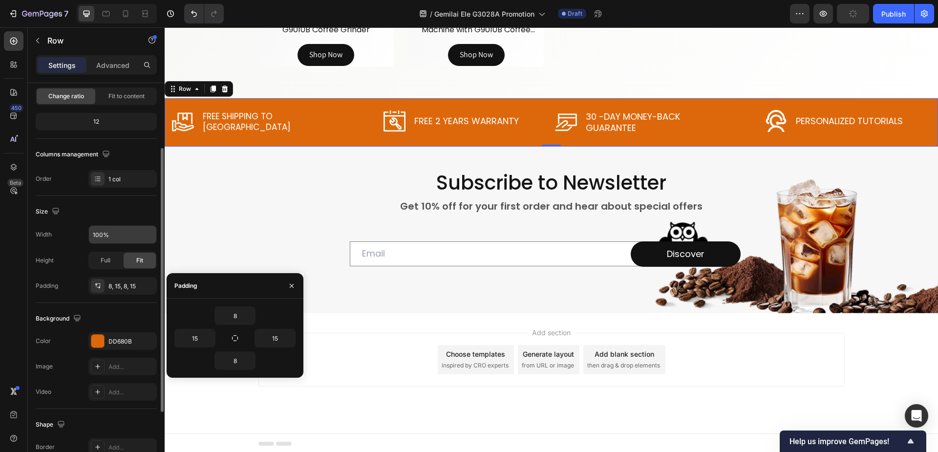
click at [115, 304] on div "Background The changes might be hidden by the video. Color DD680B Image Add... …" at bounding box center [96, 356] width 121 height 106
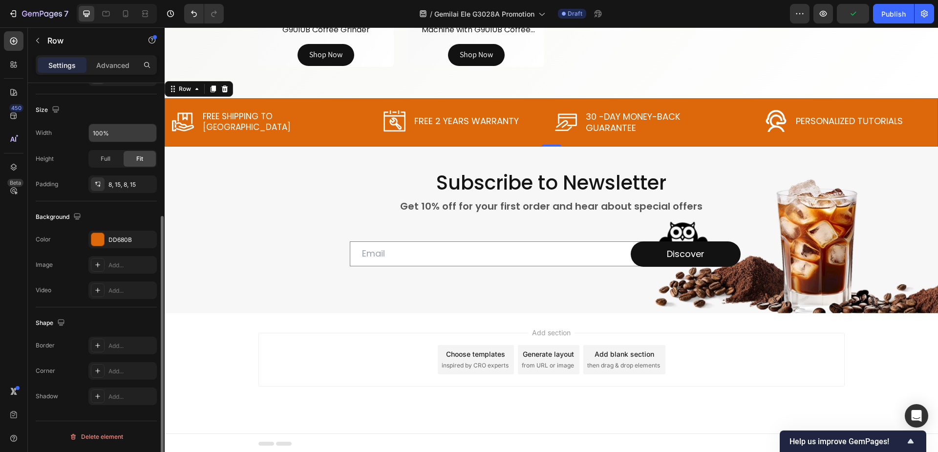
scroll to position [53, 0]
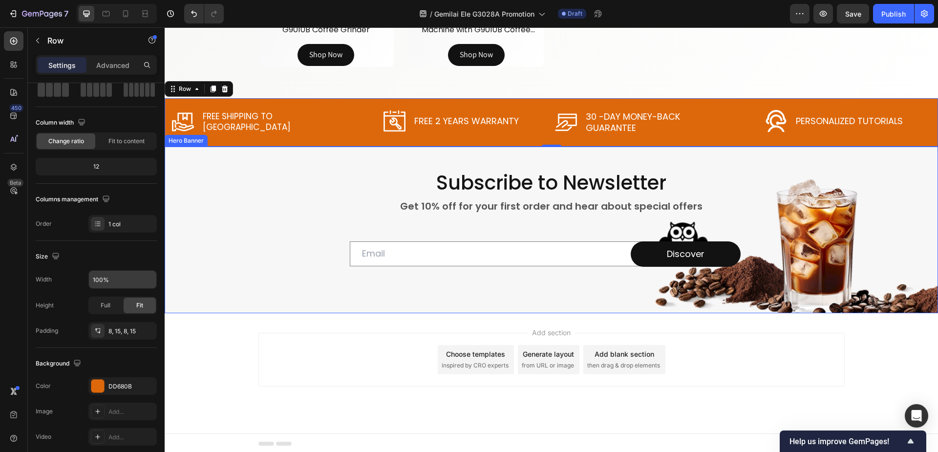
click at [204, 173] on div "Background Image" at bounding box center [551, 230] width 773 height 167
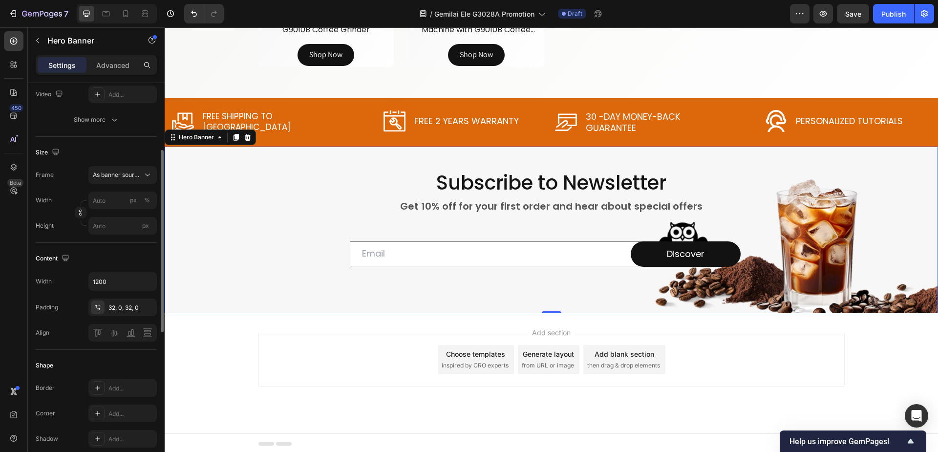
scroll to position [49, 0]
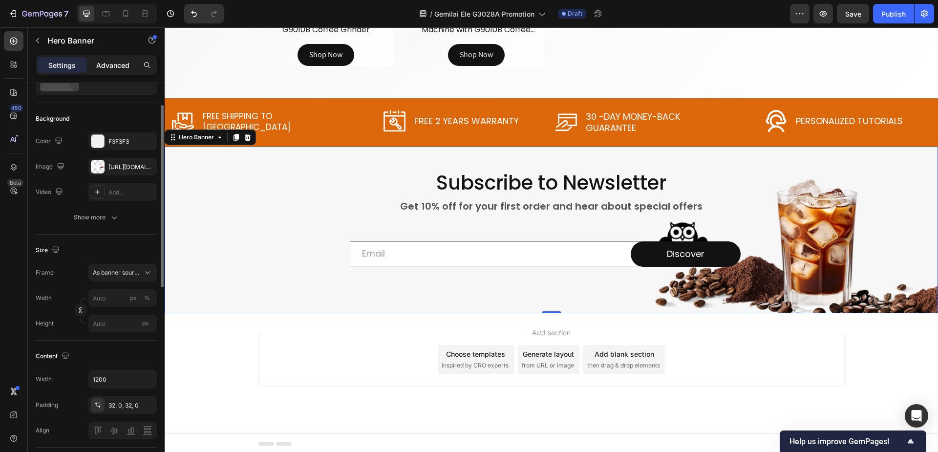
click at [115, 65] on p "Advanced" at bounding box center [112, 65] width 33 height 10
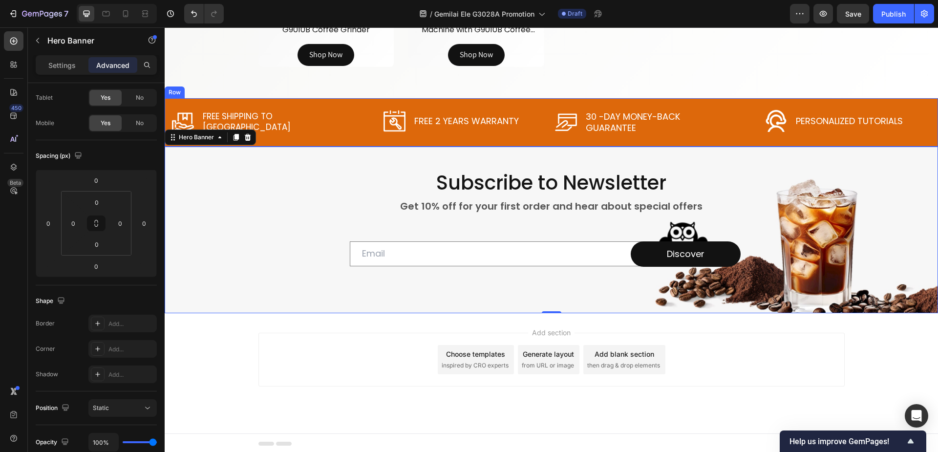
click at [168, 108] on div "Image Free Shipping To US Text Block Row Image Free 2 YEARS WARRANTY Text Block…" at bounding box center [551, 122] width 773 height 48
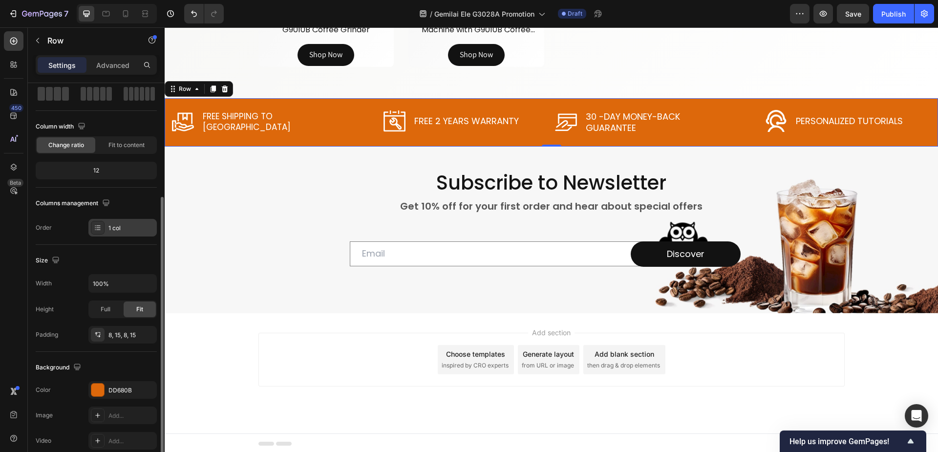
scroll to position [147, 0]
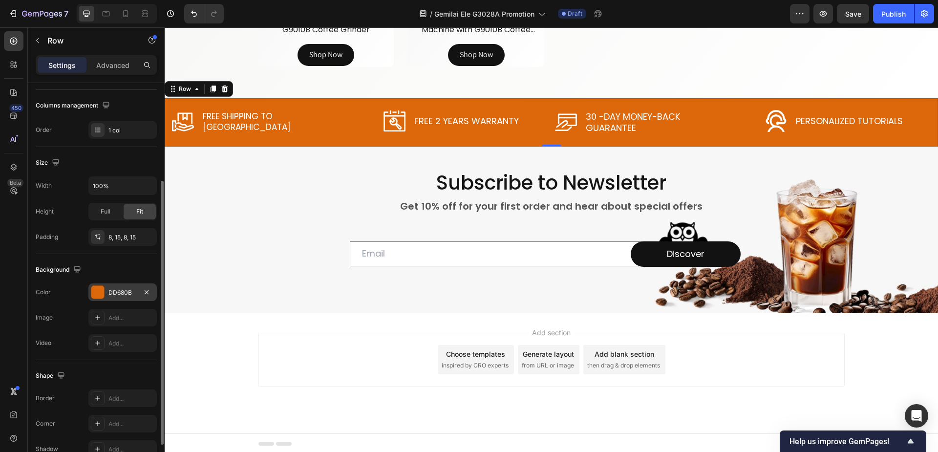
click at [120, 291] on div "DD680B" at bounding box center [122, 292] width 28 height 9
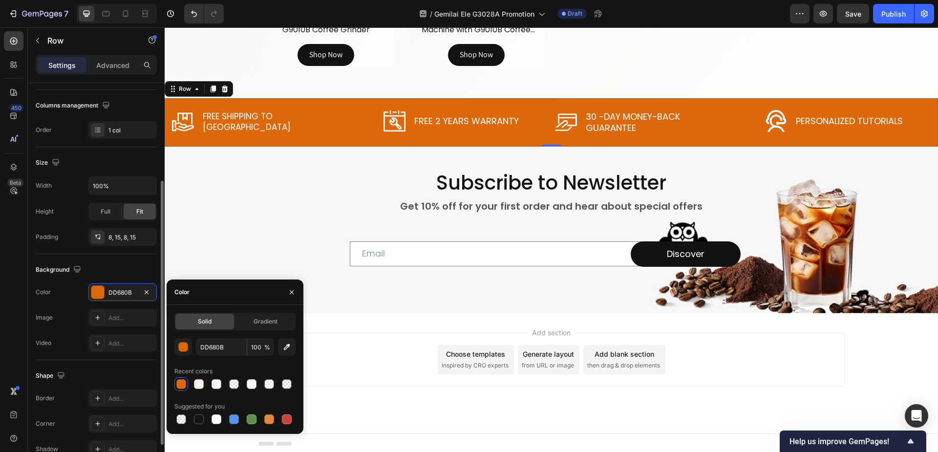
click at [128, 259] on div "Background The changes might be hidden by the video. Color DD680B Image Add... …" at bounding box center [96, 307] width 121 height 106
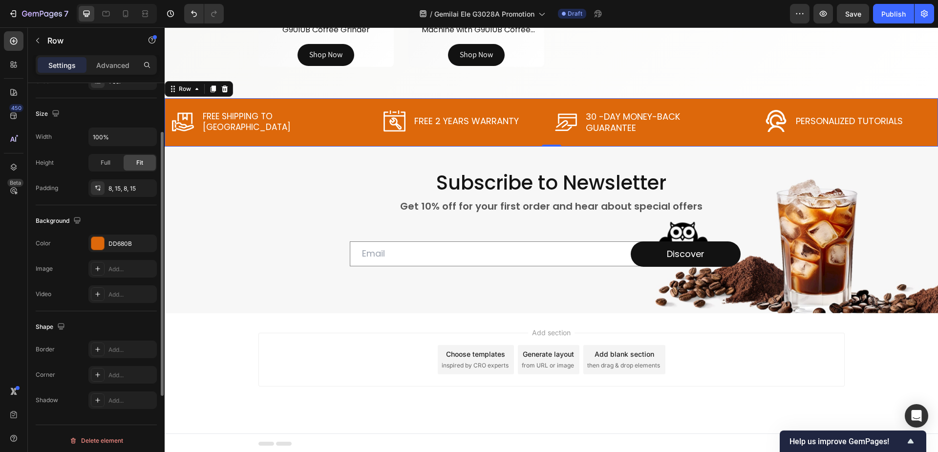
scroll to position [49, 0]
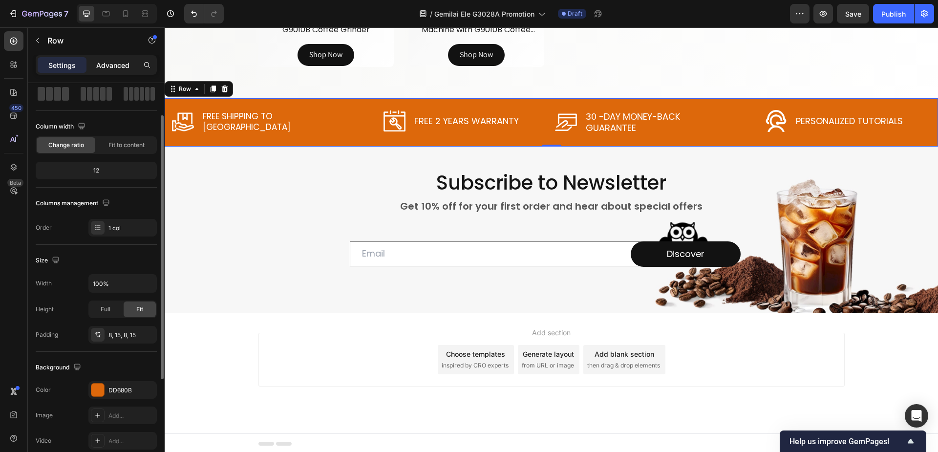
click at [106, 63] on p "Advanced" at bounding box center [112, 65] width 33 height 10
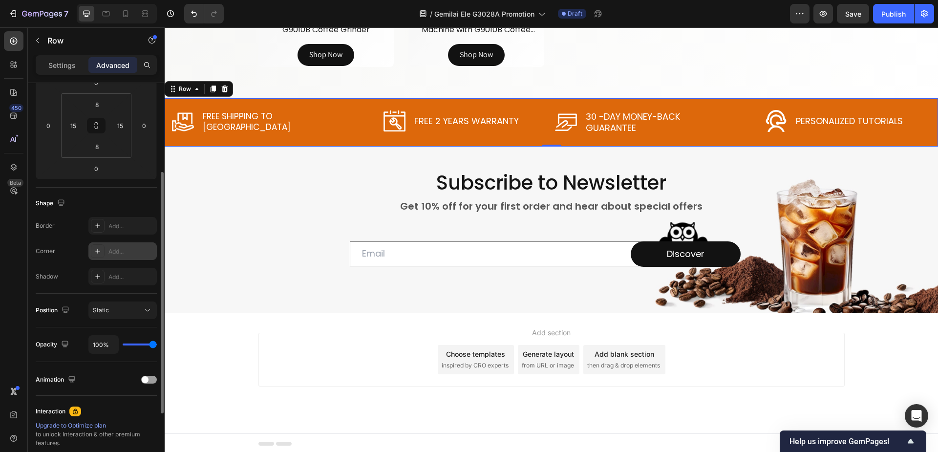
scroll to position [0, 0]
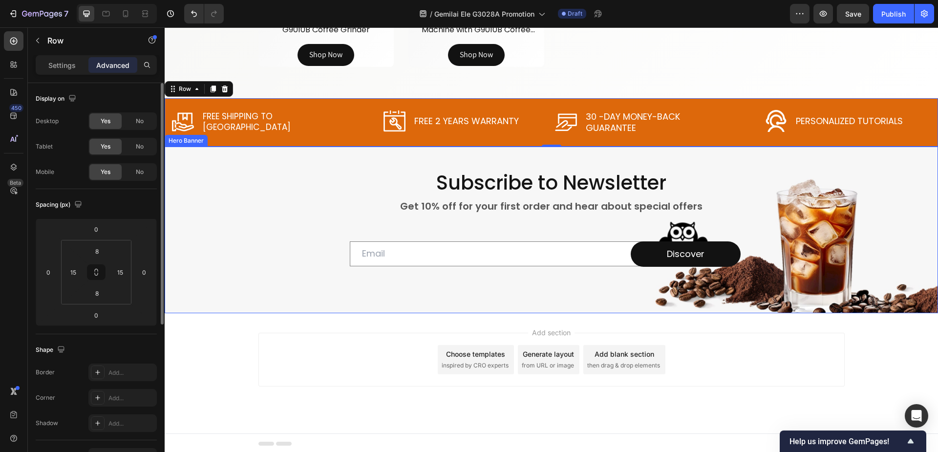
click at [239, 223] on div "Background Image" at bounding box center [551, 230] width 773 height 167
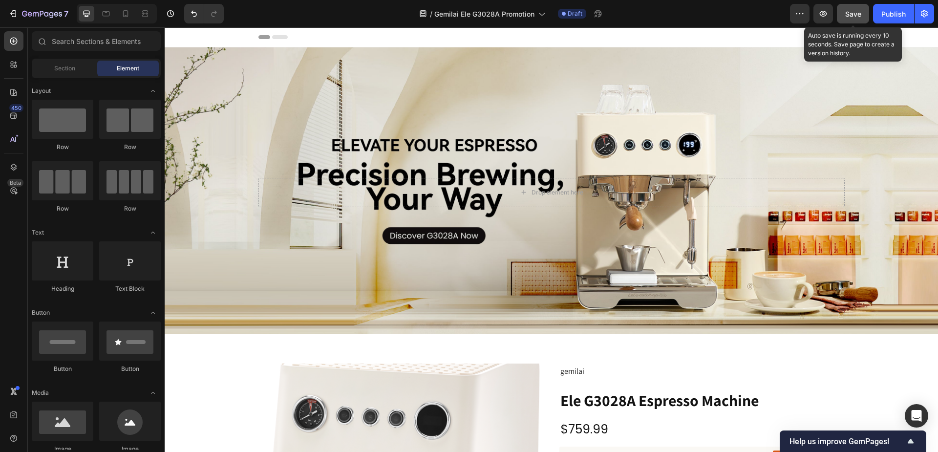
click at [857, 17] on span "Save" at bounding box center [853, 14] width 16 height 8
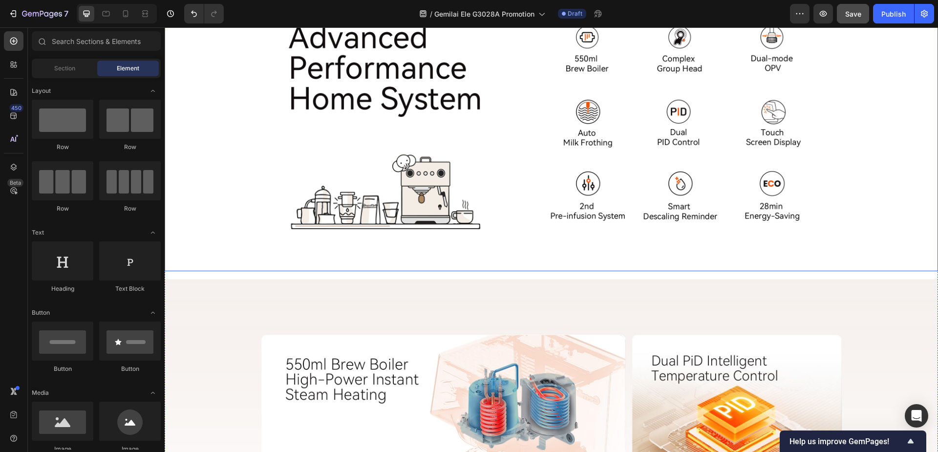
scroll to position [861, 0]
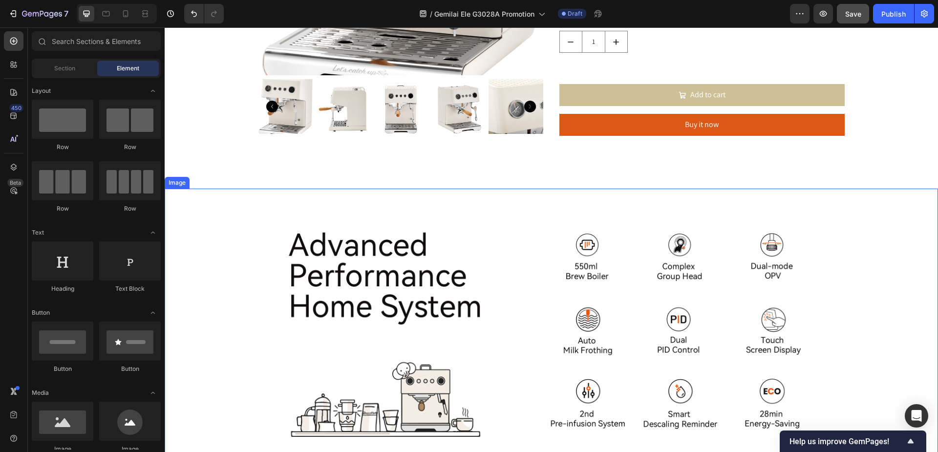
click at [221, 279] on img at bounding box center [551, 334] width 773 height 290
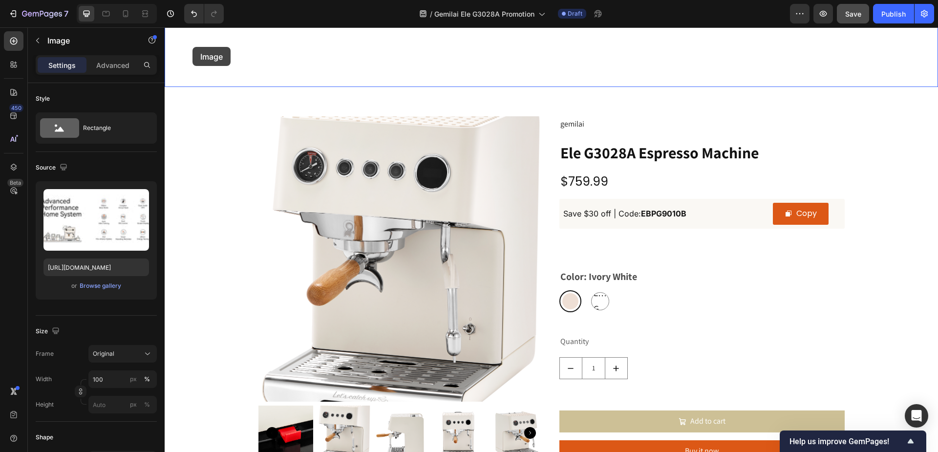
scroll to position [454, 0]
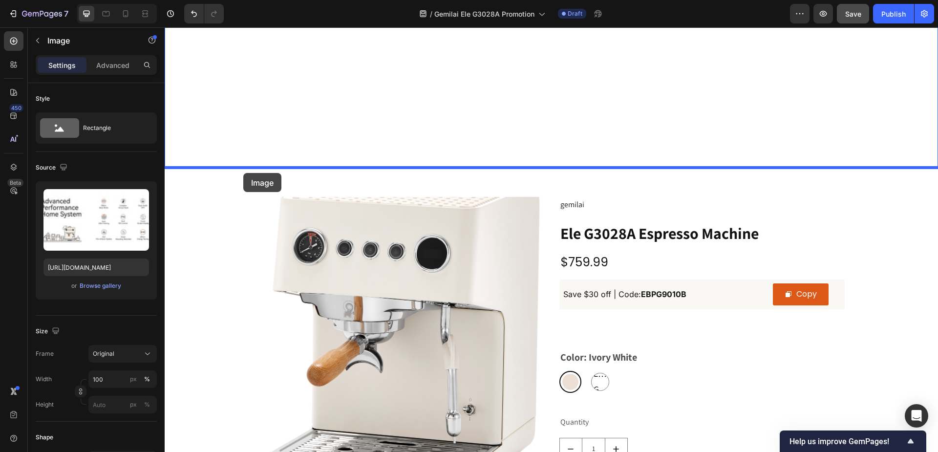
drag, startPoint x: 175, startPoint y: 181, endPoint x: 243, endPoint y: 173, distance: 68.8
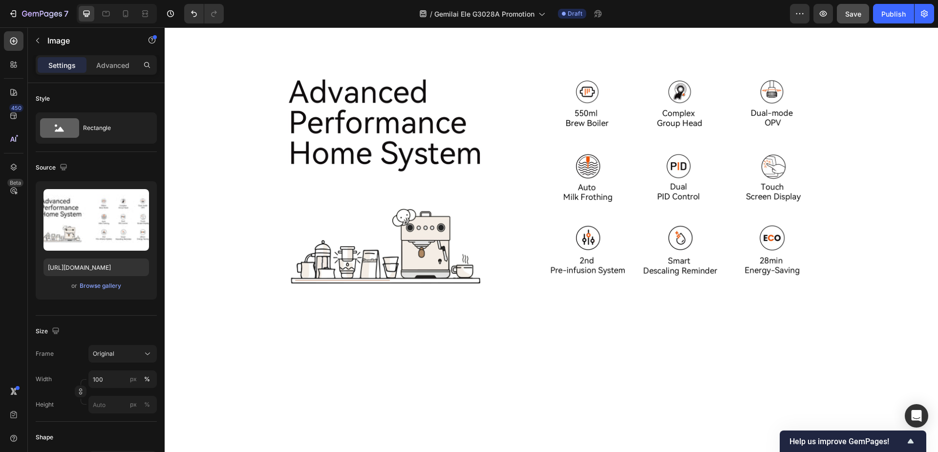
scroll to position [258, 0]
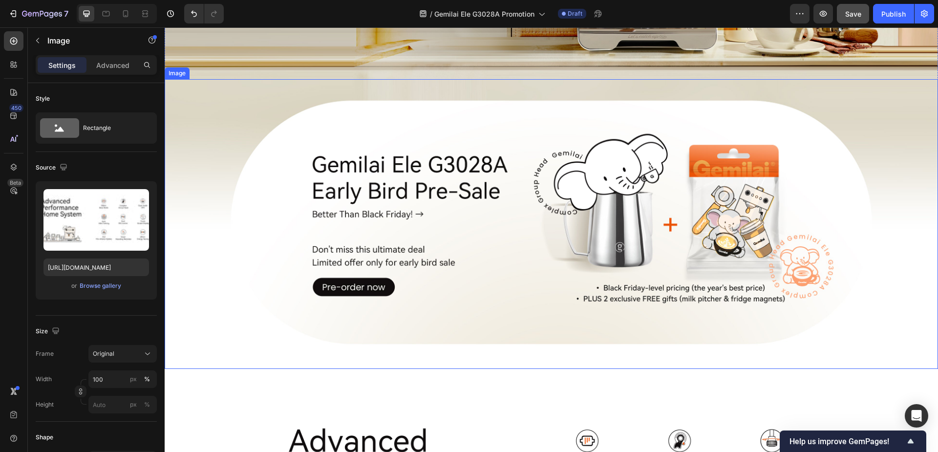
click at [219, 177] on img at bounding box center [551, 224] width 773 height 290
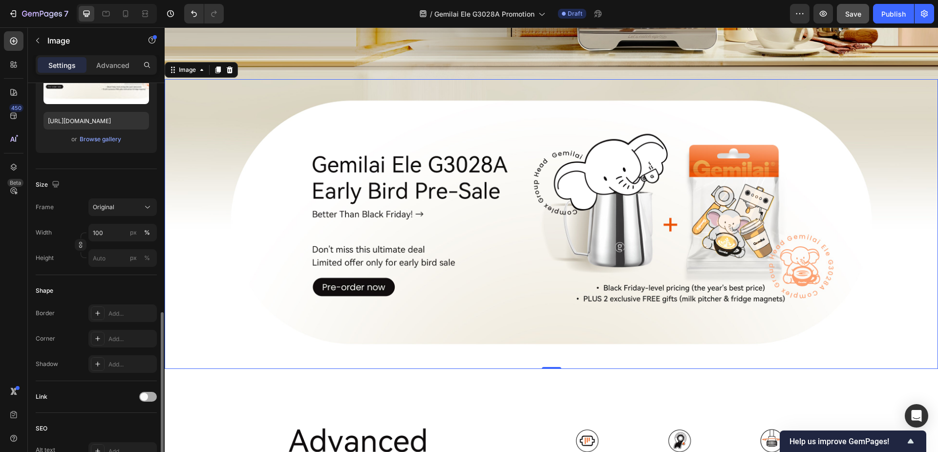
scroll to position [293, 0]
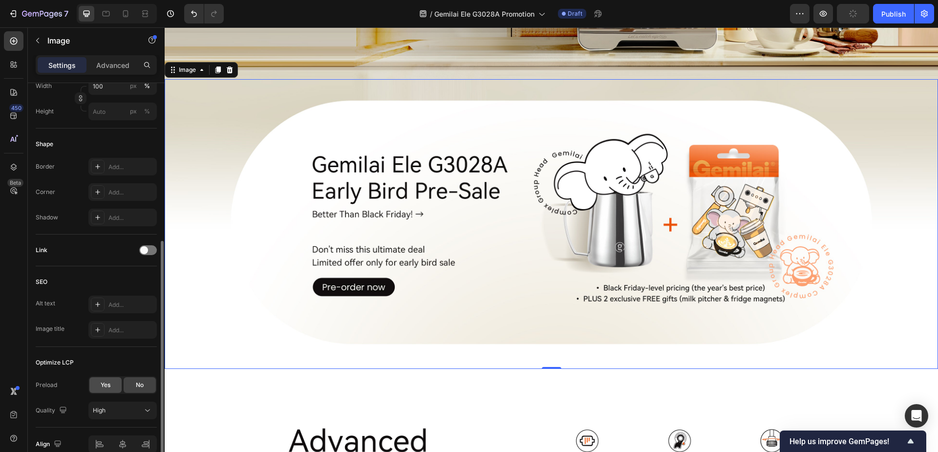
click at [115, 385] on div "Yes" at bounding box center [105, 385] width 32 height 16
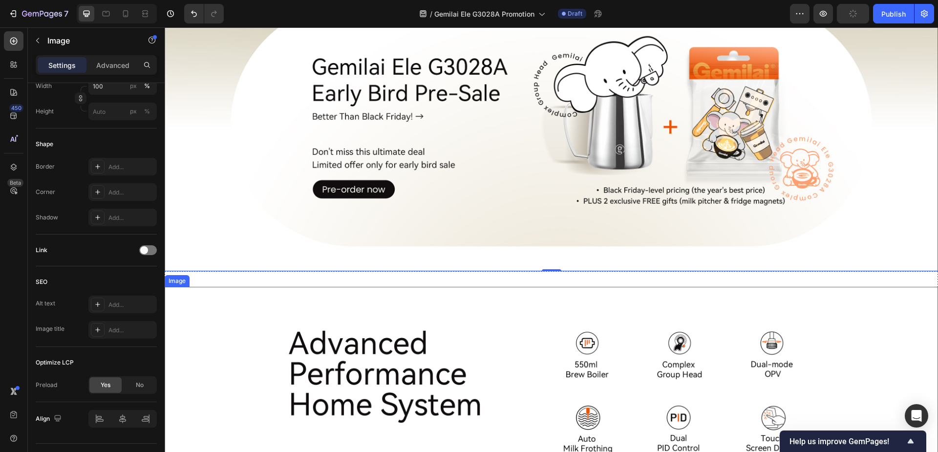
click at [208, 330] on img at bounding box center [551, 432] width 773 height 290
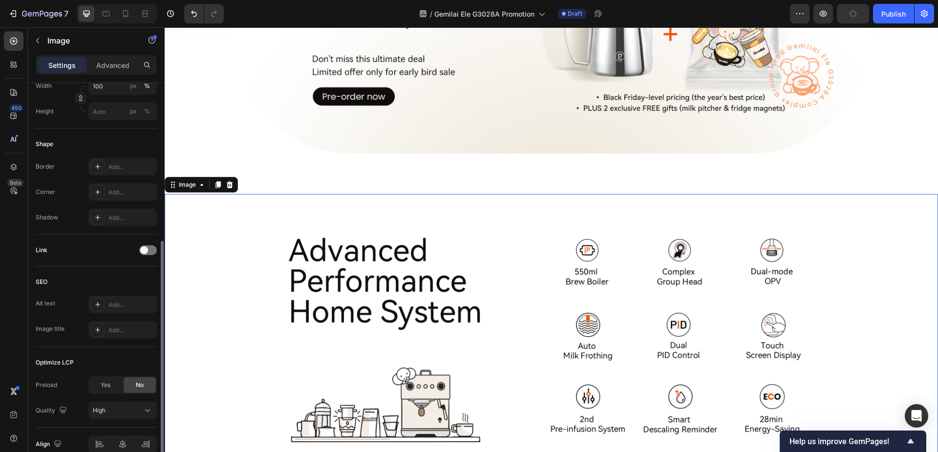
scroll to position [454, 0]
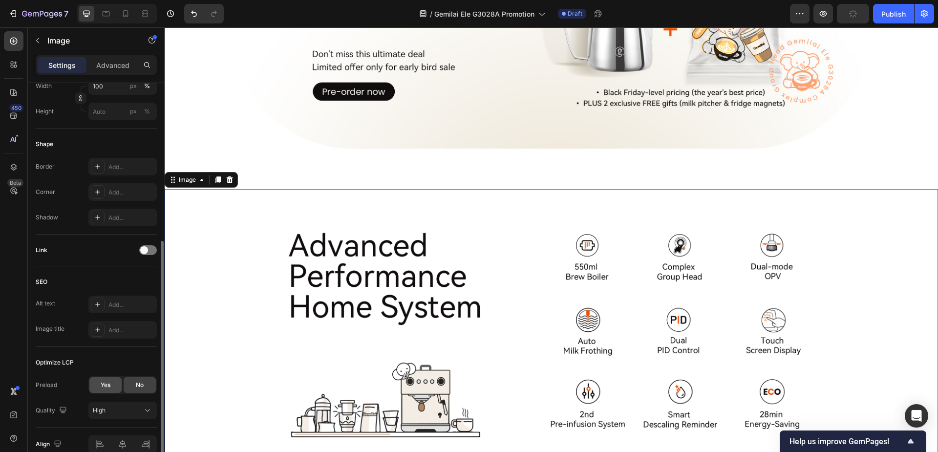
click at [103, 381] on span "Yes" at bounding box center [106, 385] width 10 height 9
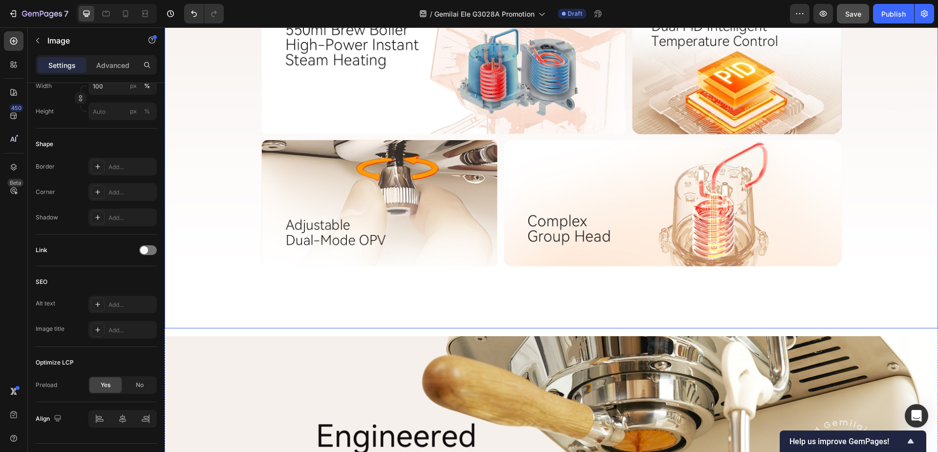
scroll to position [1577, 0]
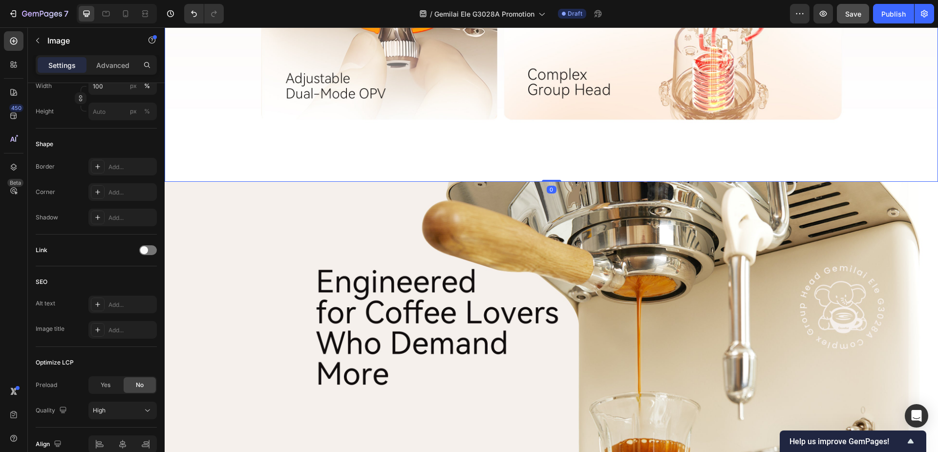
drag, startPoint x: 548, startPoint y: 184, endPoint x: 500, endPoint y: 173, distance: 49.5
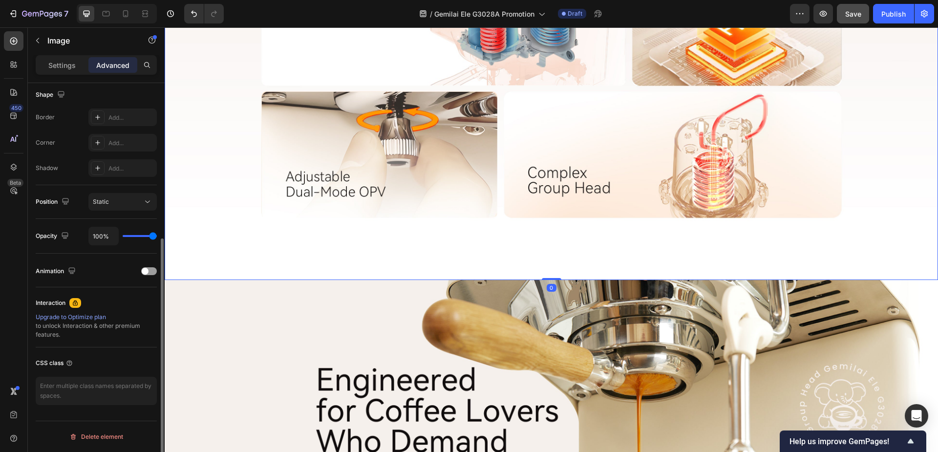
scroll to position [1419, 0]
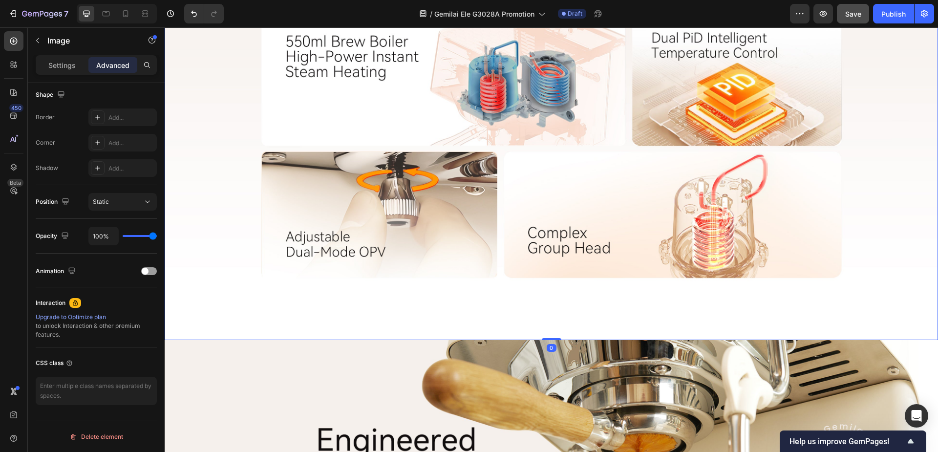
click at [519, 205] on img at bounding box center [551, 148] width 773 height 384
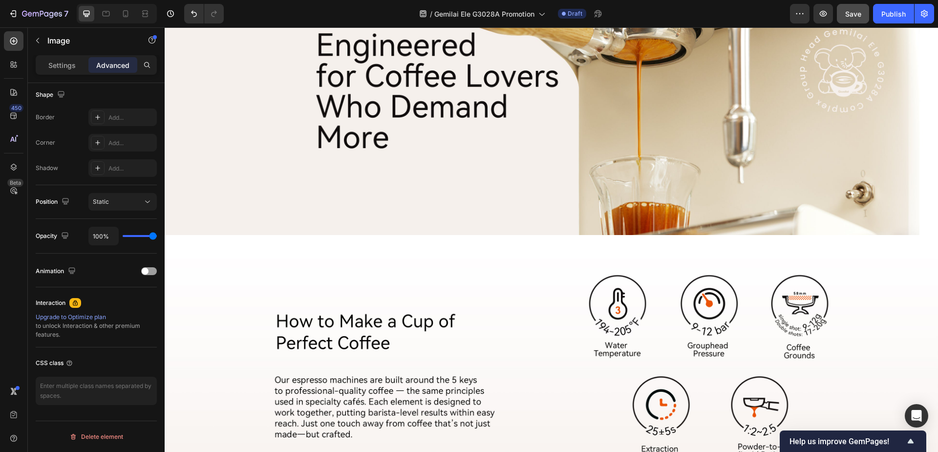
scroll to position [1821, 0]
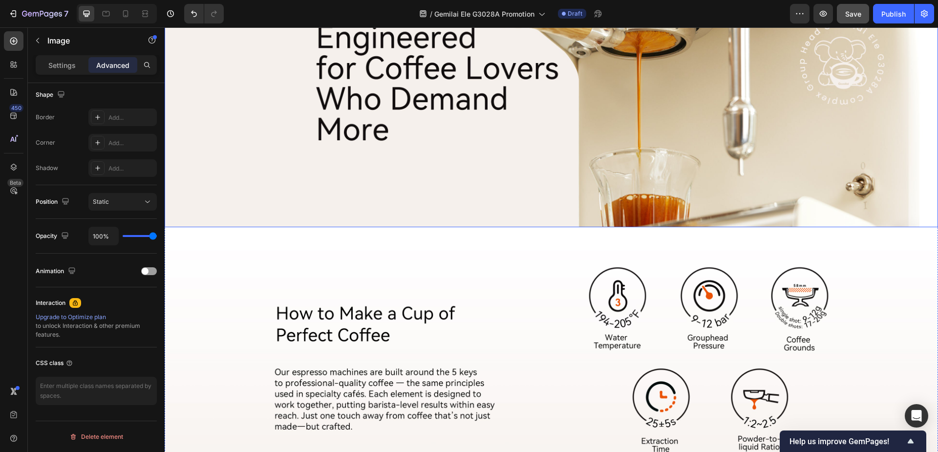
click at [556, 182] on img at bounding box center [551, 82] width 773 height 290
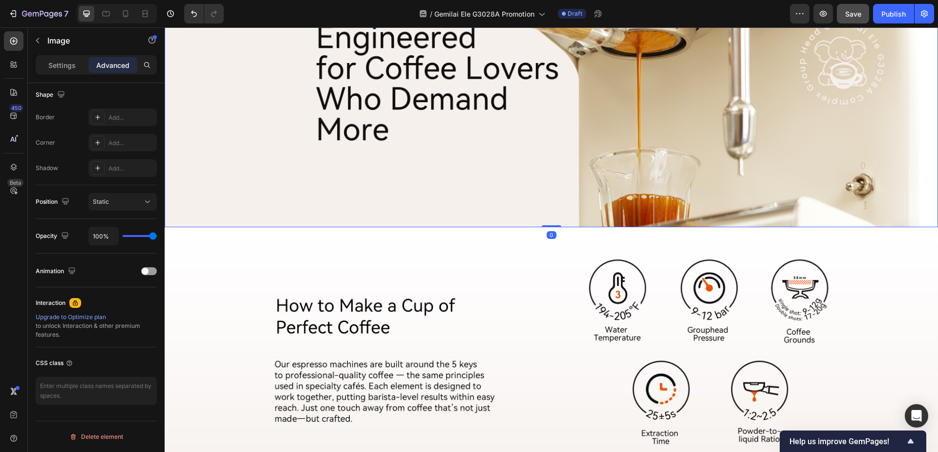
drag, startPoint x: 548, startPoint y: 227, endPoint x: 551, endPoint y: 210, distance: 17.0
click at [551, 210] on div "Image 0" at bounding box center [551, 82] width 773 height 290
type input "0"
click at [41, 38] on icon "button" at bounding box center [38, 41] width 8 height 8
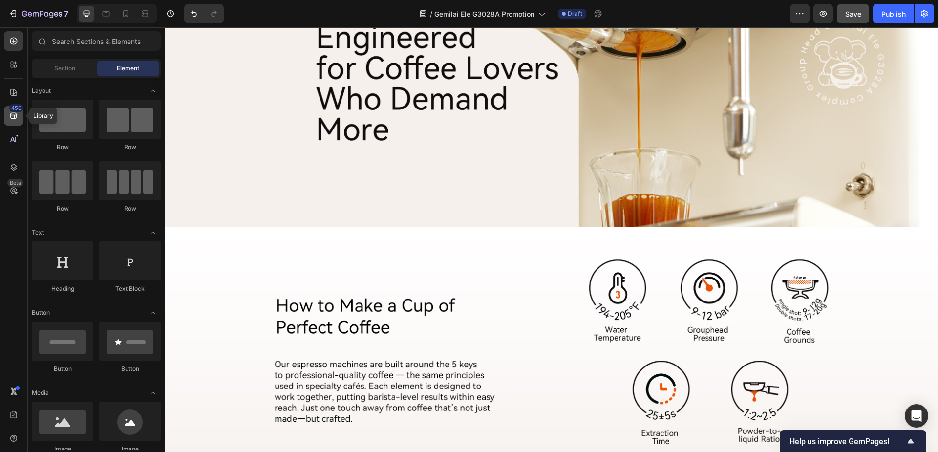
click at [10, 113] on icon at bounding box center [14, 116] width 10 height 10
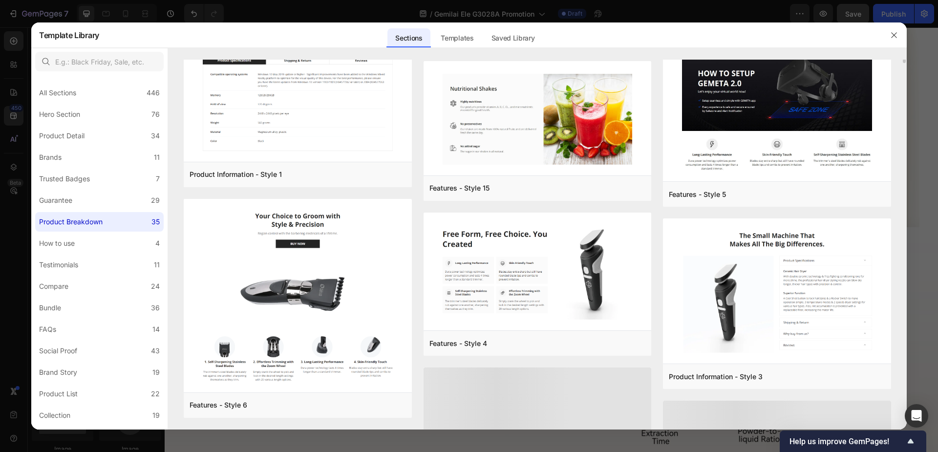
scroll to position [535, 0]
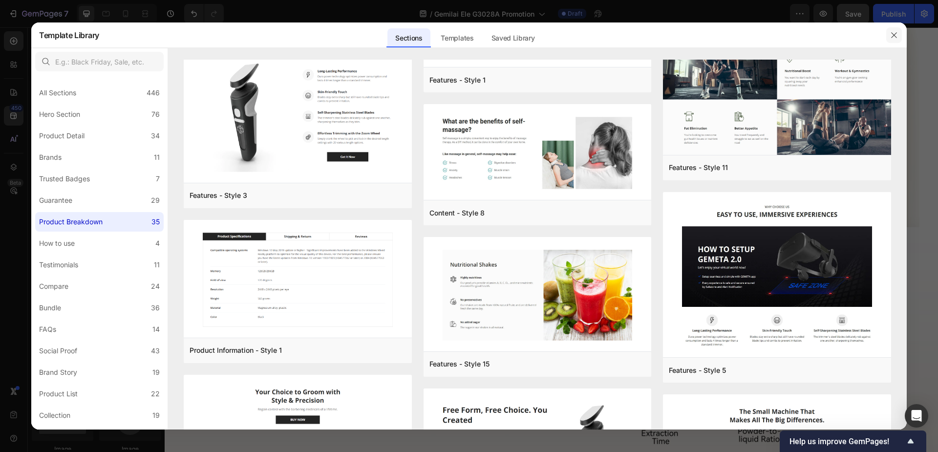
click at [890, 35] on icon "button" at bounding box center [894, 35] width 8 height 8
